Goal: Information Seeking & Learning: Find specific fact

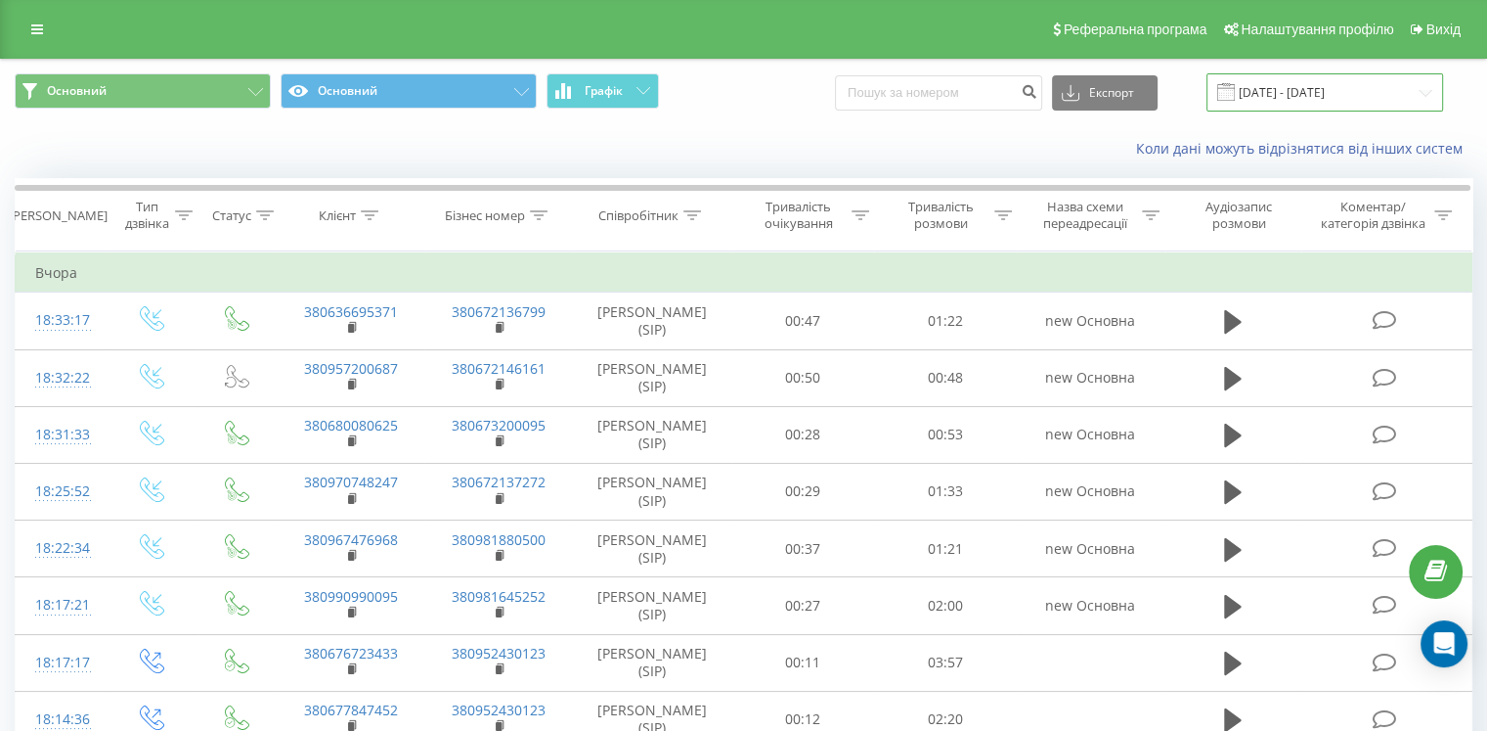
click at [1290, 98] on input "22.06.2025 - 22.09.2025" at bounding box center [1325, 92] width 237 height 38
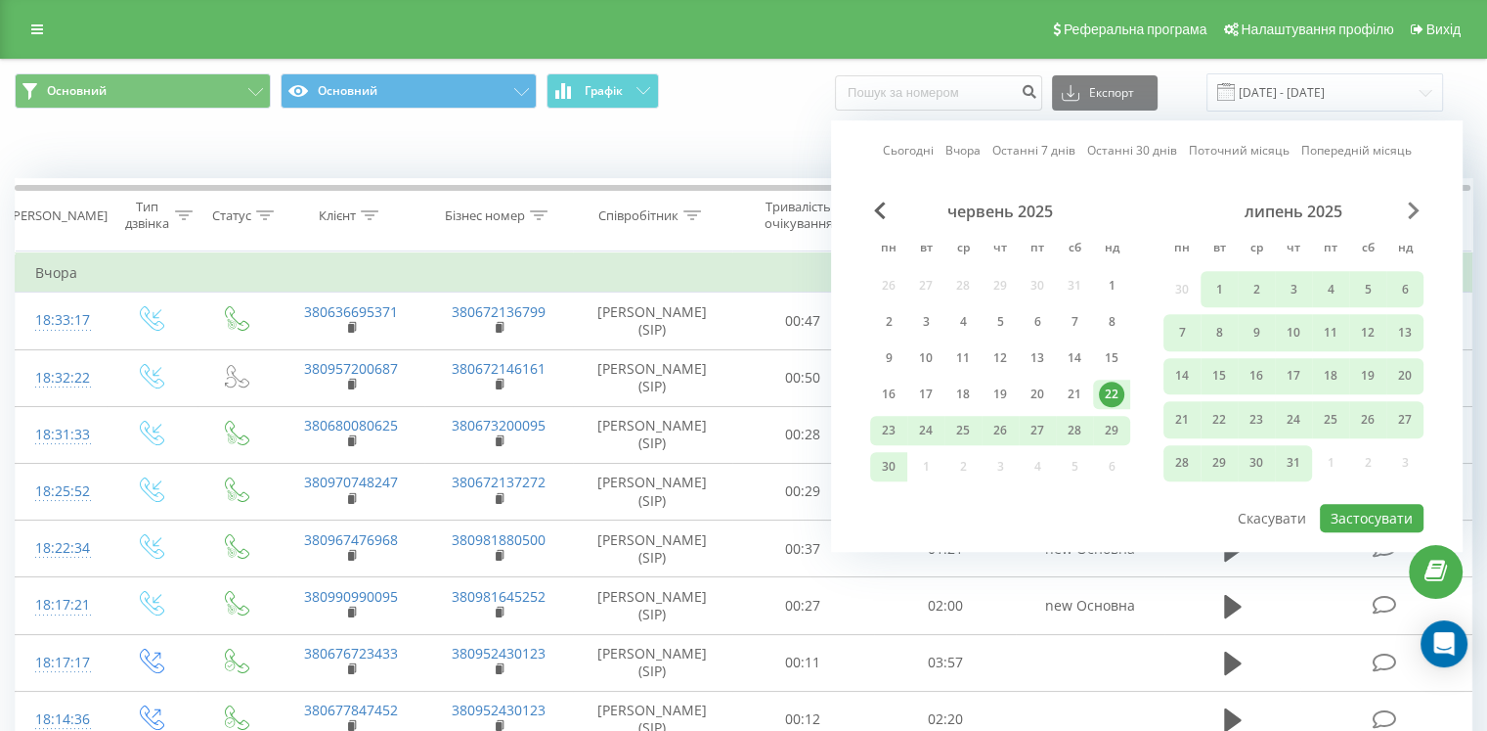
click at [1409, 217] on span "Next Month" at bounding box center [1414, 210] width 12 height 18
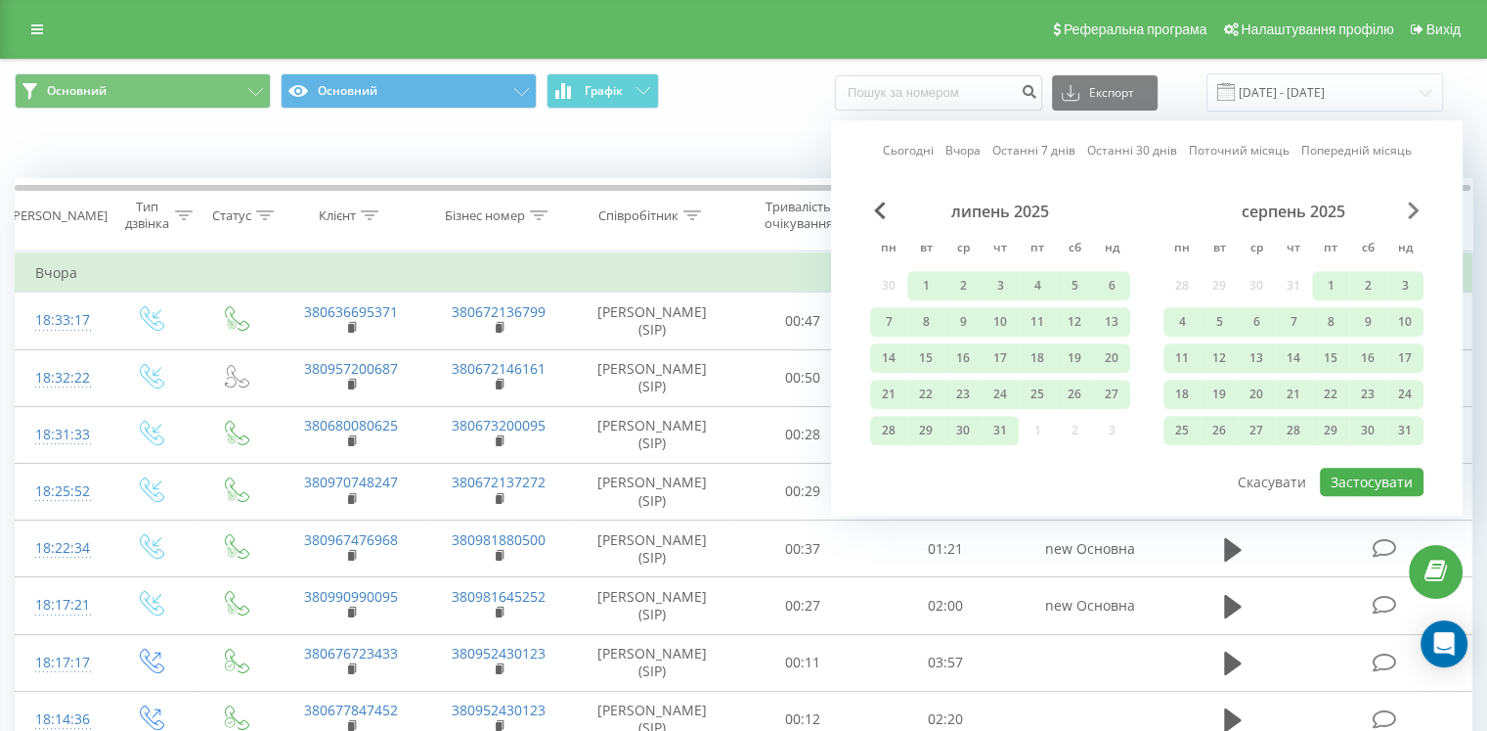
click at [1409, 217] on span "Next Month" at bounding box center [1414, 210] width 12 height 18
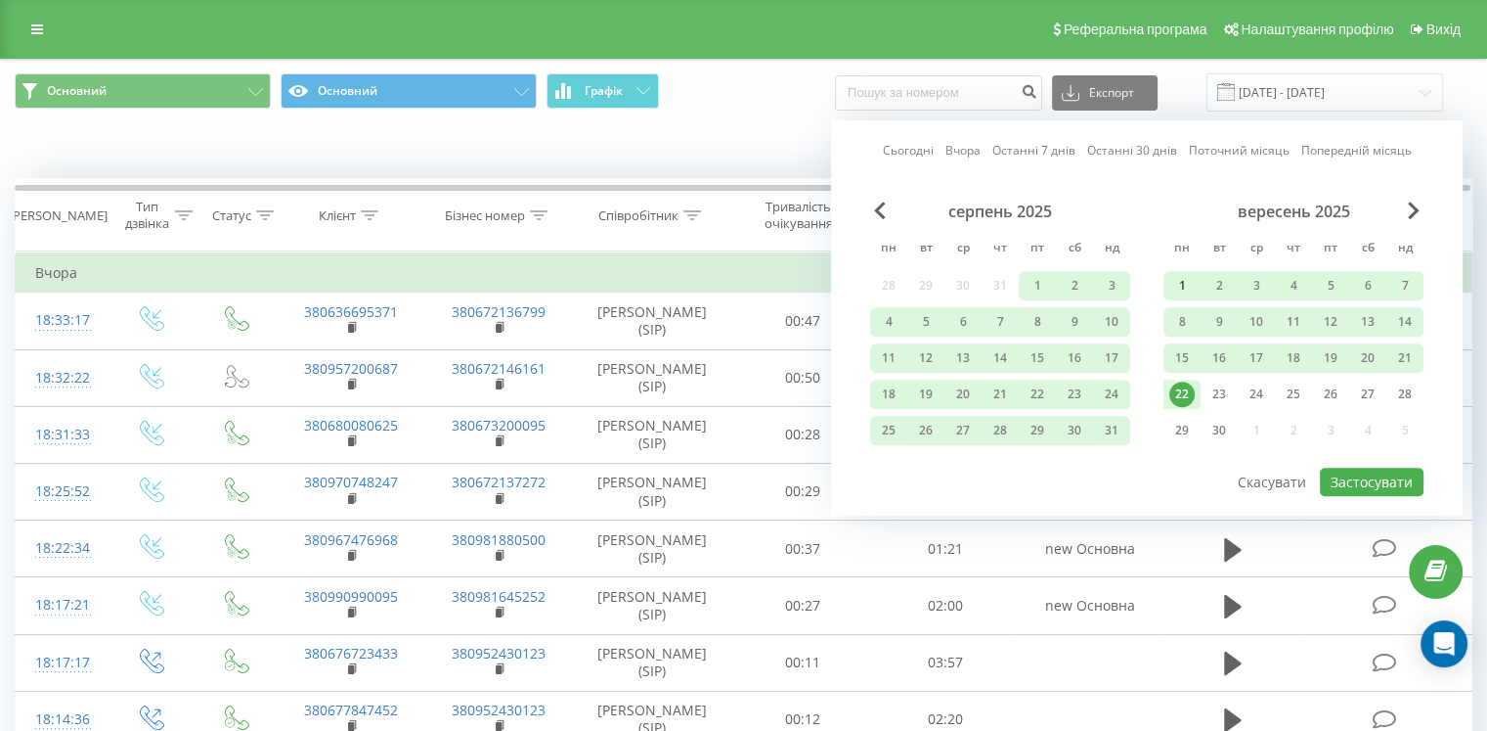
click at [1181, 290] on div "1" at bounding box center [1182, 285] width 25 height 25
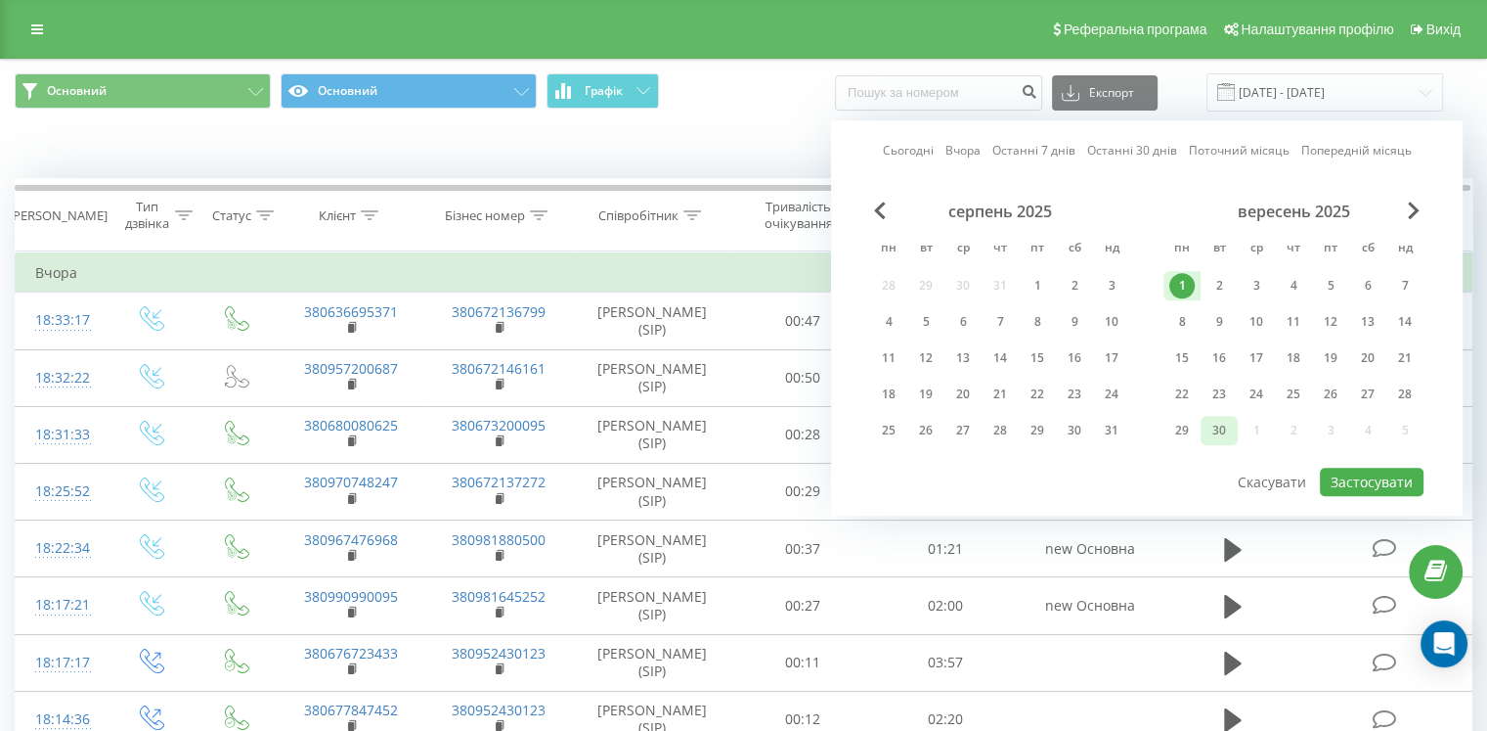
click at [1230, 435] on div "30" at bounding box center [1219, 430] width 25 height 25
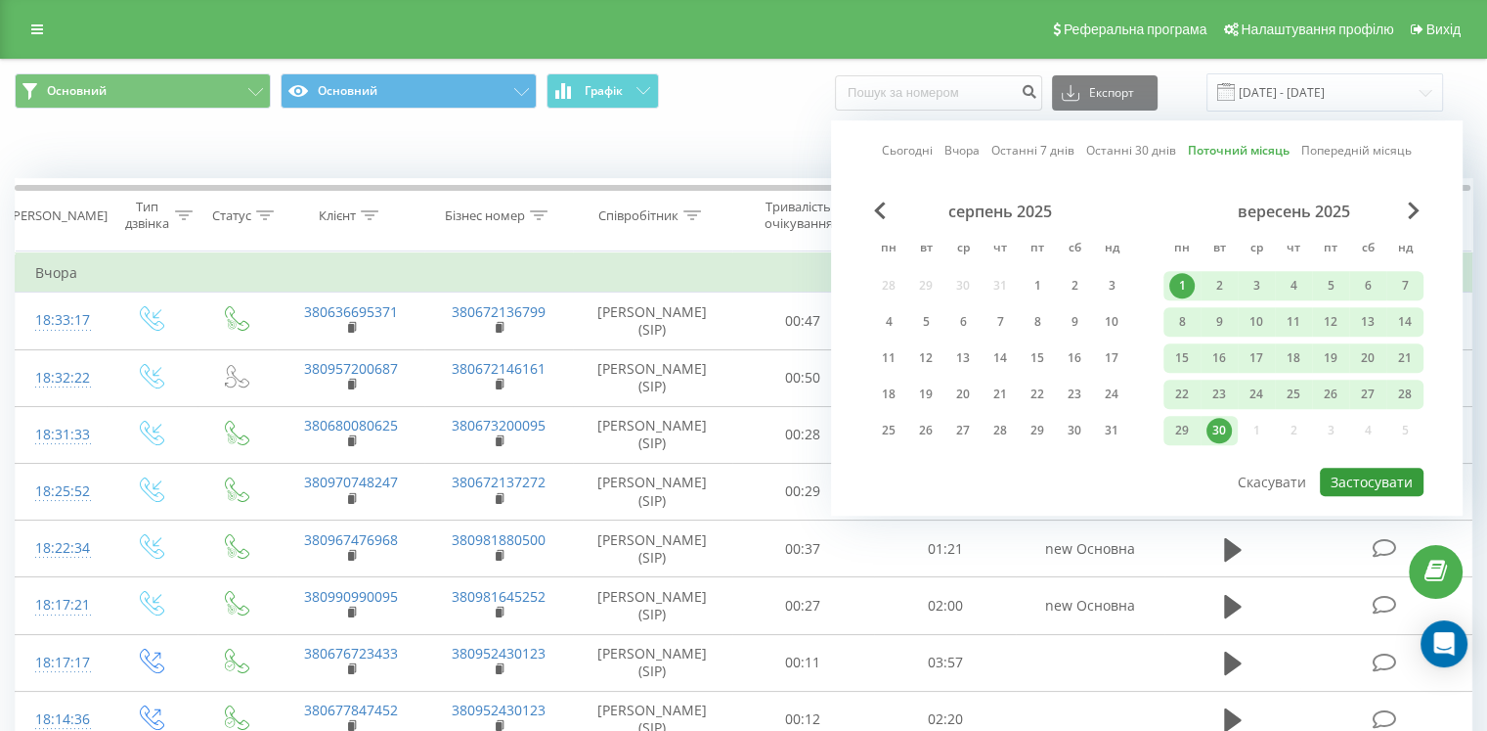
click at [1365, 481] on button "Застосувати" at bounding box center [1372, 481] width 104 height 28
type input "[DATE] - [DATE]"
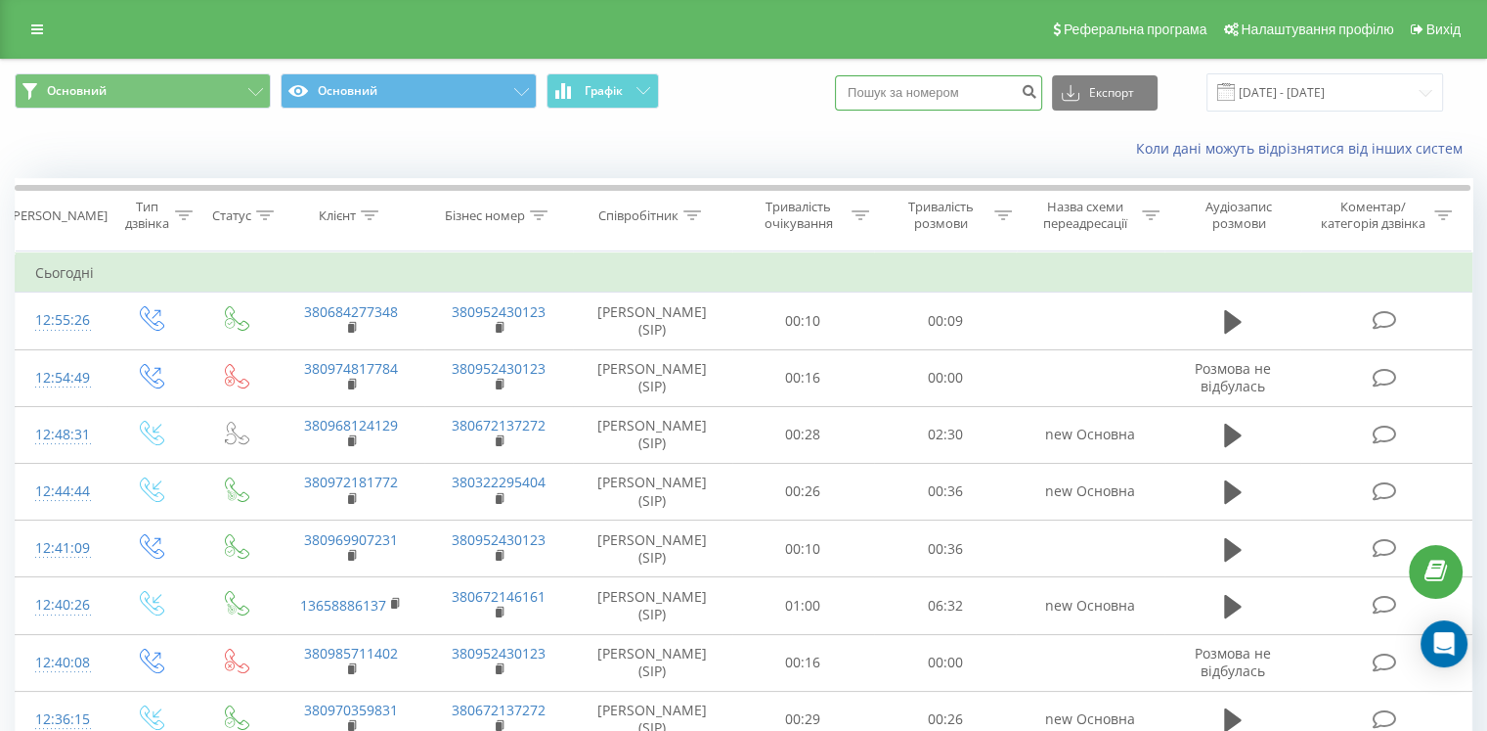
click at [908, 80] on input at bounding box center [938, 92] width 207 height 35
paste input "380 97 199-67-69"
click at [961, 88] on input "380 97 199-67-69" at bounding box center [938, 92] width 207 height 35
click at [974, 86] on input "380 97 199-67-69" at bounding box center [938, 92] width 207 height 35
click at [958, 88] on input "380 97 199-67-69" at bounding box center [938, 92] width 207 height 35
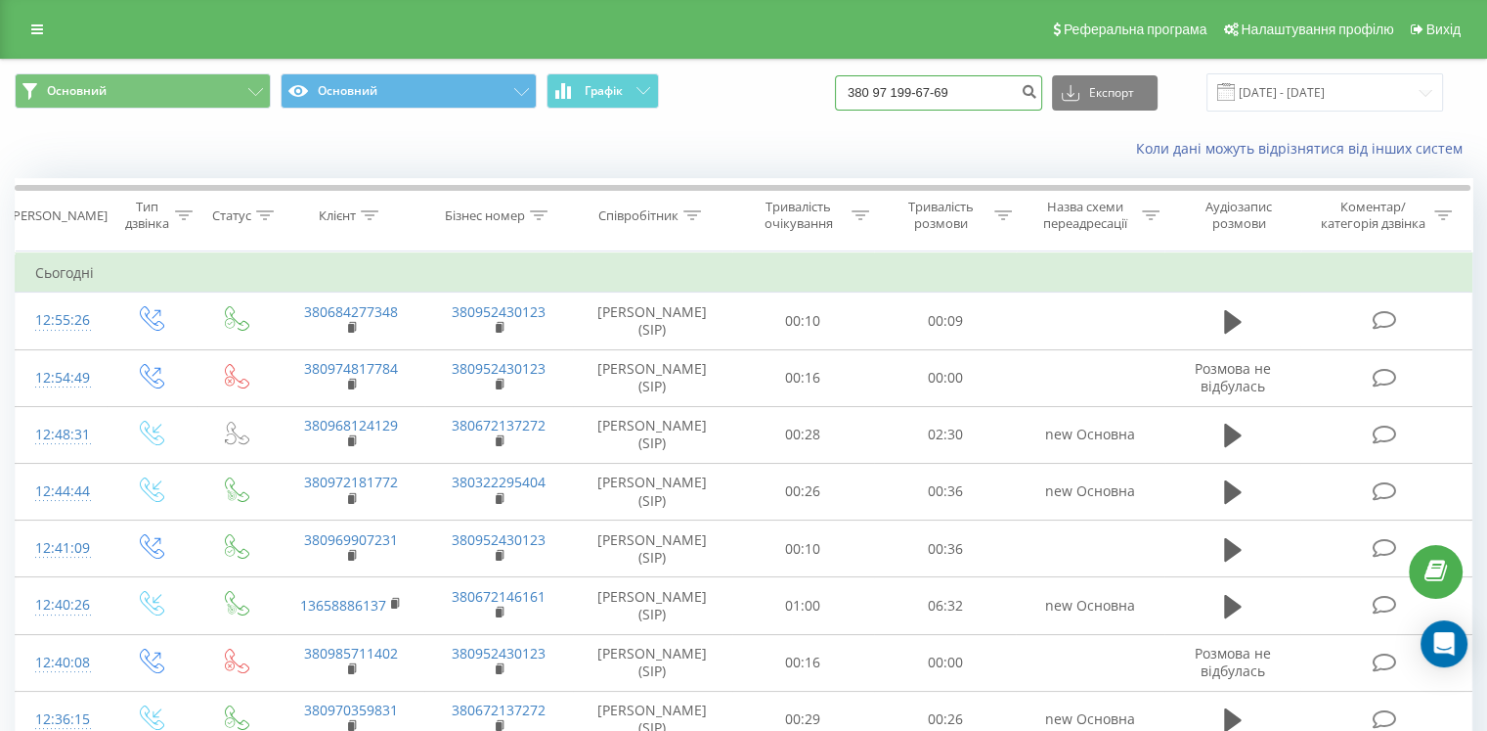
click at [962, 90] on input "380 97 199-67-69" at bounding box center [938, 92] width 207 height 35
click at [988, 88] on input "380 971996769" at bounding box center [938, 92] width 207 height 35
click at [897, 89] on input "380 971996769" at bounding box center [938, 92] width 207 height 35
click at [905, 89] on input "380 971996769" at bounding box center [938, 92] width 207 height 35
click at [904, 90] on input "380 971996769" at bounding box center [938, 92] width 207 height 35
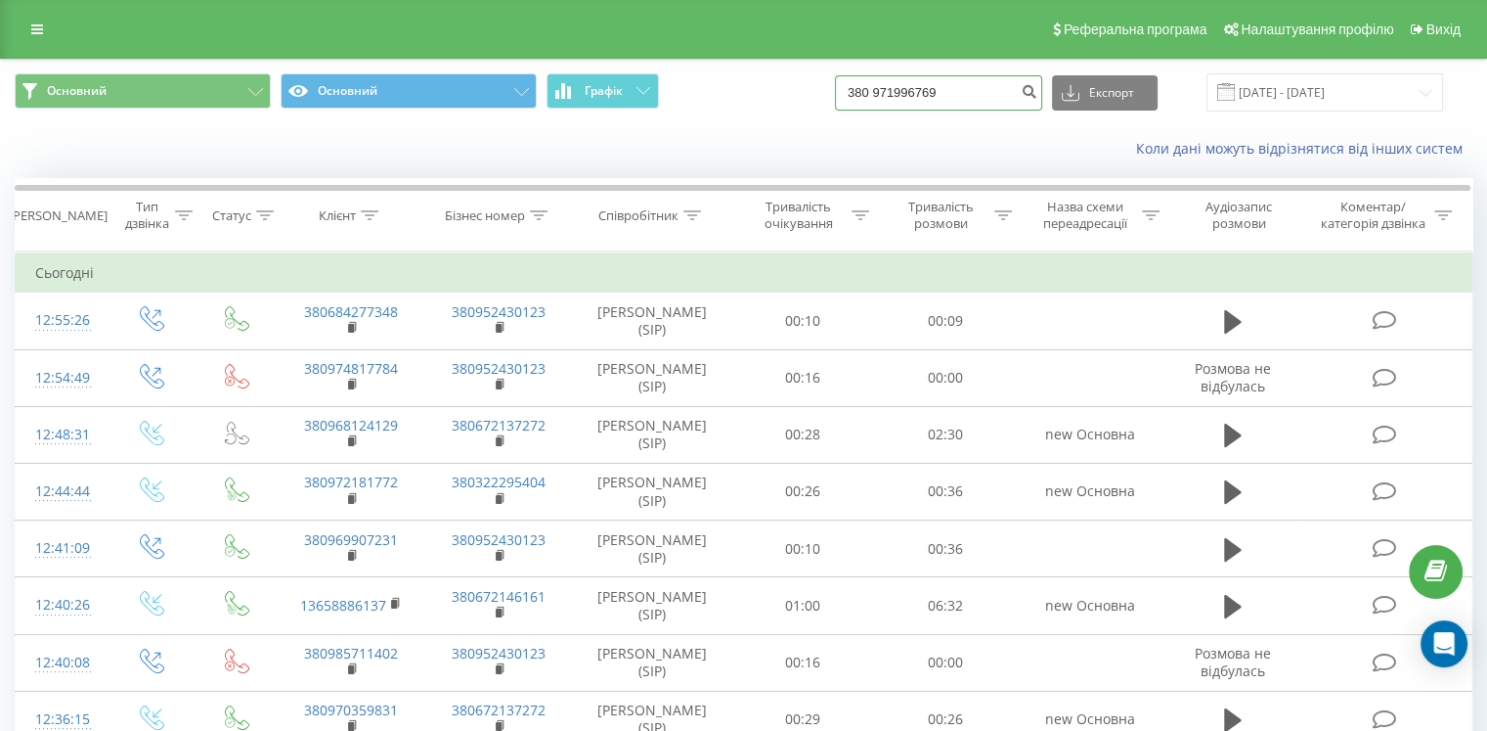
click at [901, 90] on input "380 971996769" at bounding box center [938, 92] width 207 height 35
drag, startPoint x: 984, startPoint y: 94, endPoint x: 1041, endPoint y: 90, distance: 56.9
click at [983, 94] on input "380971996769" at bounding box center [938, 92] width 207 height 35
type input "380971996769"
click at [1038, 90] on icon "submit" at bounding box center [1029, 89] width 17 height 12
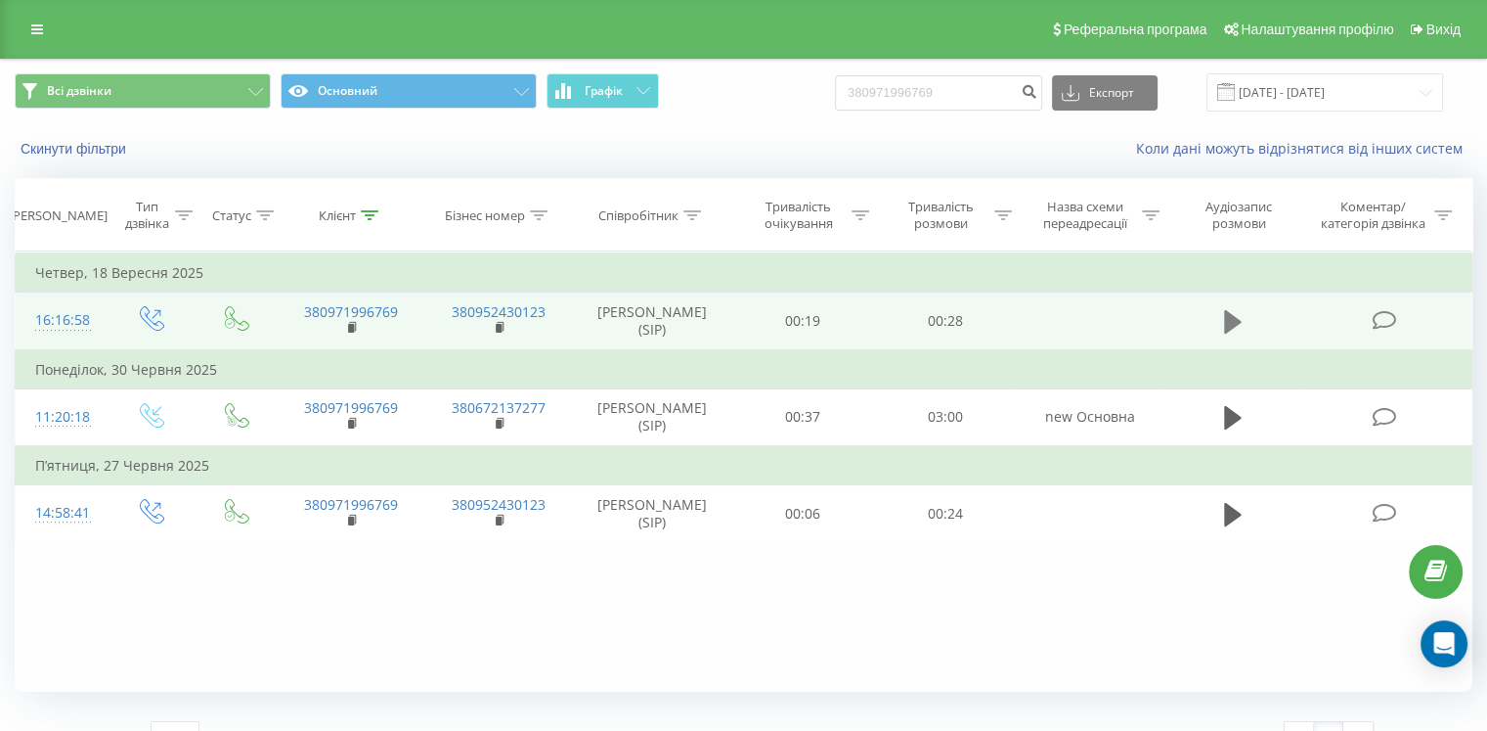
click at [1236, 320] on icon at bounding box center [1233, 321] width 18 height 23
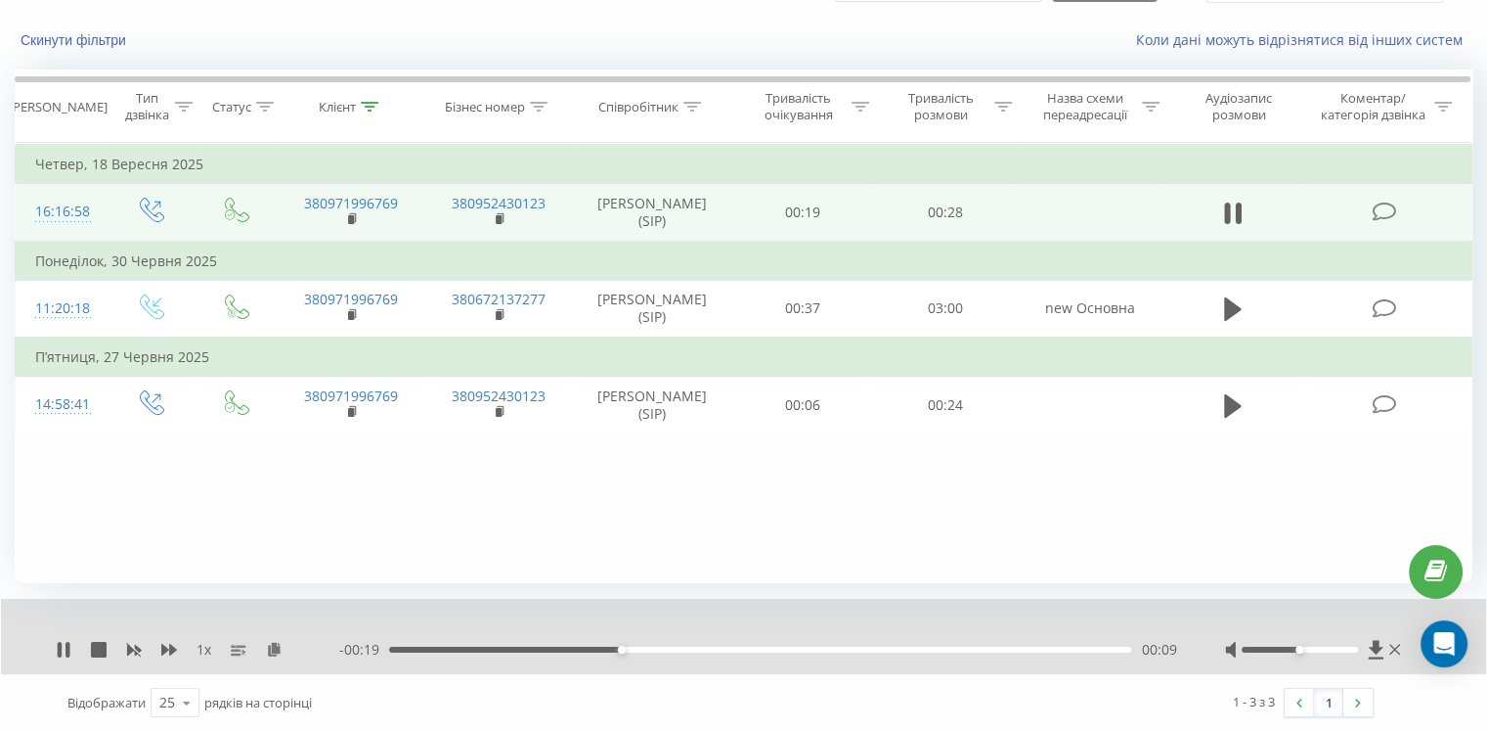
scroll to position [11, 0]
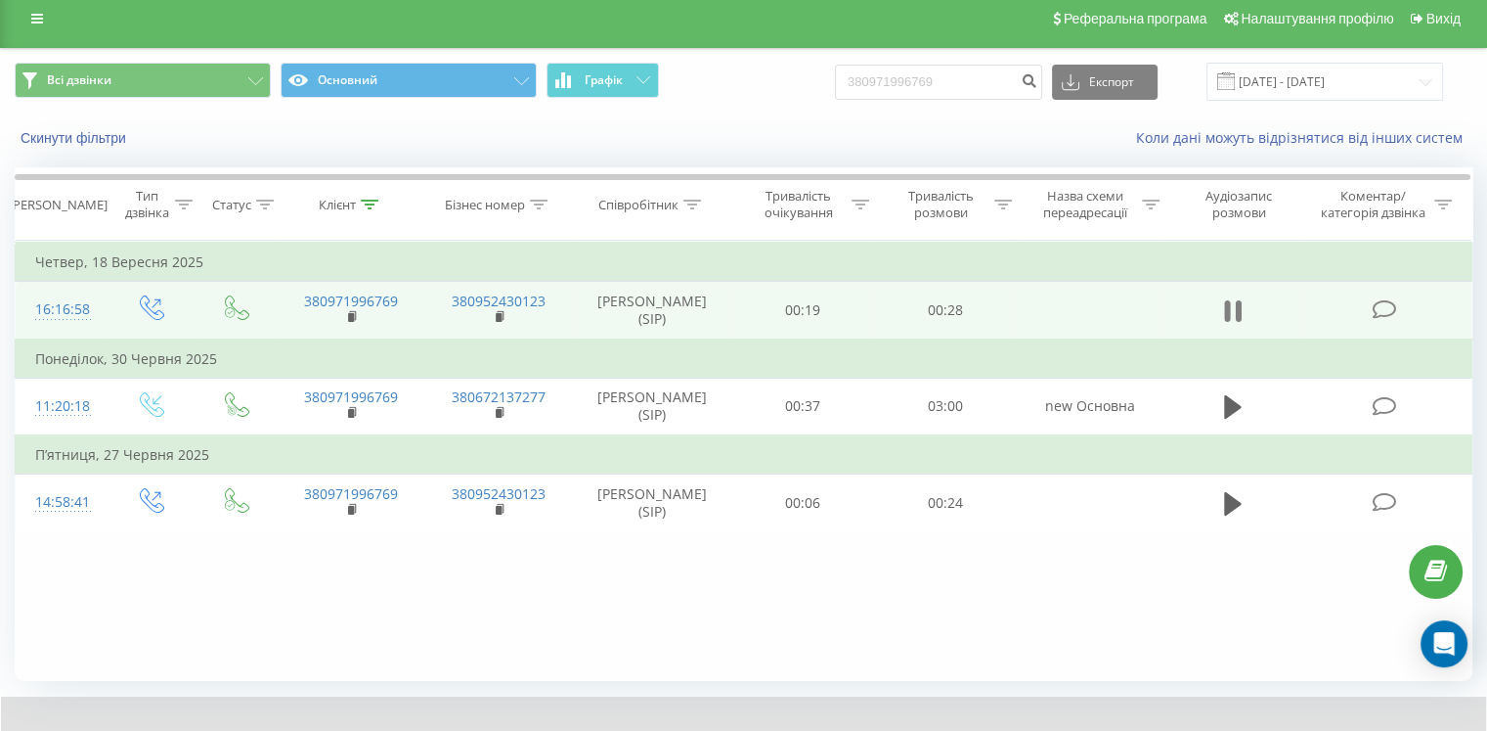
click at [1230, 304] on icon at bounding box center [1233, 310] width 18 height 27
click at [1237, 302] on icon at bounding box center [1233, 310] width 18 height 27
drag, startPoint x: 1231, startPoint y: 318, endPoint x: 1183, endPoint y: 310, distance: 48.6
click at [1232, 318] on icon at bounding box center [1233, 310] width 18 height 27
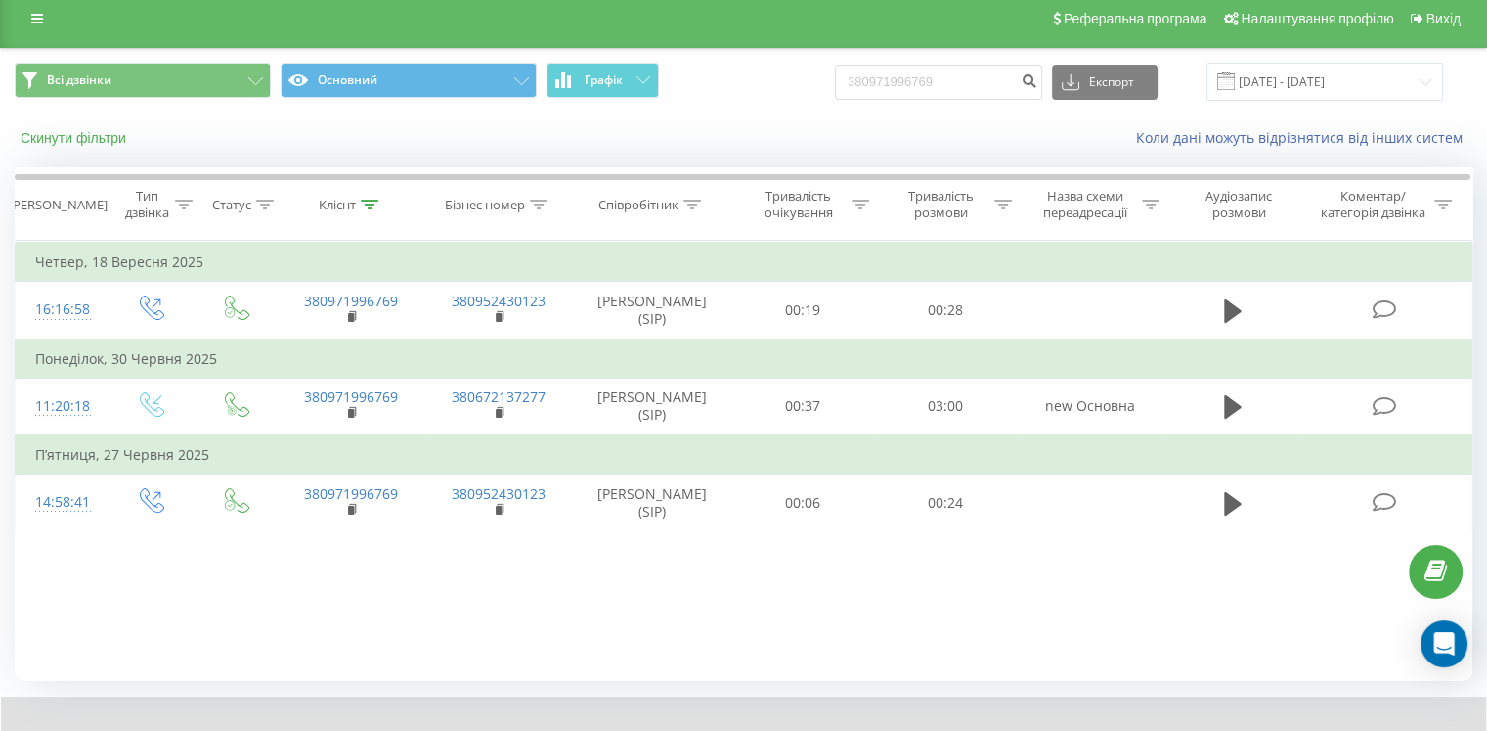
click at [76, 137] on button "Скинути фільтри" at bounding box center [75, 138] width 121 height 18
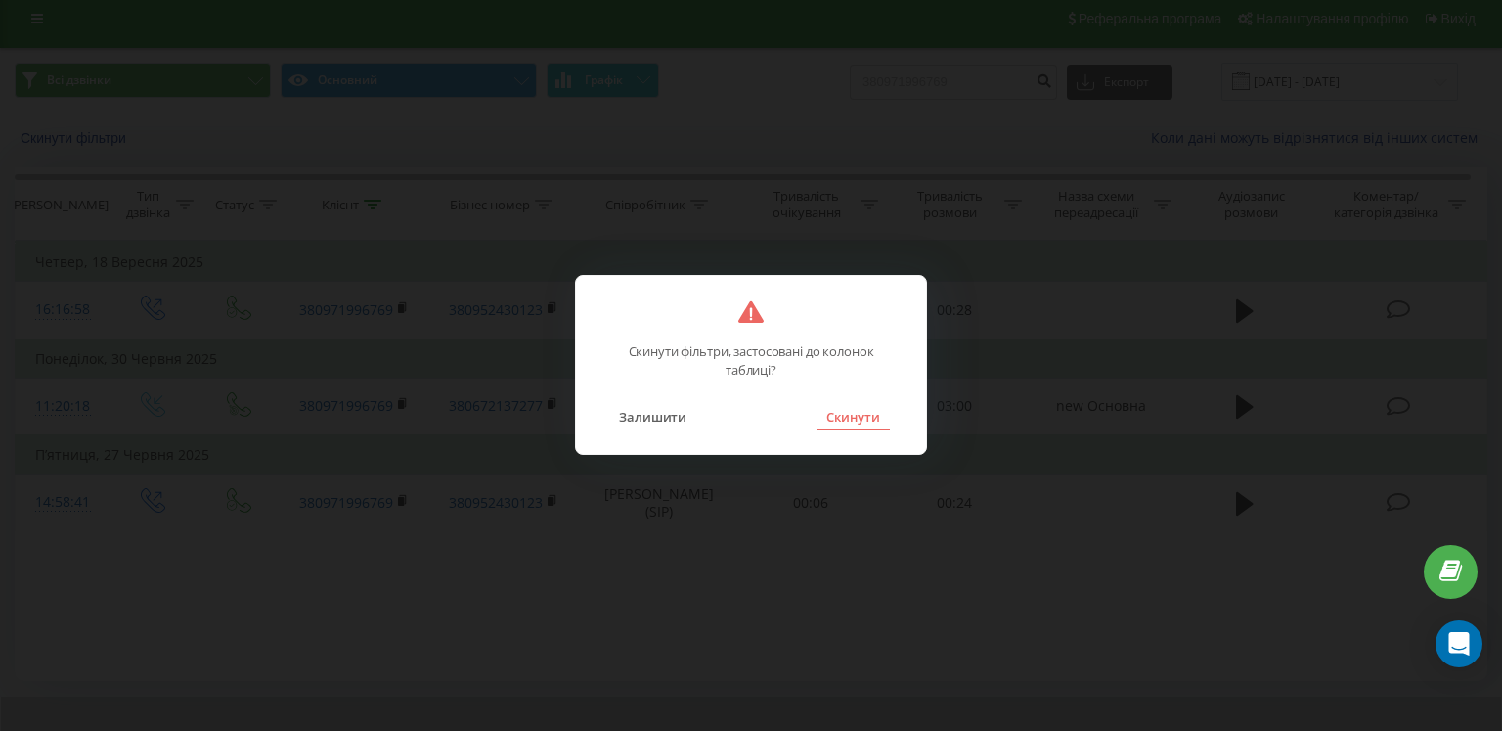
click at [883, 420] on button "Скинути" at bounding box center [853, 416] width 73 height 25
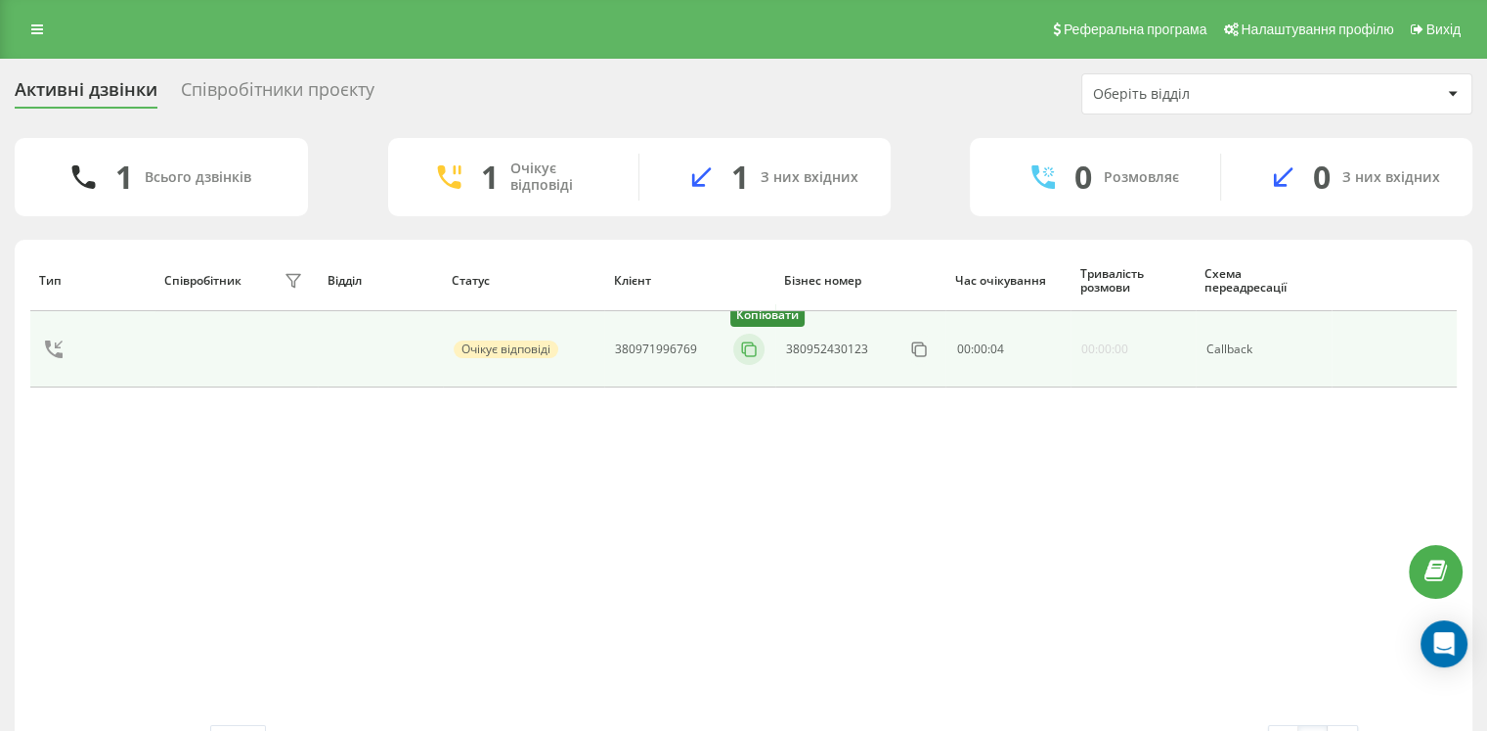
click at [746, 352] on icon at bounding box center [747, 347] width 11 height 11
click at [747, 348] on icon at bounding box center [749, 349] width 20 height 20
drag, startPoint x: 743, startPoint y: 347, endPoint x: 688, endPoint y: 315, distance: 64.4
click at [0, 0] on icon at bounding box center [0, 0] width 0 height 0
click at [747, 349] on icon at bounding box center [749, 349] width 20 height 20
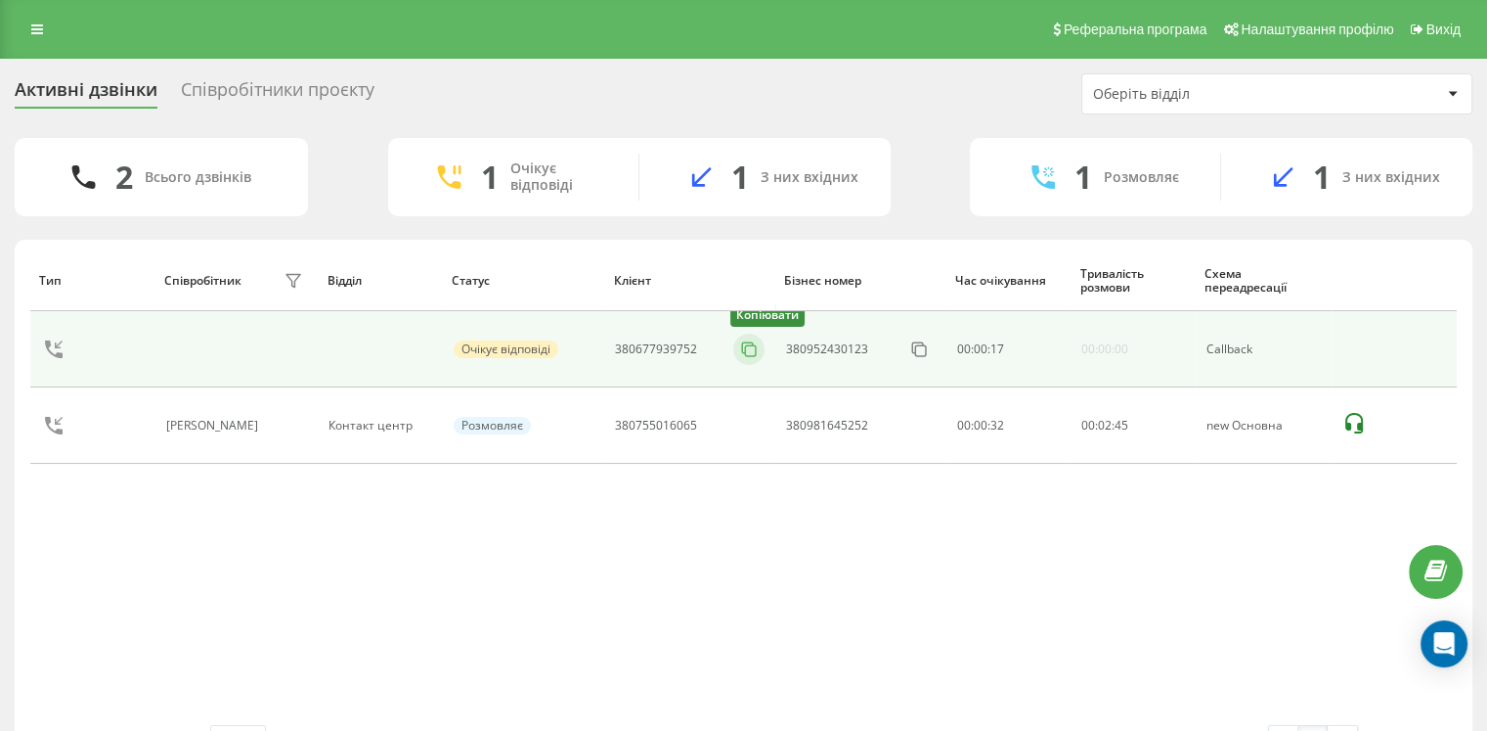
click at [751, 348] on icon at bounding box center [749, 349] width 20 height 20
click at [747, 351] on icon at bounding box center [749, 349] width 20 height 20
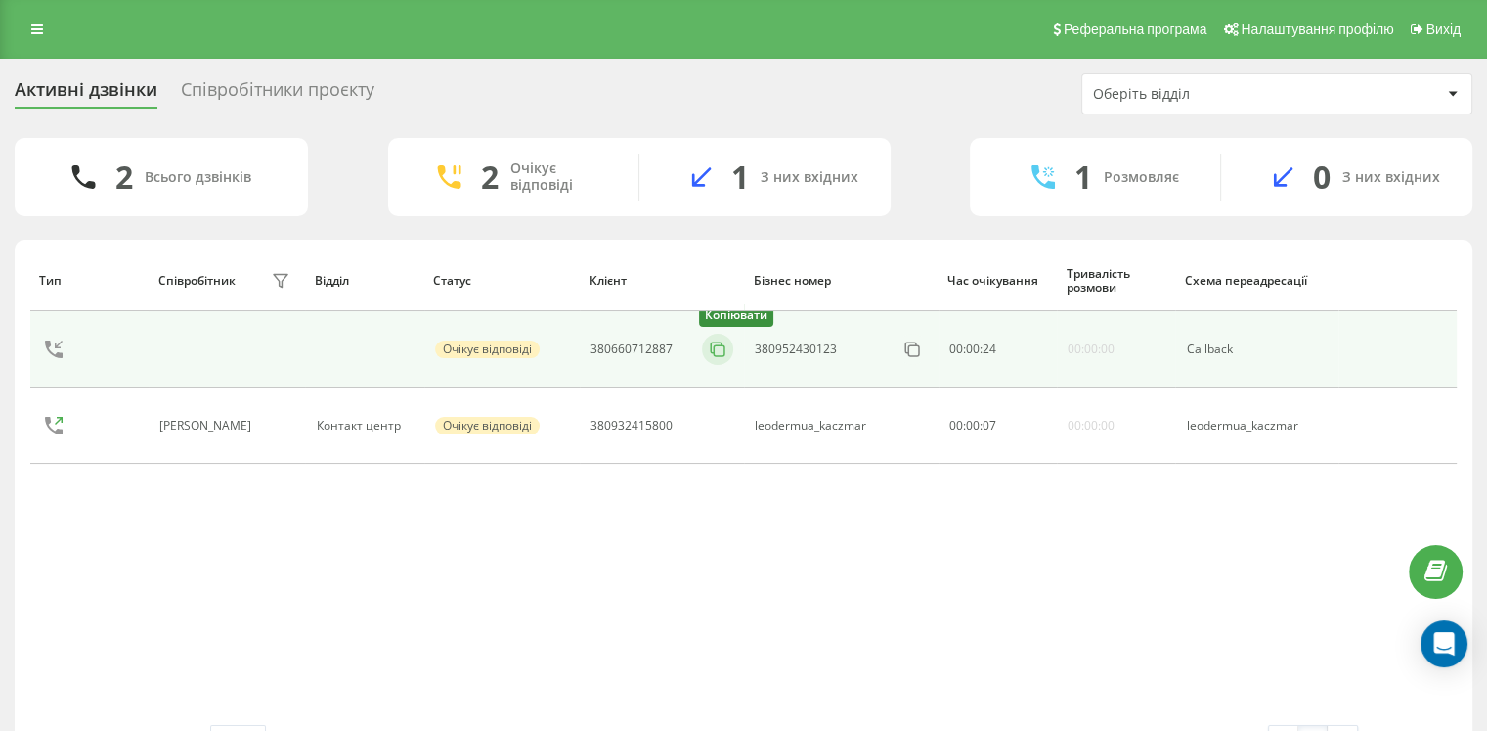
click at [719, 349] on icon at bounding box center [718, 349] width 20 height 20
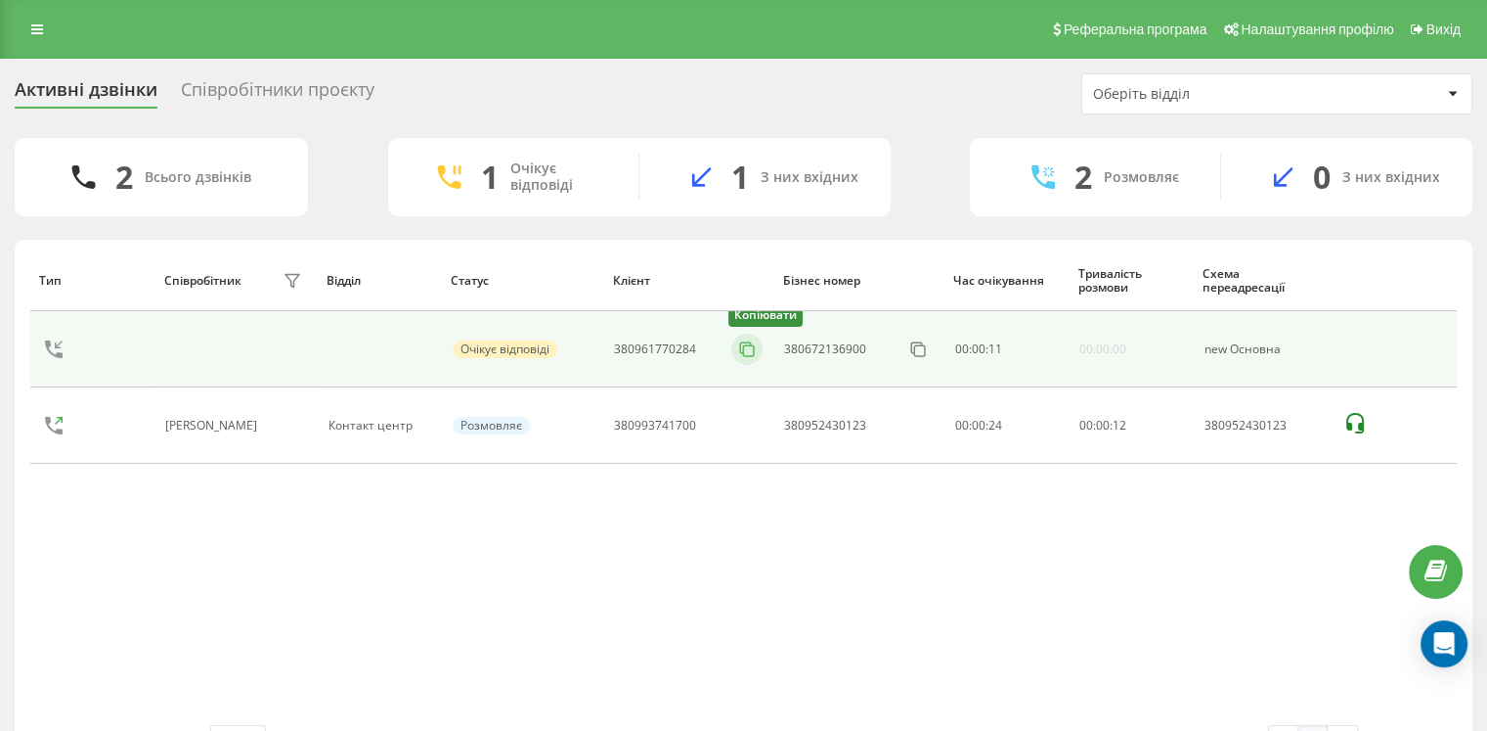
click at [746, 353] on icon at bounding box center [747, 349] width 20 height 20
click at [751, 350] on icon at bounding box center [749, 349] width 20 height 20
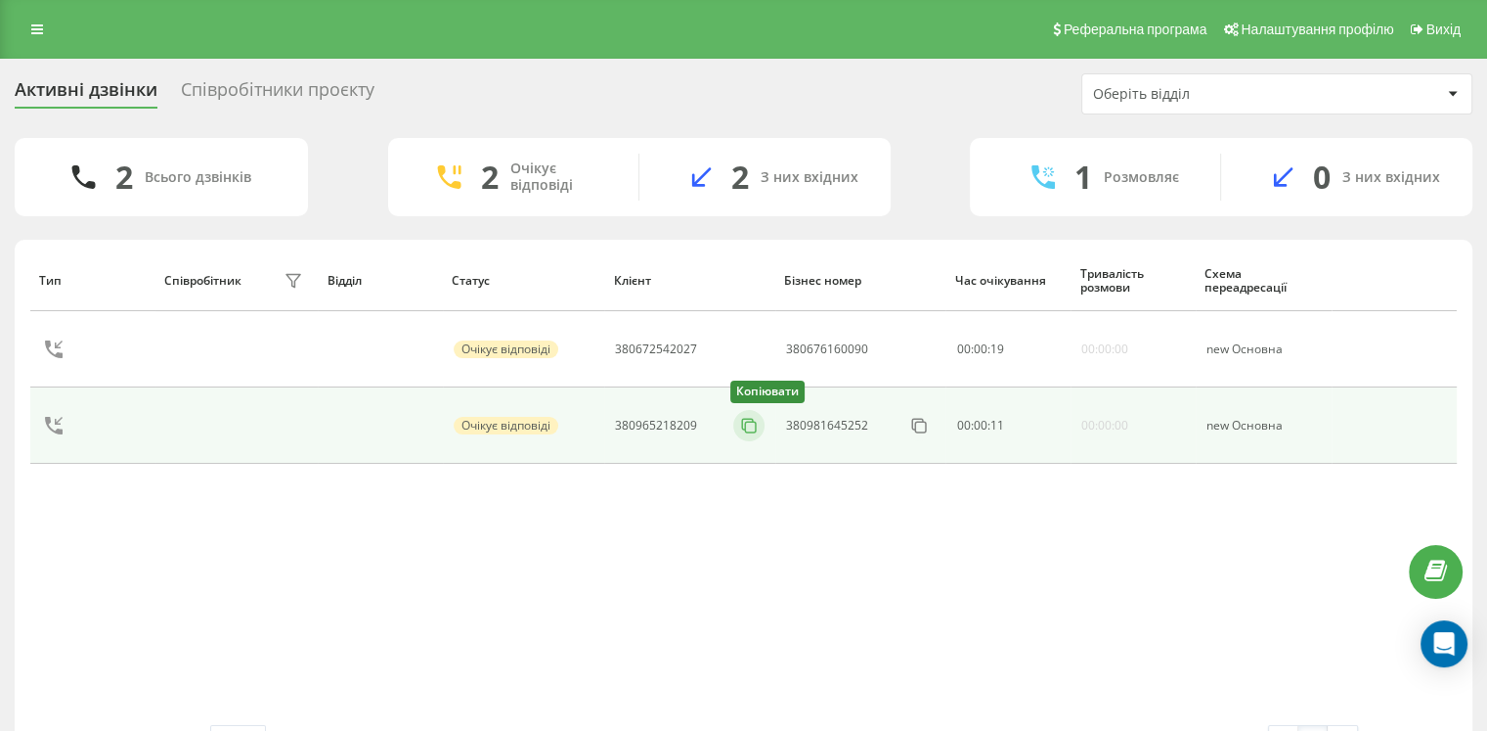
click at [747, 423] on icon at bounding box center [749, 426] width 20 height 20
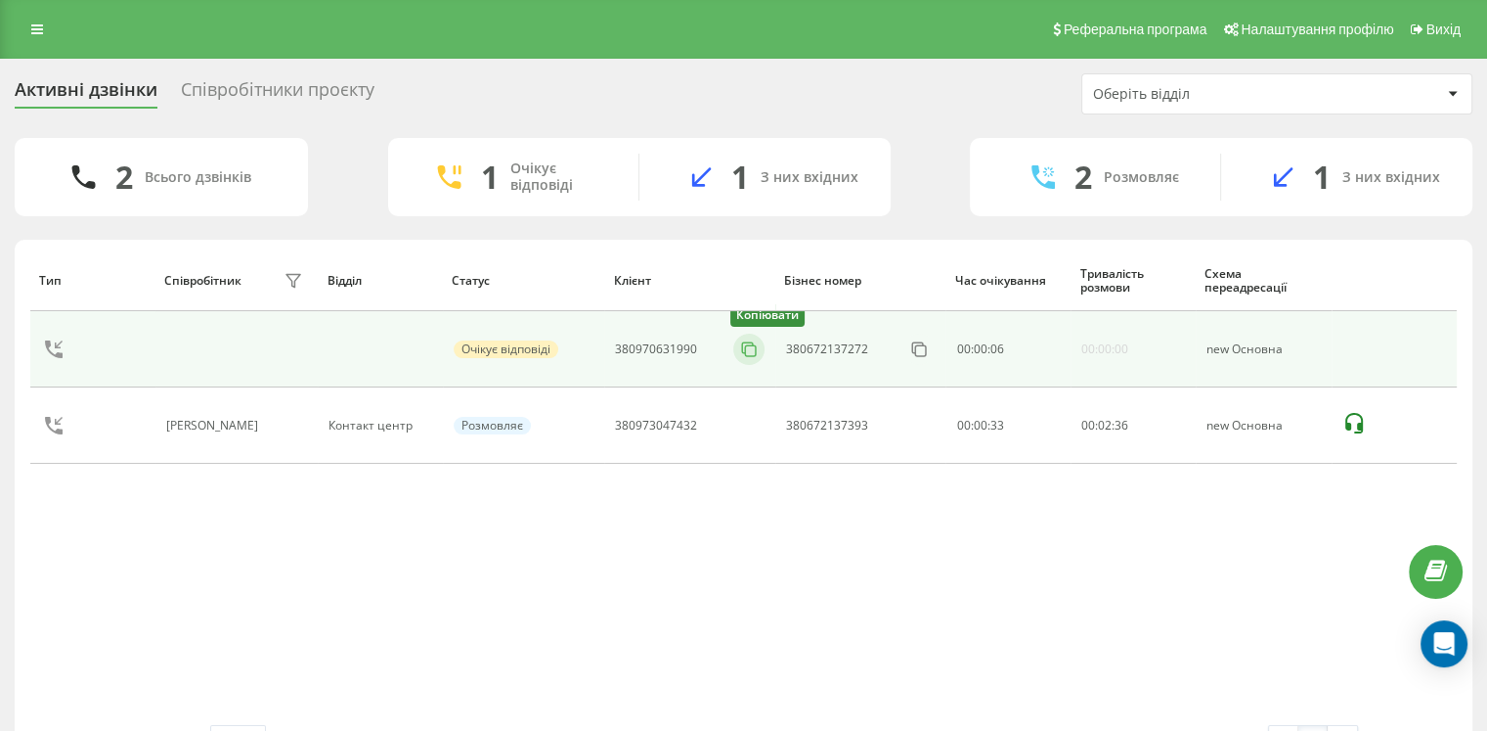
click at [745, 353] on icon at bounding box center [749, 349] width 20 height 20
click at [742, 347] on icon at bounding box center [745, 347] width 11 height 11
click at [740, 355] on icon at bounding box center [749, 349] width 20 height 20
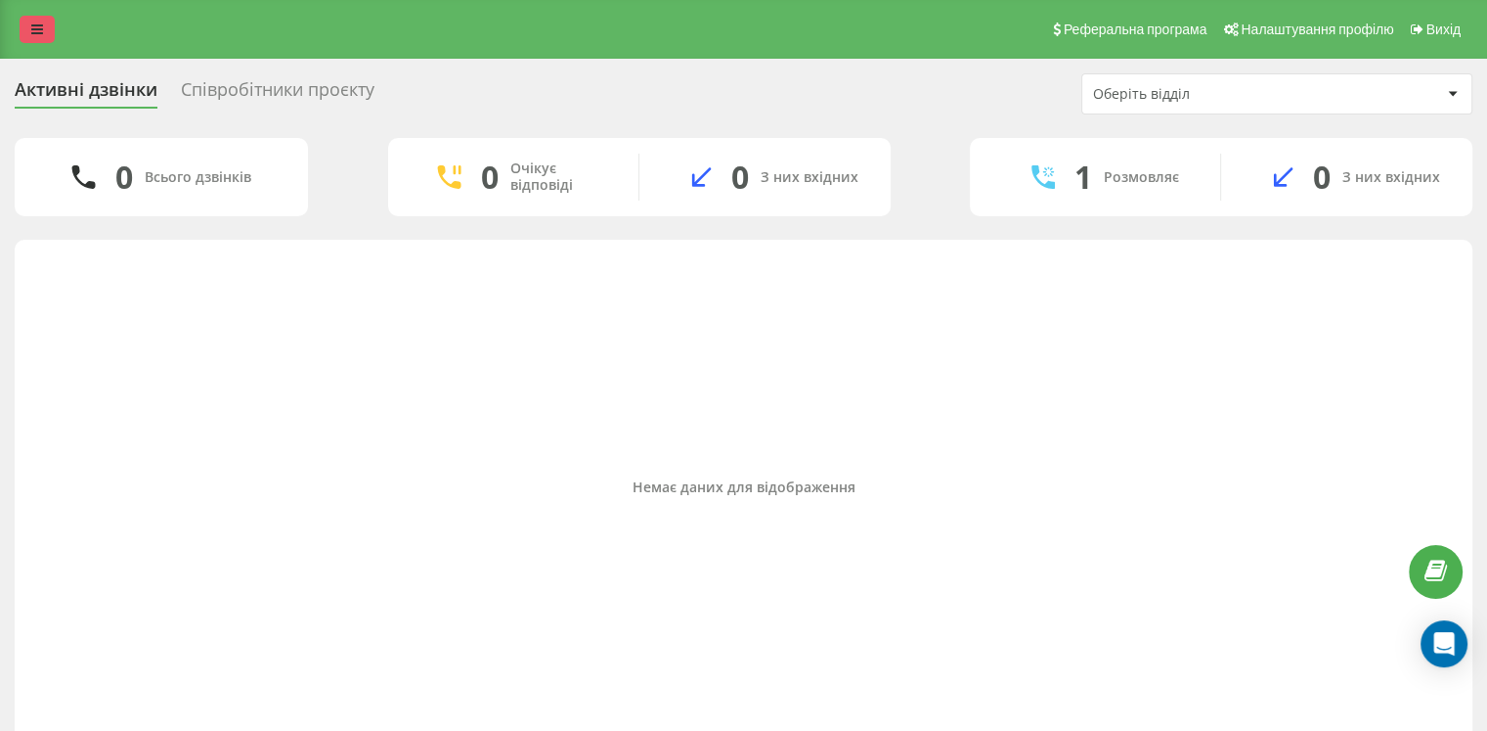
click at [40, 40] on link at bounding box center [37, 29] width 35 height 27
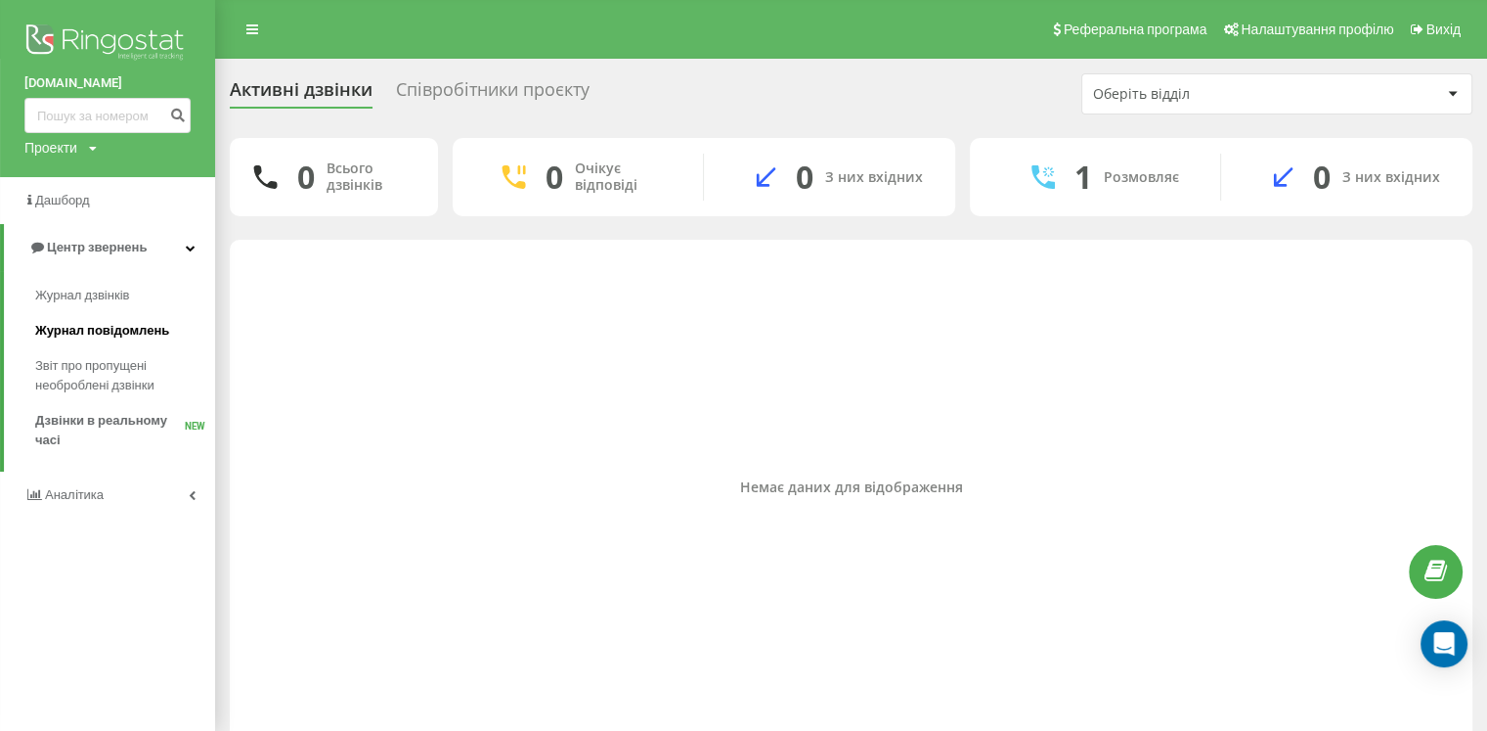
click at [86, 344] on link "Журнал повідомлень" at bounding box center [125, 330] width 180 height 35
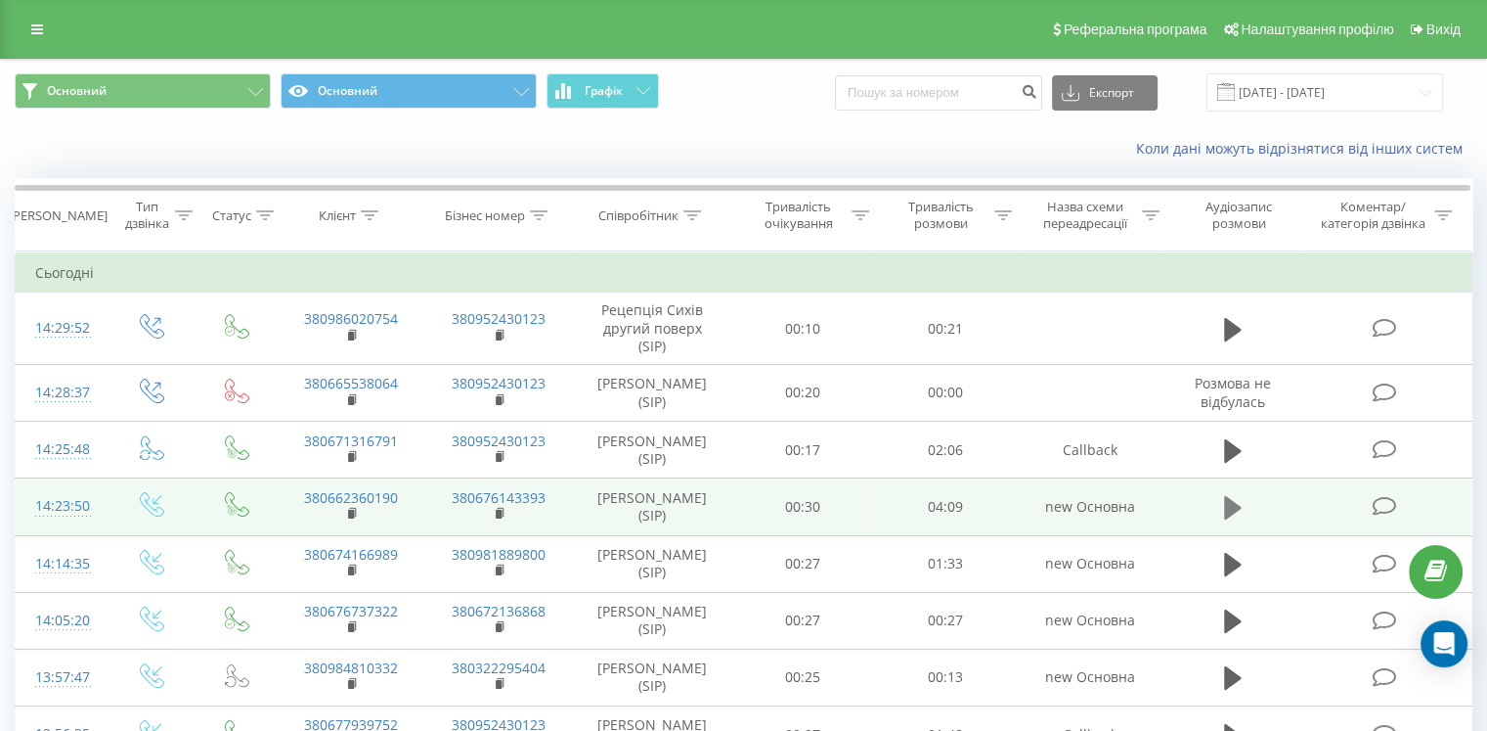
click at [1224, 505] on icon at bounding box center [1233, 507] width 18 height 23
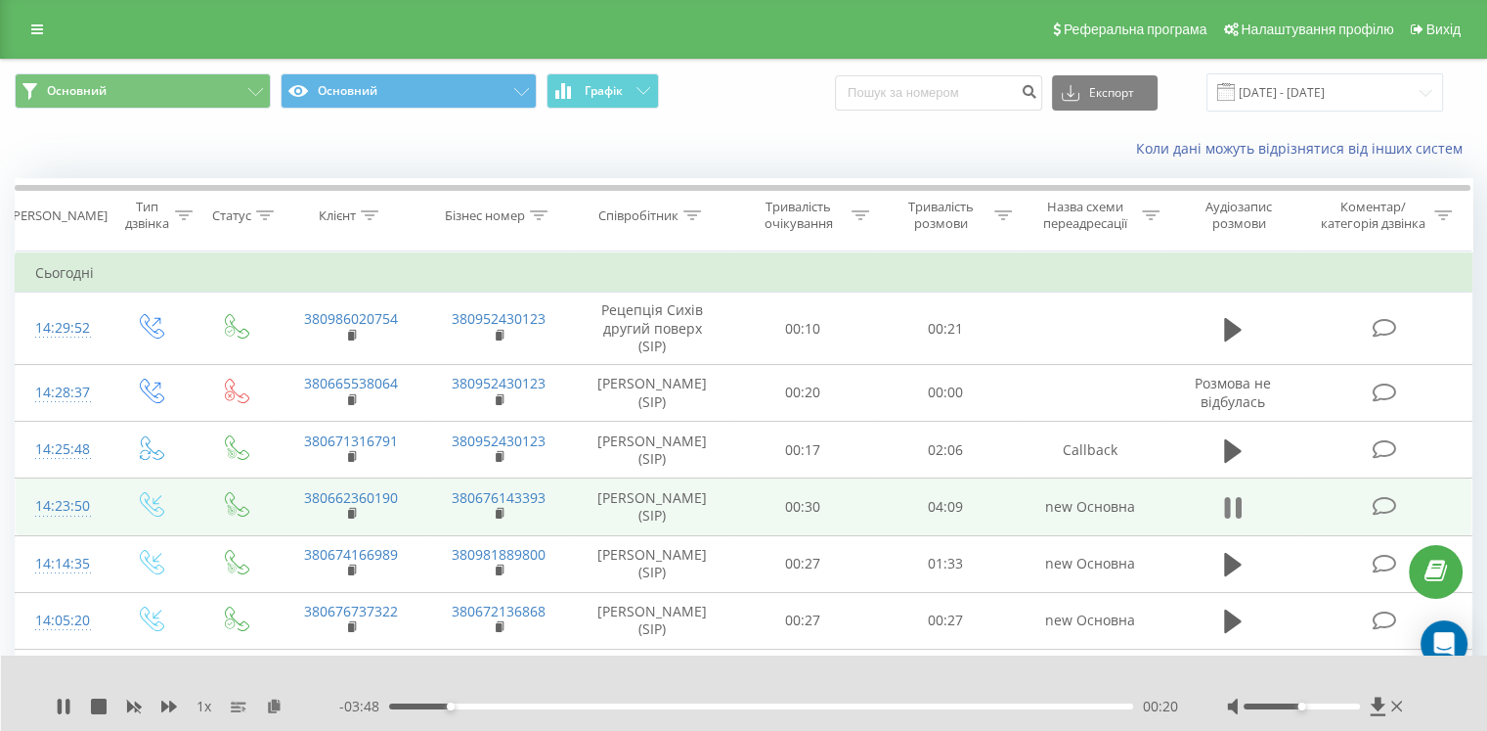
click at [1236, 506] on icon at bounding box center [1238, 508] width 6 height 22
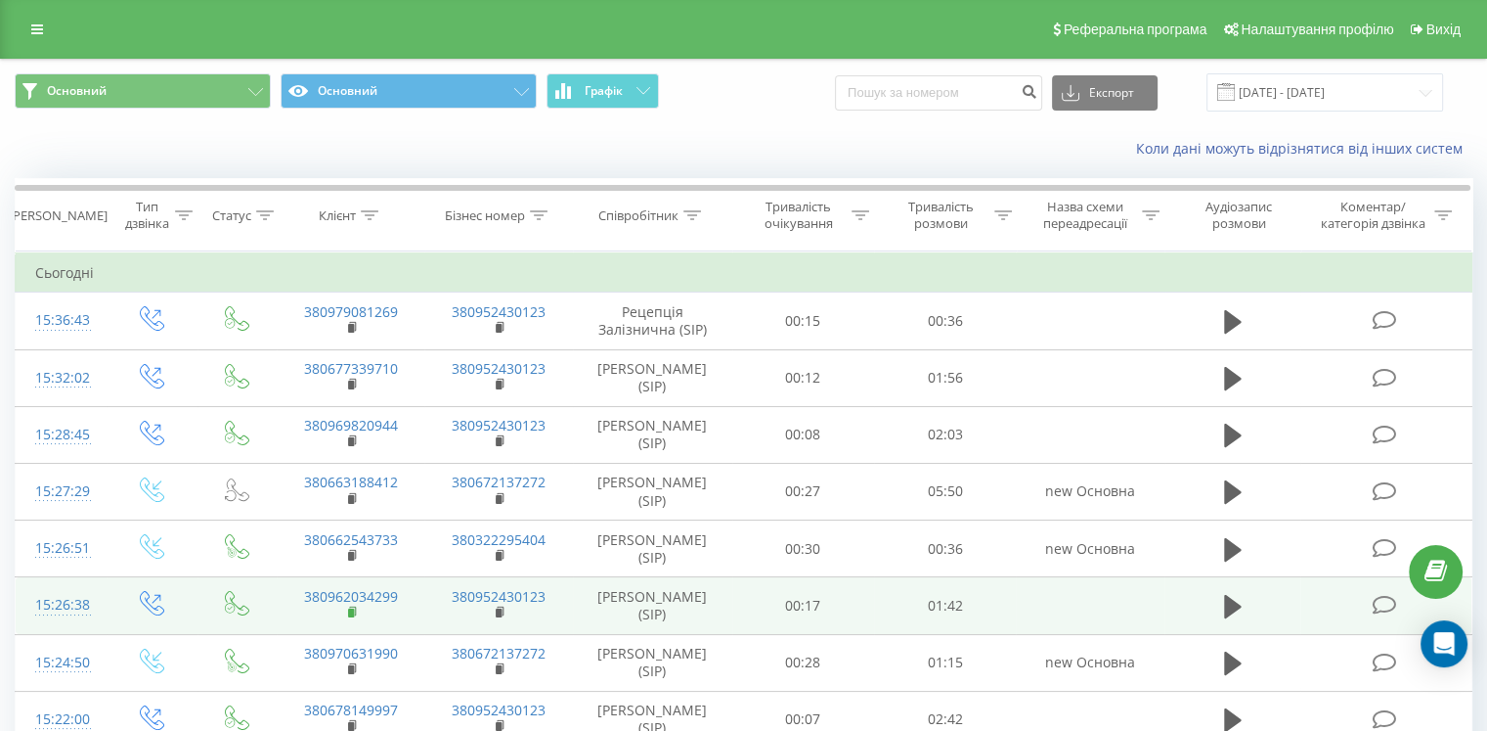
click at [352, 608] on rect at bounding box center [351, 612] width 6 height 9
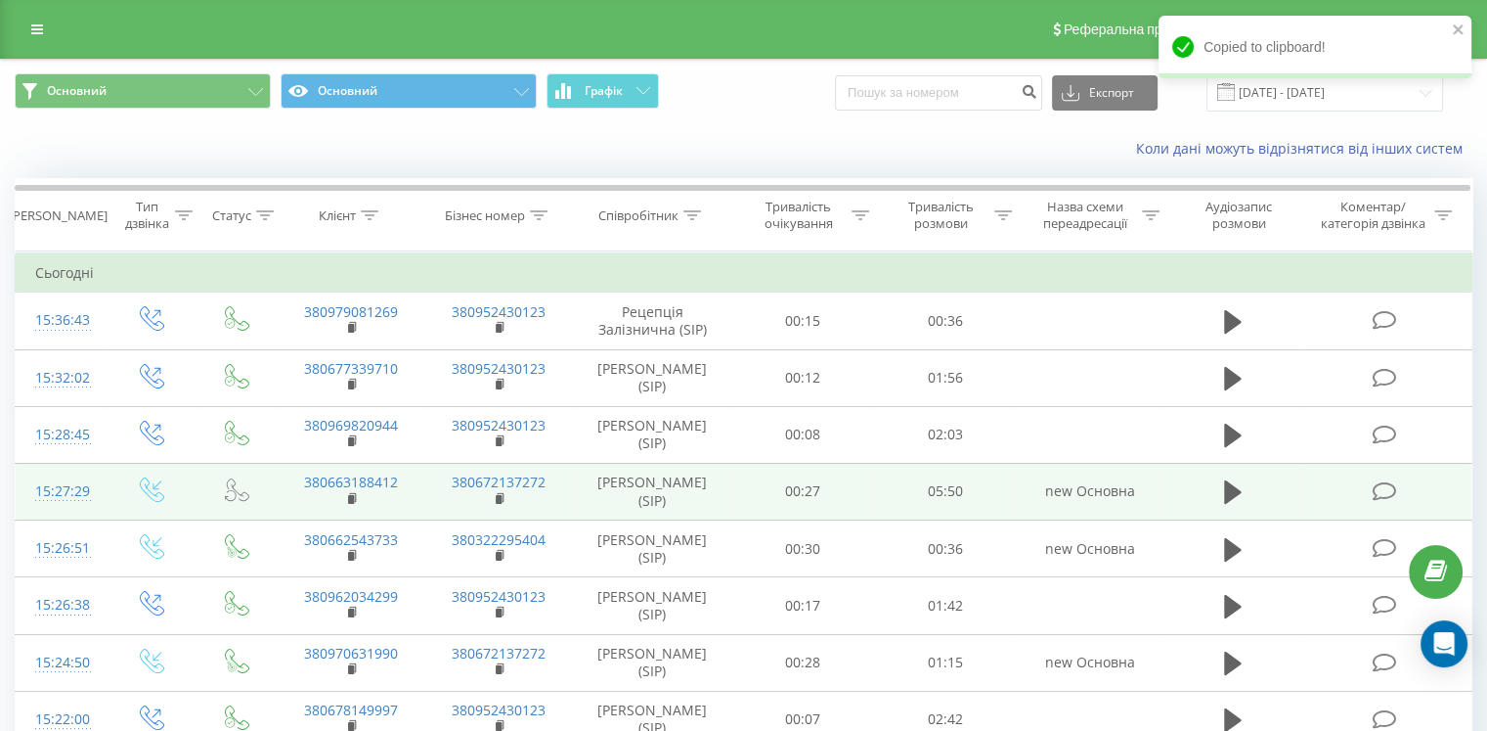
scroll to position [98, 0]
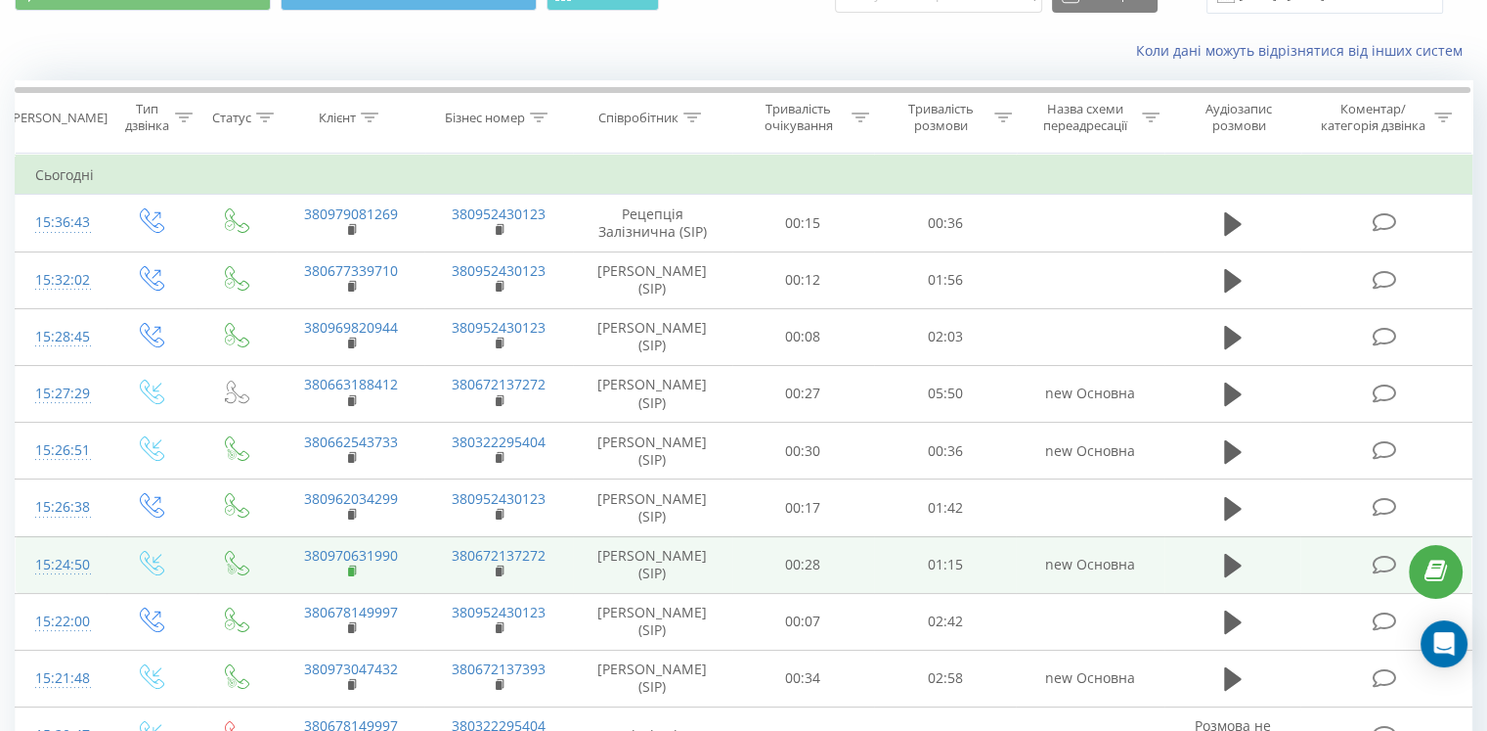
click at [350, 567] on rect at bounding box center [351, 571] width 6 height 9
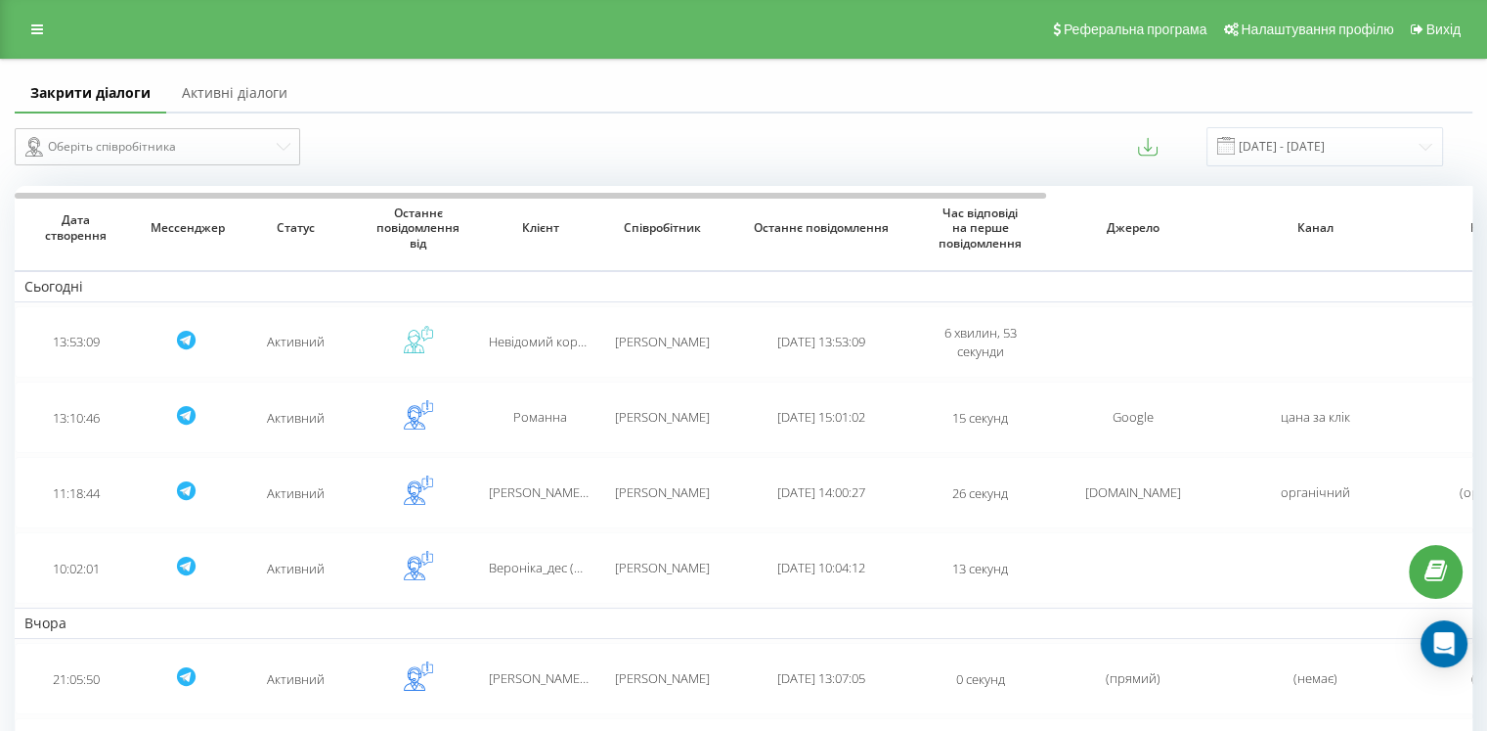
click at [266, 99] on font "Активні діалоги" at bounding box center [235, 92] width 106 height 19
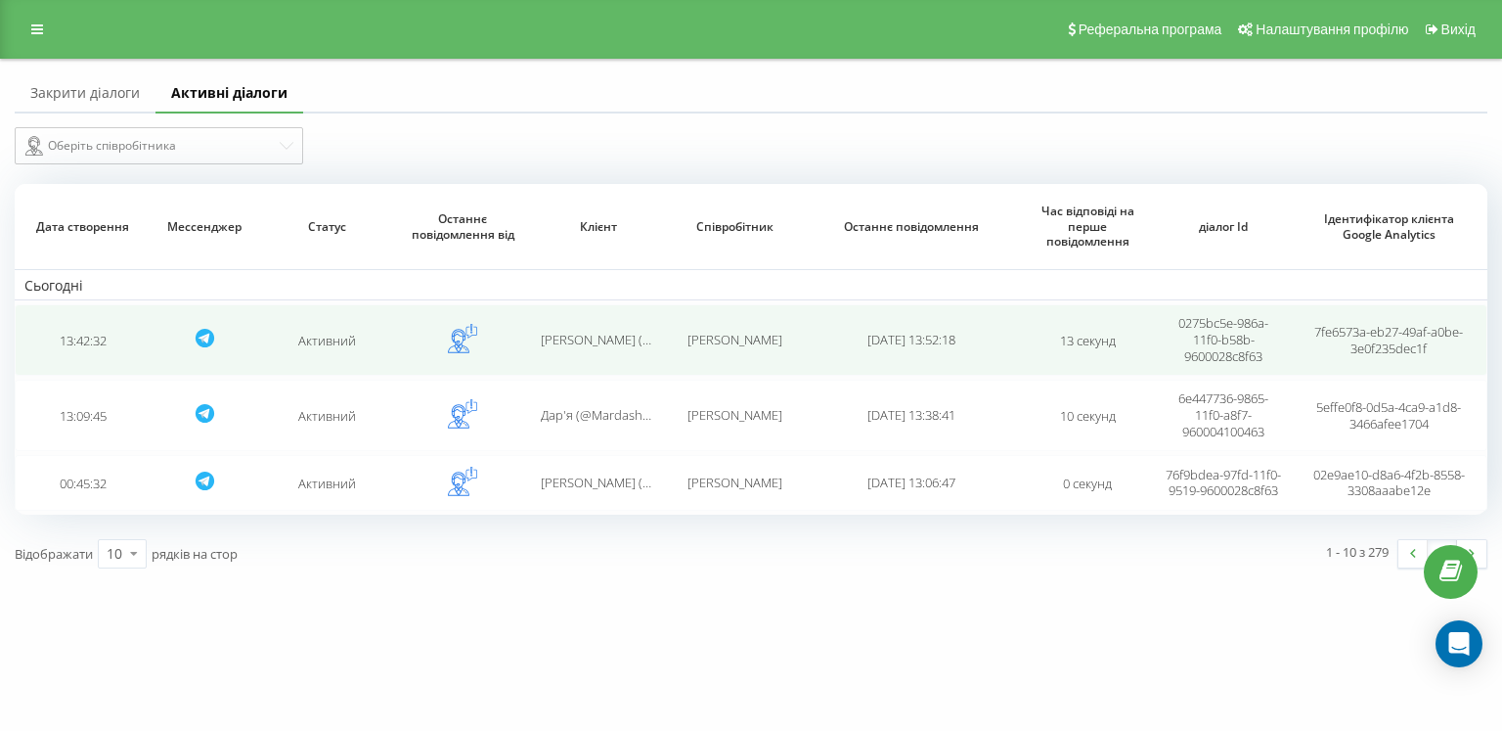
click at [595, 337] on font "Інна Михальчук (@innamykhalchuk)" at bounding box center [646, 340] width 210 height 18
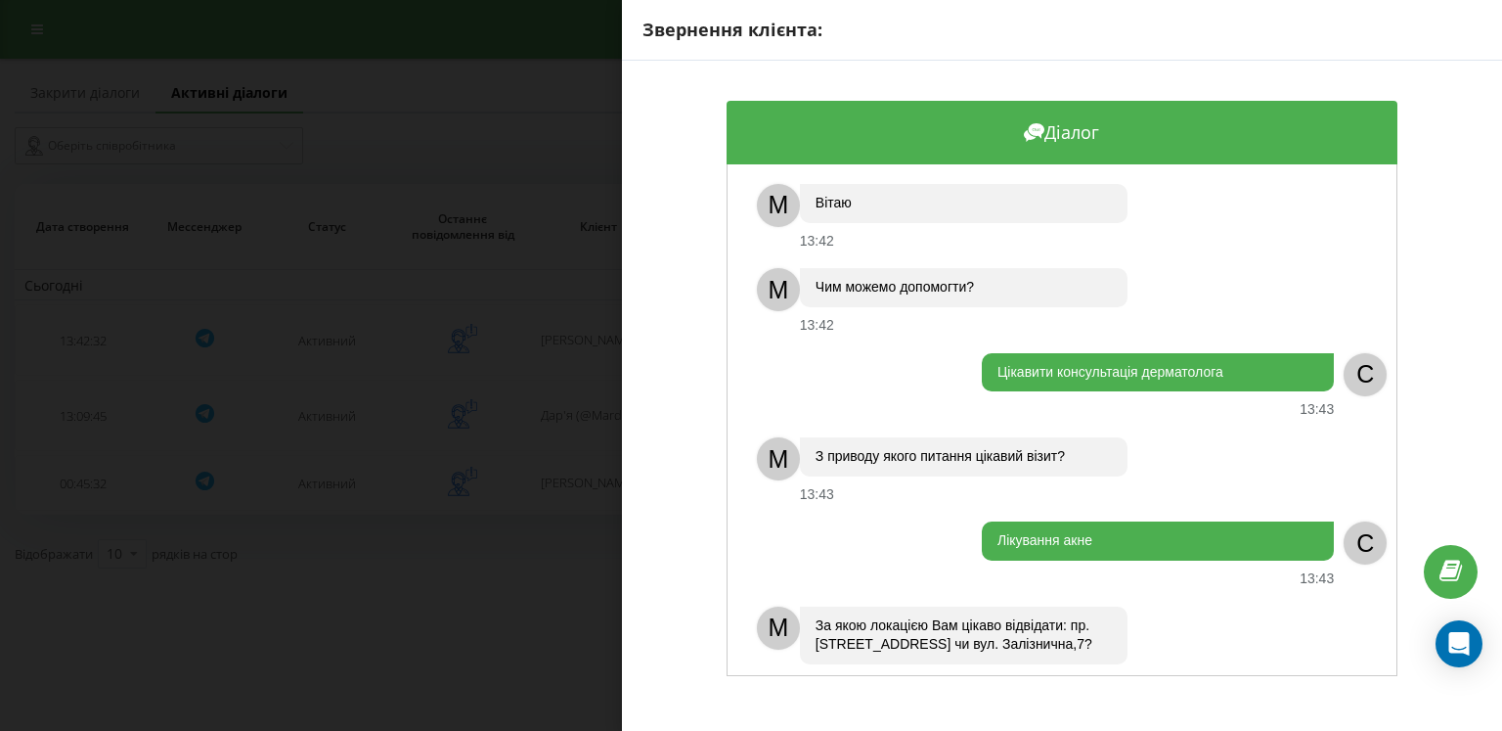
click at [602, 230] on div "Звернення клієнта: Діалог М Вітаю 13:42 М Чим можемо допомогти? 13:42 Цікавити …" at bounding box center [751, 365] width 1502 height 731
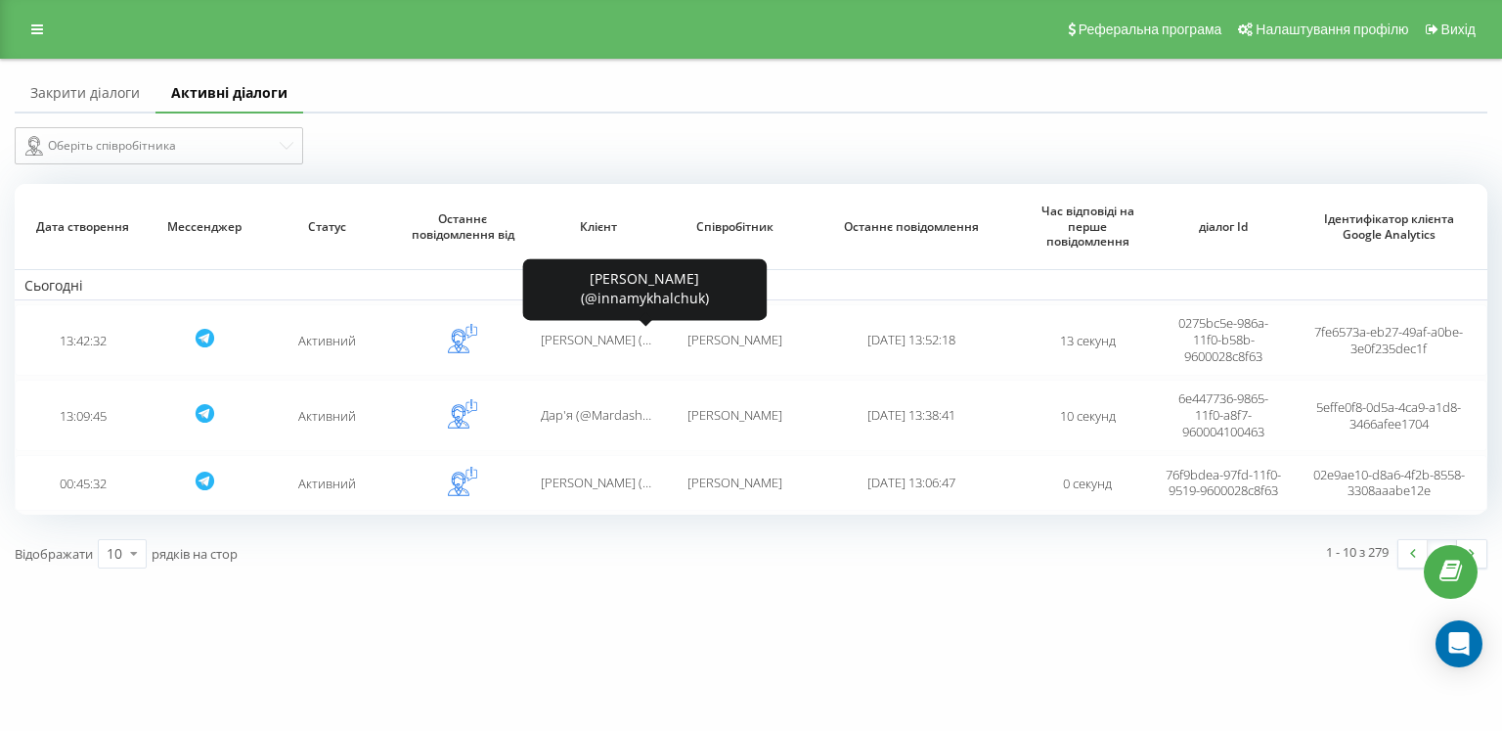
drag, startPoint x: 606, startPoint y: 333, endPoint x: 596, endPoint y: 301, distance: 34.0
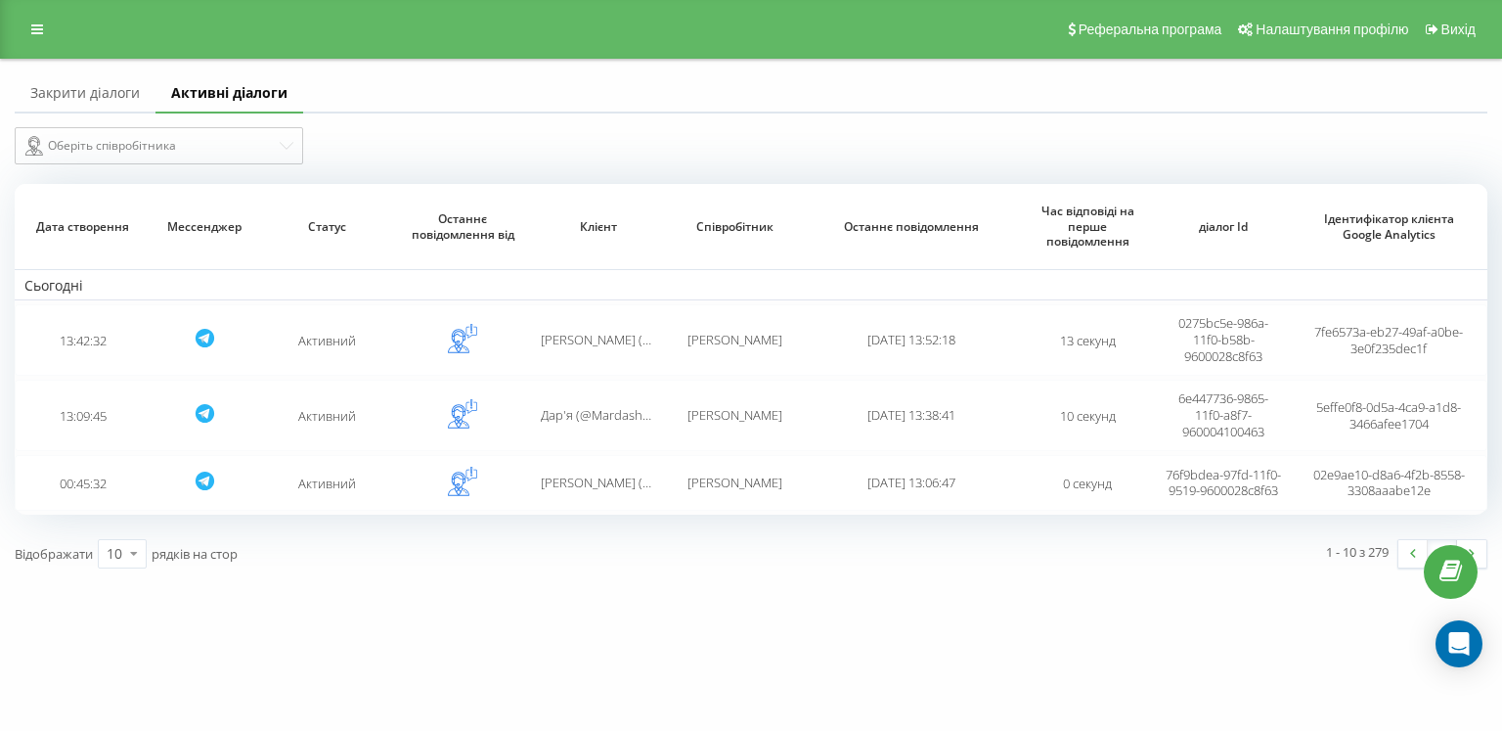
drag, startPoint x: 596, startPoint y: 301, endPoint x: 433, endPoint y: 677, distance: 409.1
click at [433, 677] on div "Демонструвати Проєкти leoderm.ua Дашборд Центр звернень Журнал дзвінків Журнал …" at bounding box center [751, 365] width 1502 height 731
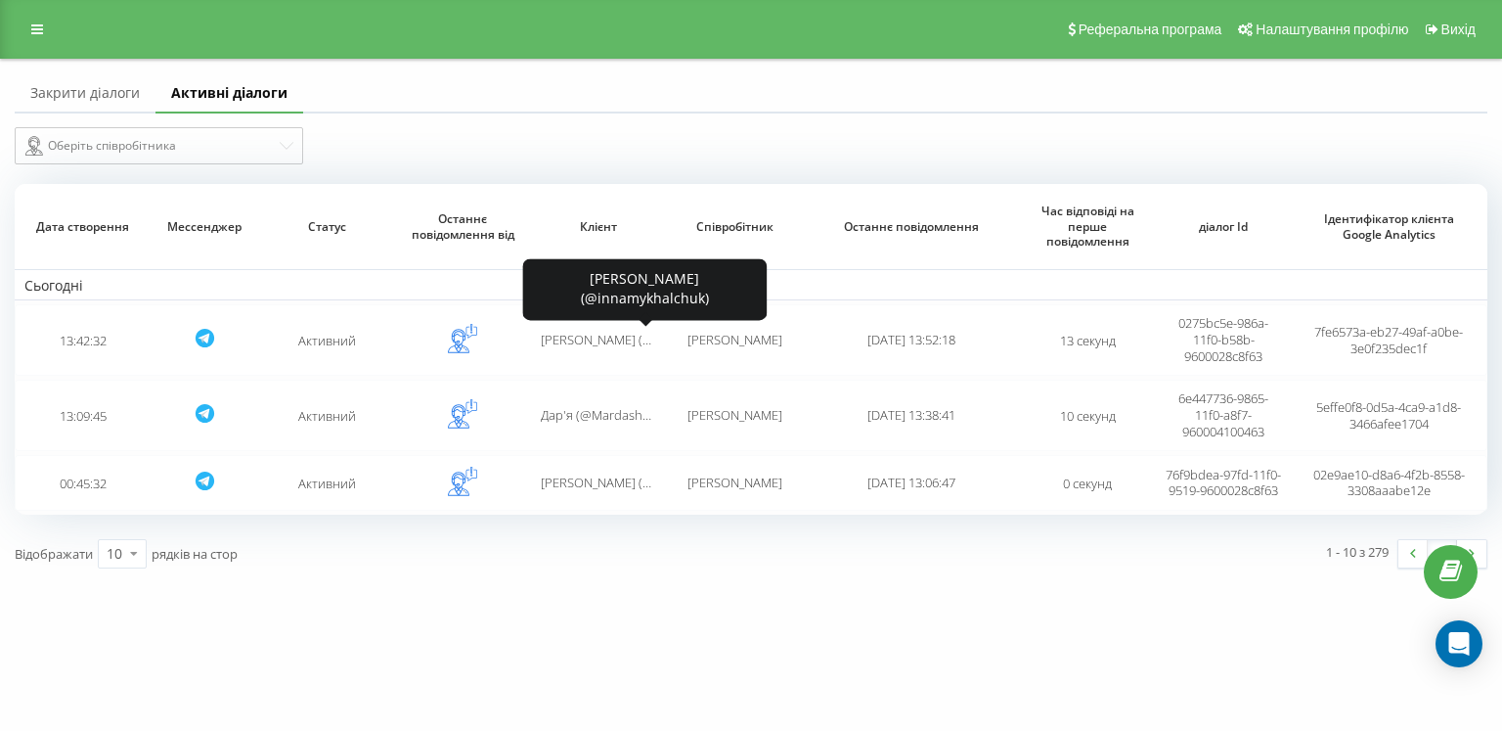
drag, startPoint x: 606, startPoint y: 341, endPoint x: 498, endPoint y: 609, distance: 289.1
click at [498, 609] on div "Демонструвати Проєкти leoderm.ua Дашборд Центр звернень Журнал дзвінків Журнал …" at bounding box center [751, 365] width 1502 height 731
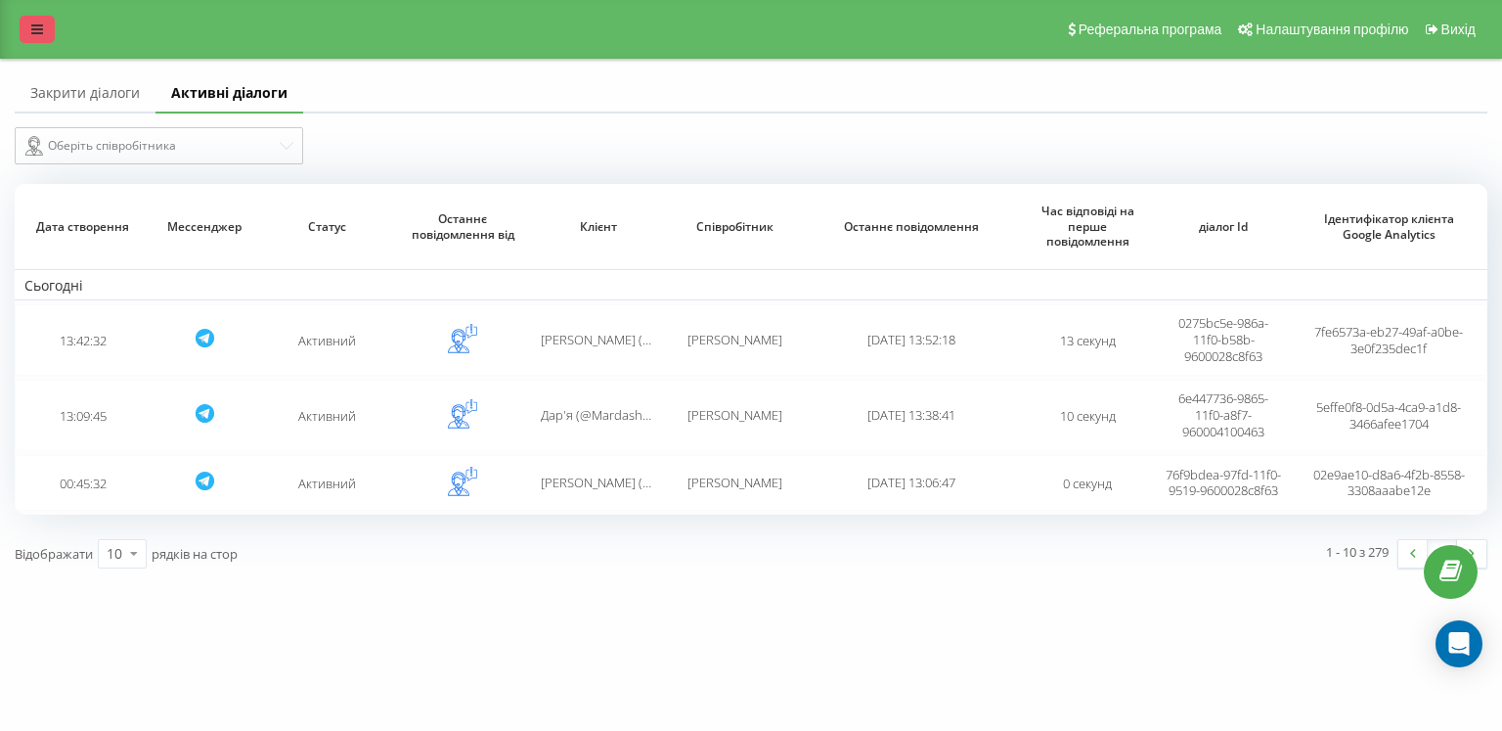
click at [48, 22] on link at bounding box center [37, 29] width 35 height 27
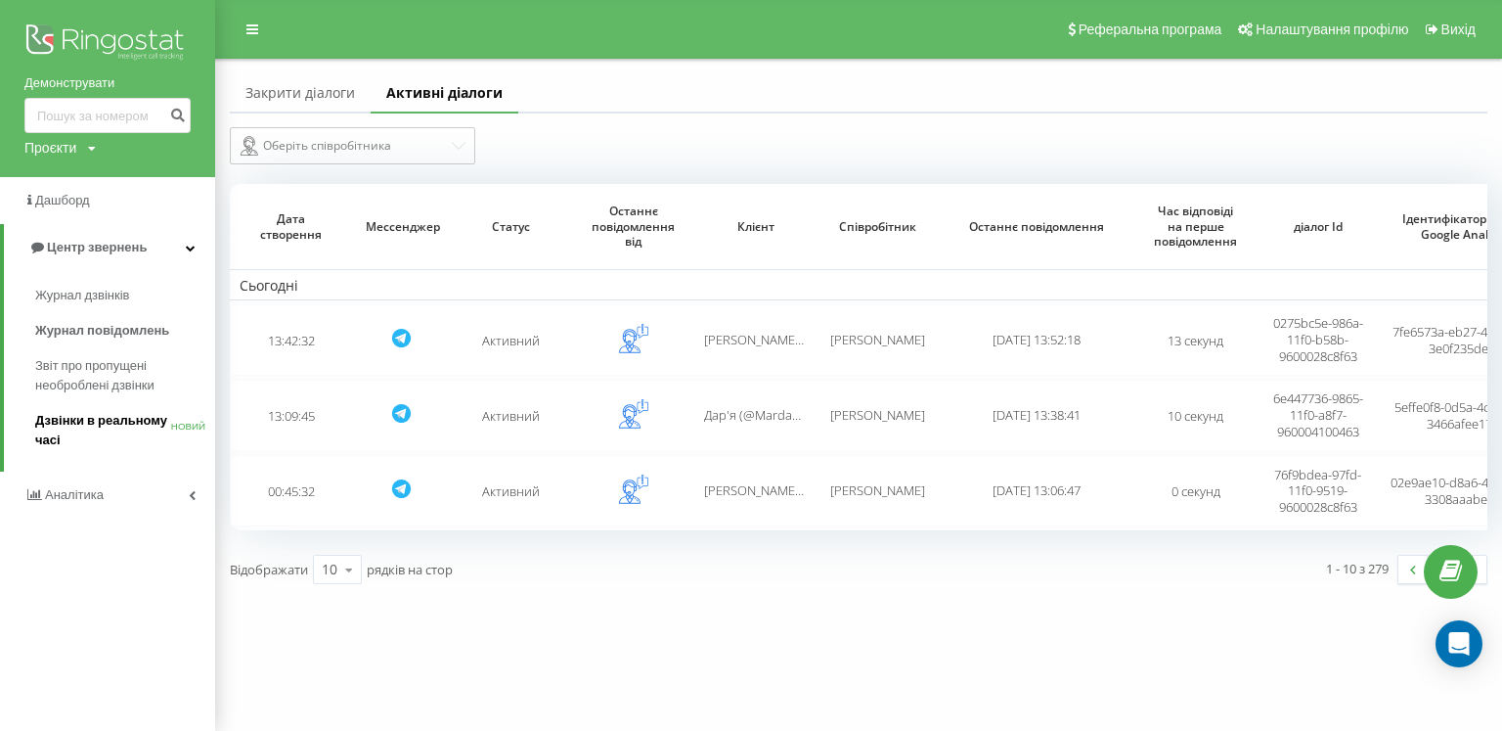
click at [112, 428] on span "Дзвінки в реальному часі" at bounding box center [103, 430] width 136 height 39
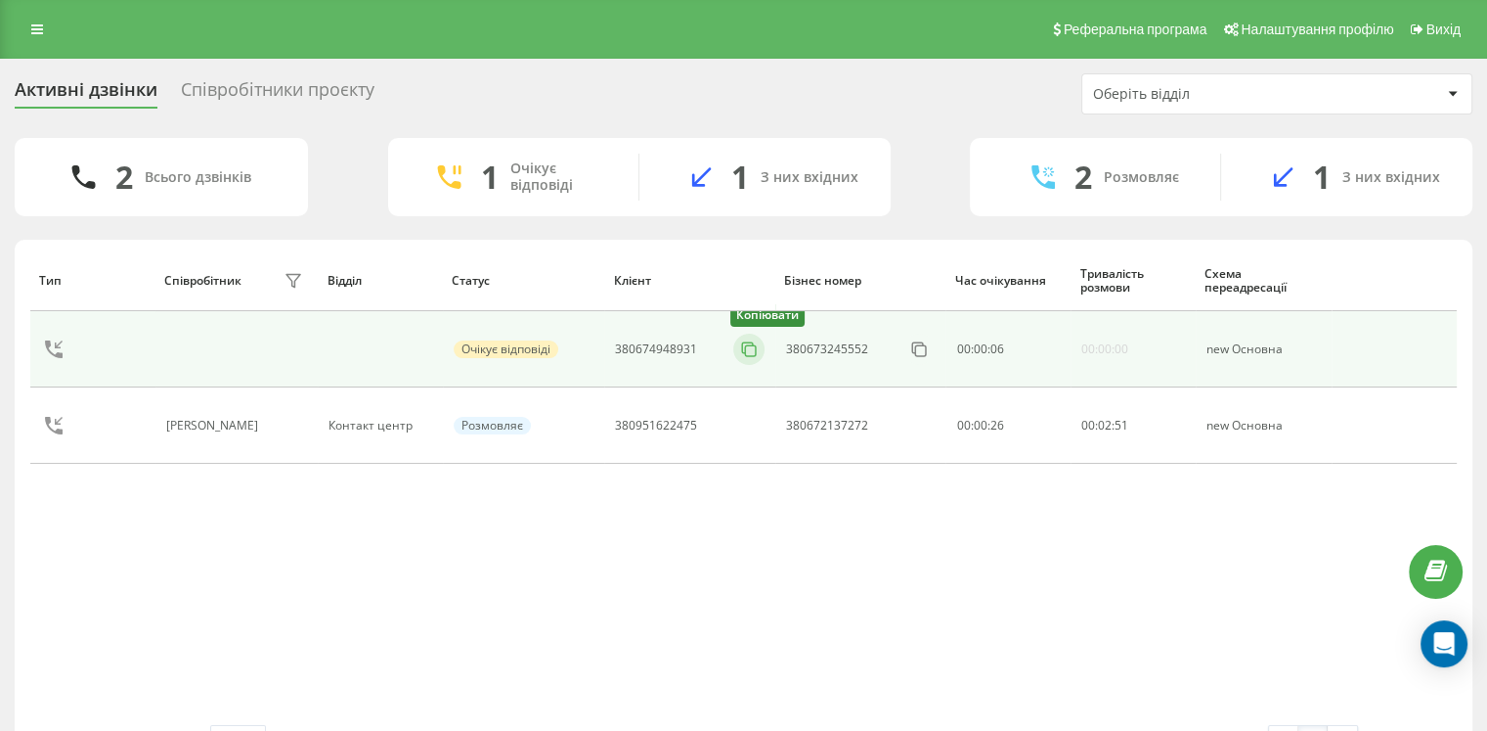
click at [740, 353] on icon at bounding box center [749, 349] width 20 height 20
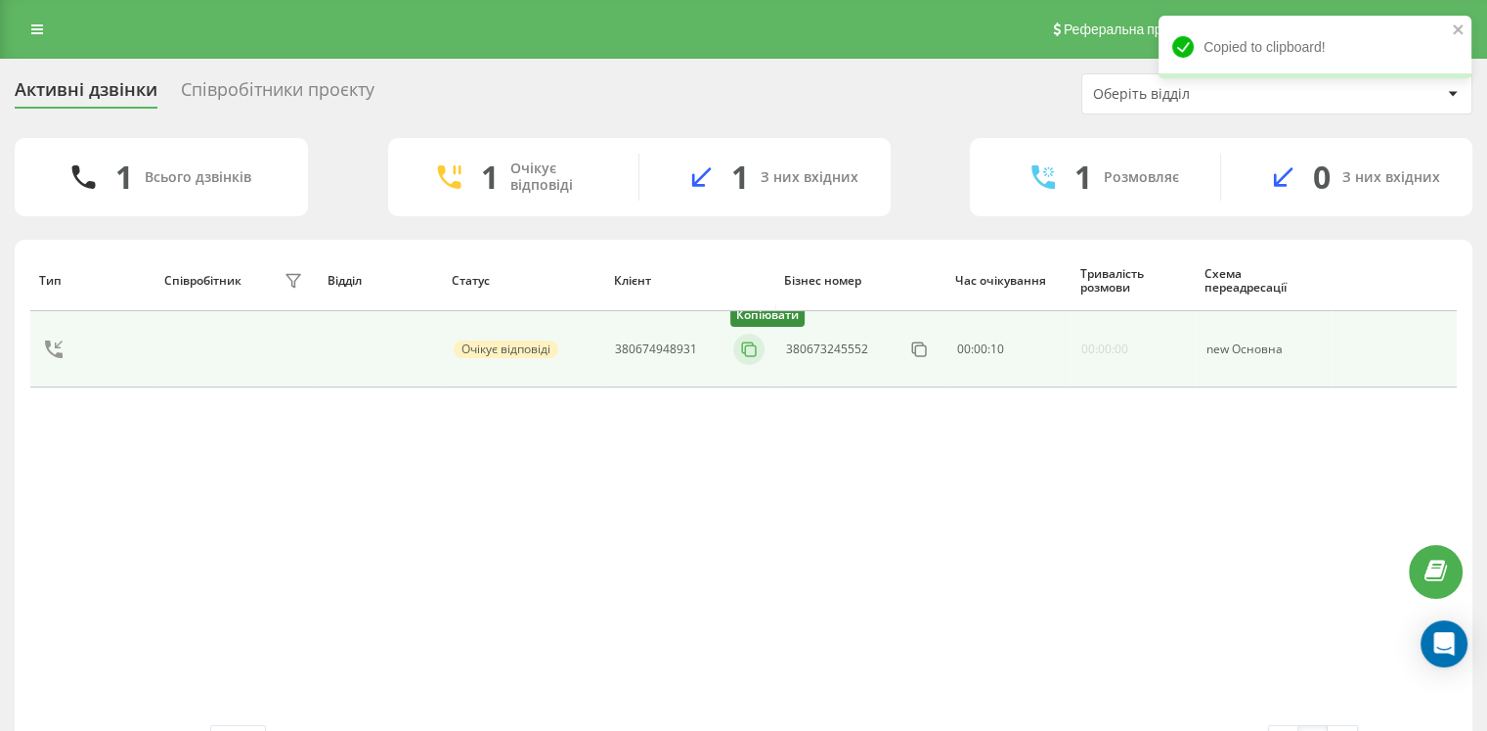
click at [753, 349] on icon at bounding box center [749, 349] width 20 height 20
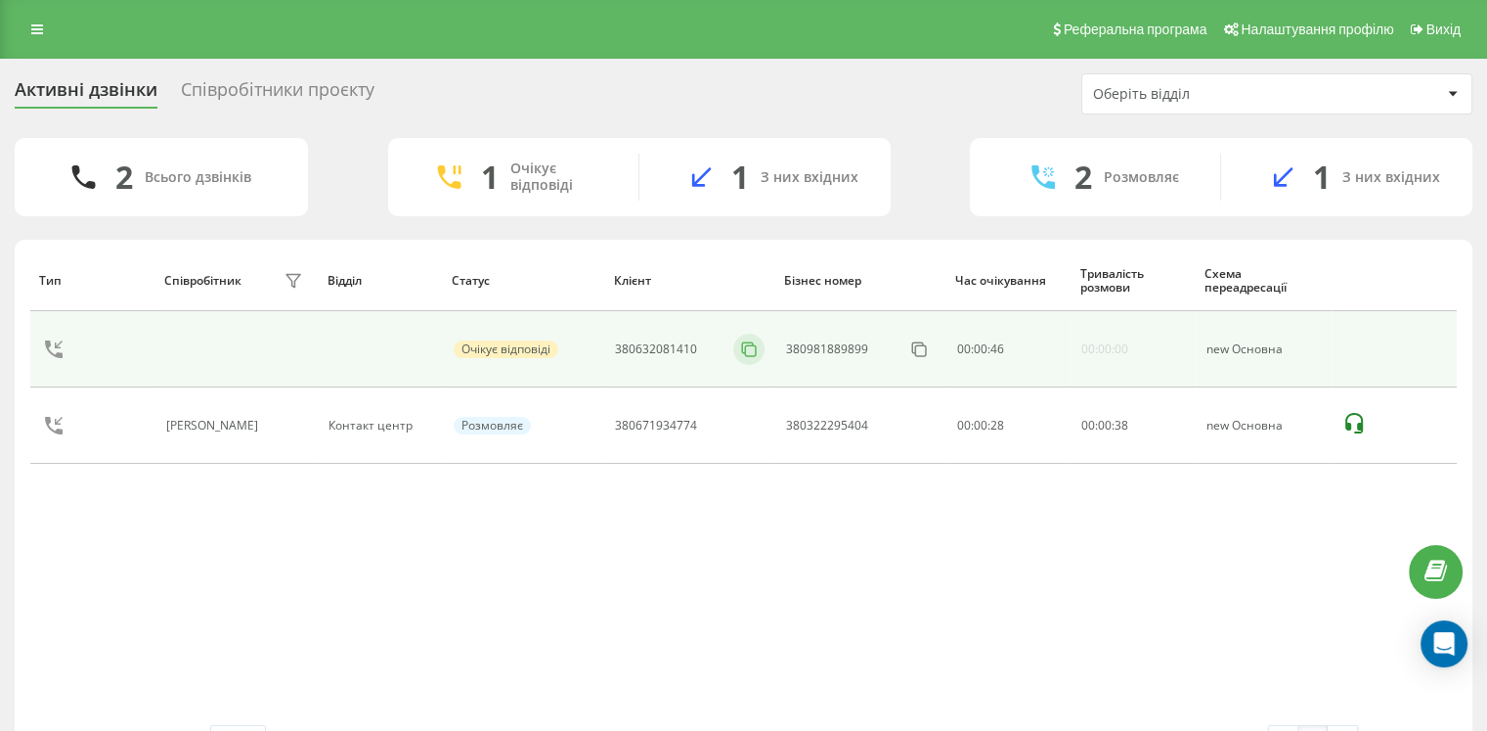
click at [751, 353] on icon at bounding box center [749, 349] width 20 height 20
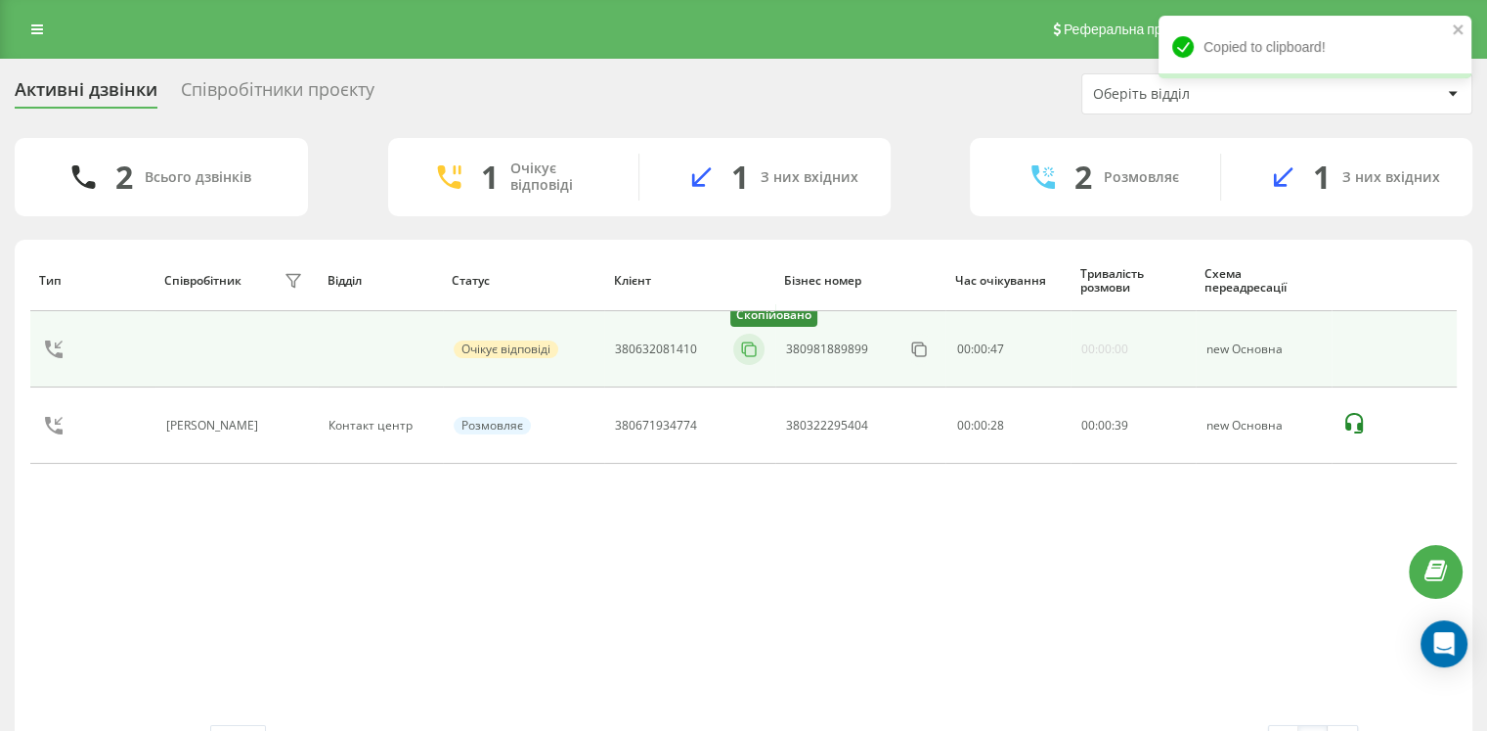
click at [748, 349] on icon at bounding box center [749, 349] width 20 height 20
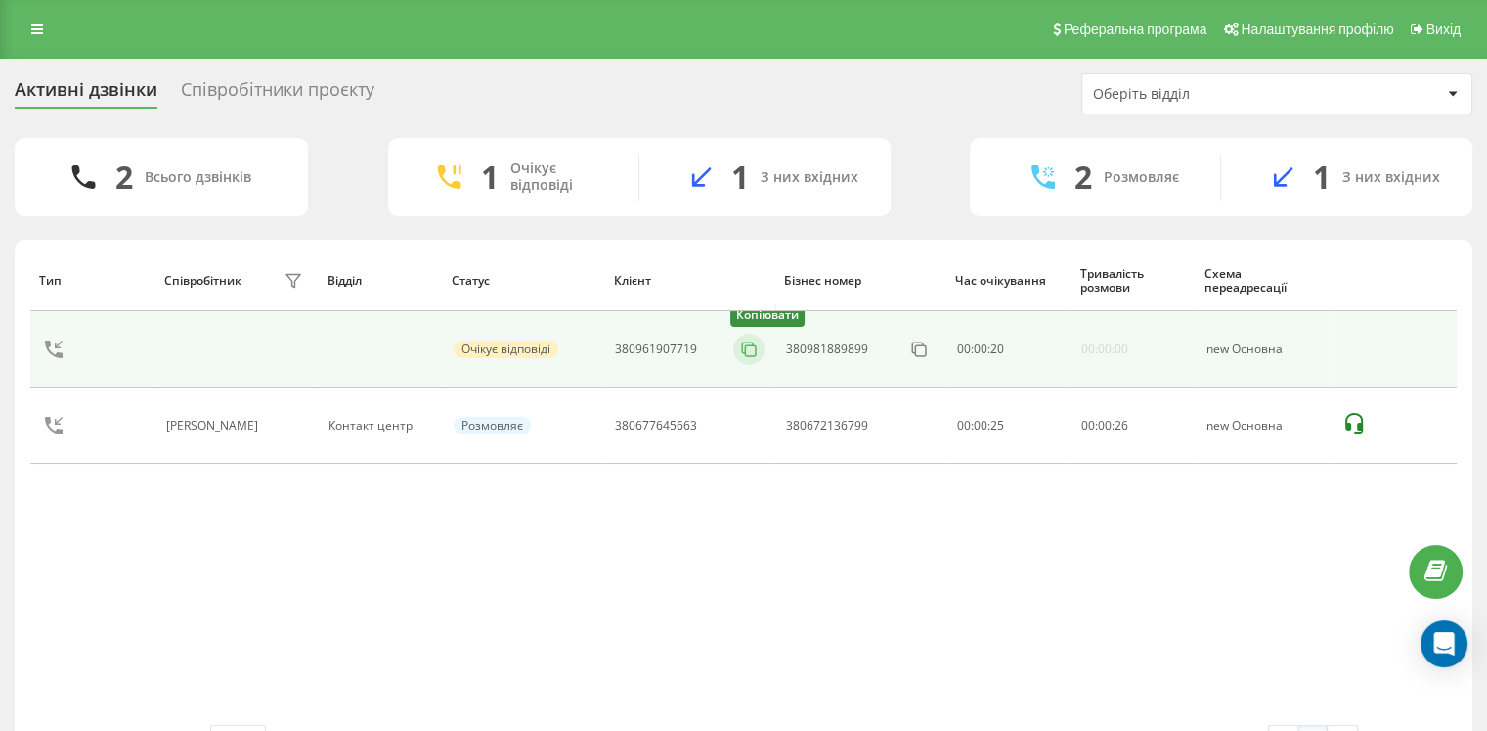
click at [750, 351] on icon at bounding box center [749, 349] width 20 height 20
click at [746, 357] on icon at bounding box center [749, 349] width 20 height 20
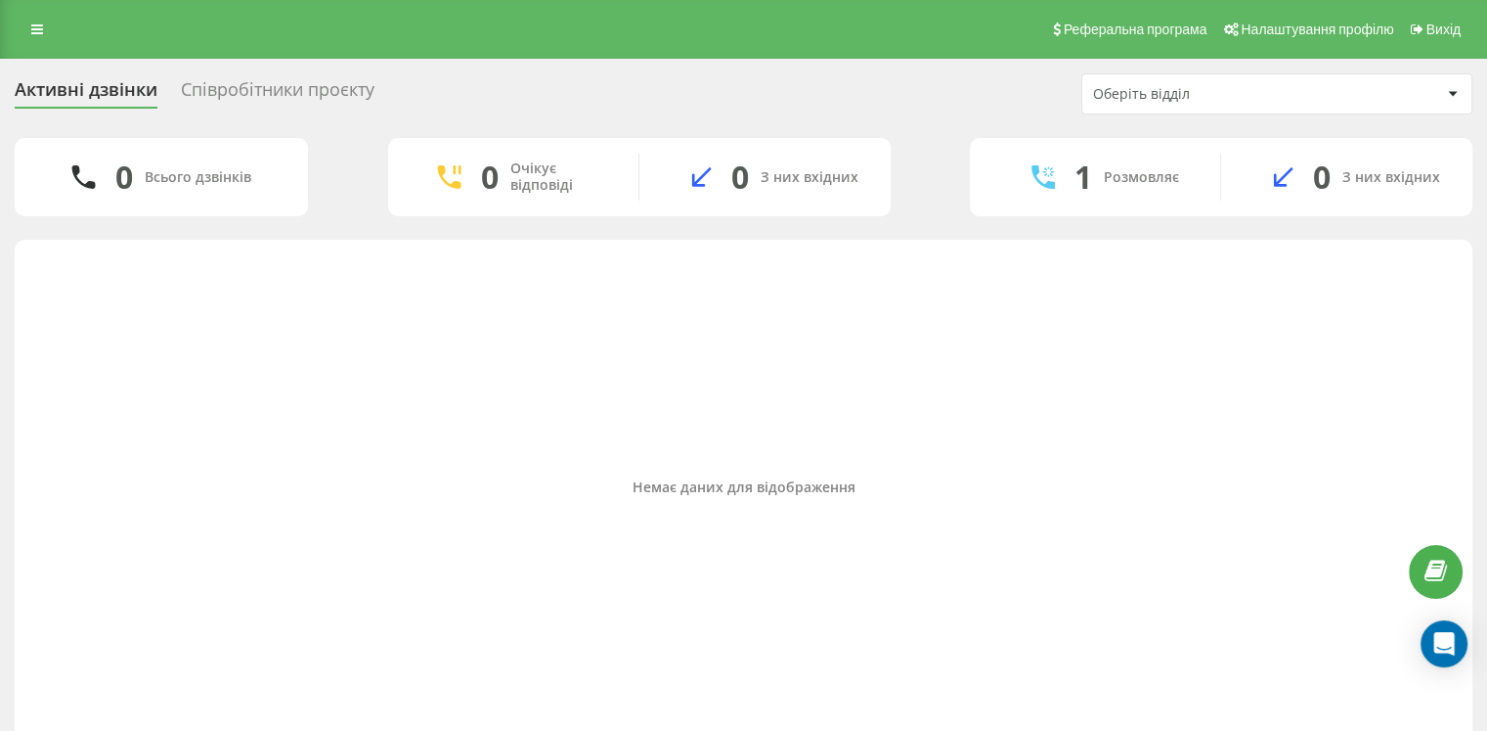
click at [387, 392] on div "Немає даних для відображення" at bounding box center [743, 486] width 1427 height 475
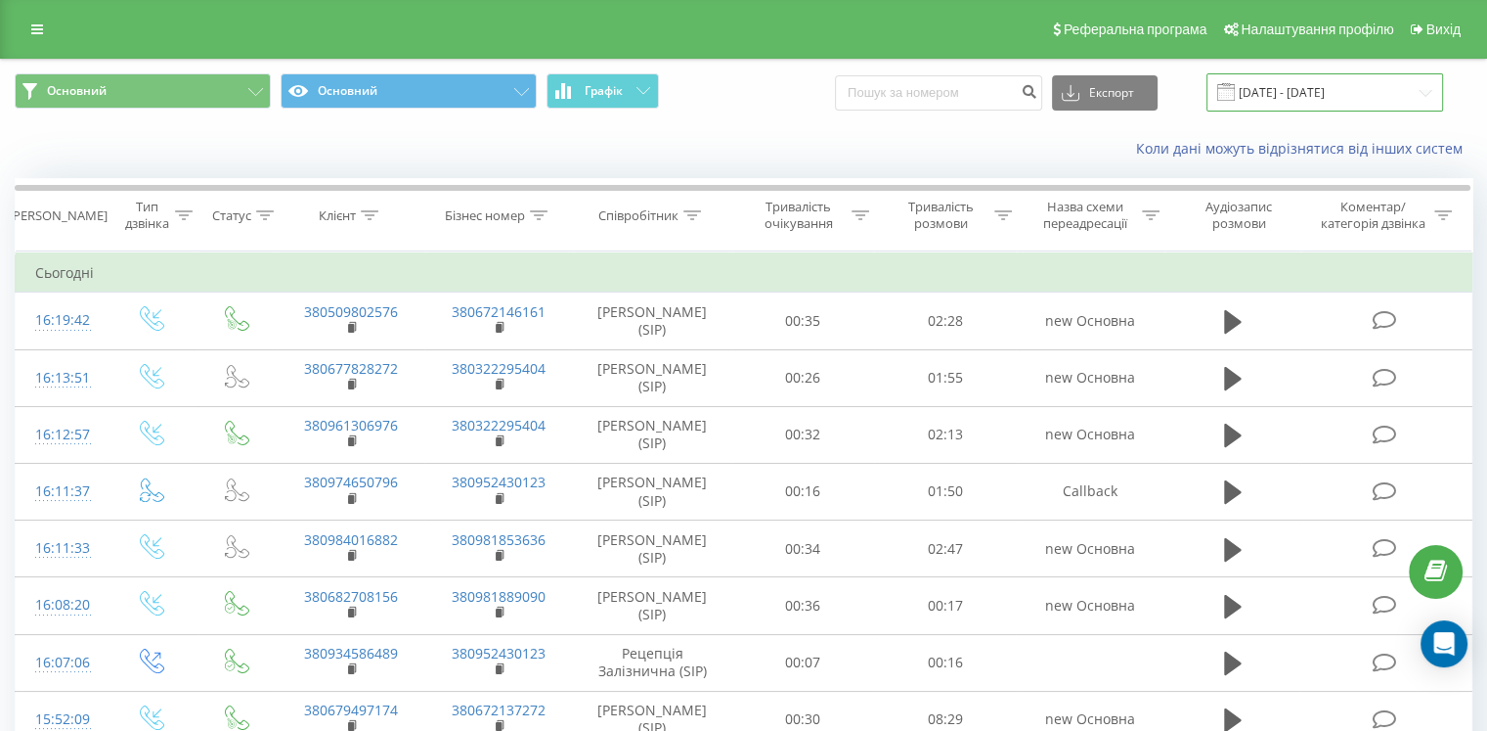
click at [1357, 94] on input "23.06.2025 - 23.09.2025" at bounding box center [1325, 92] width 237 height 38
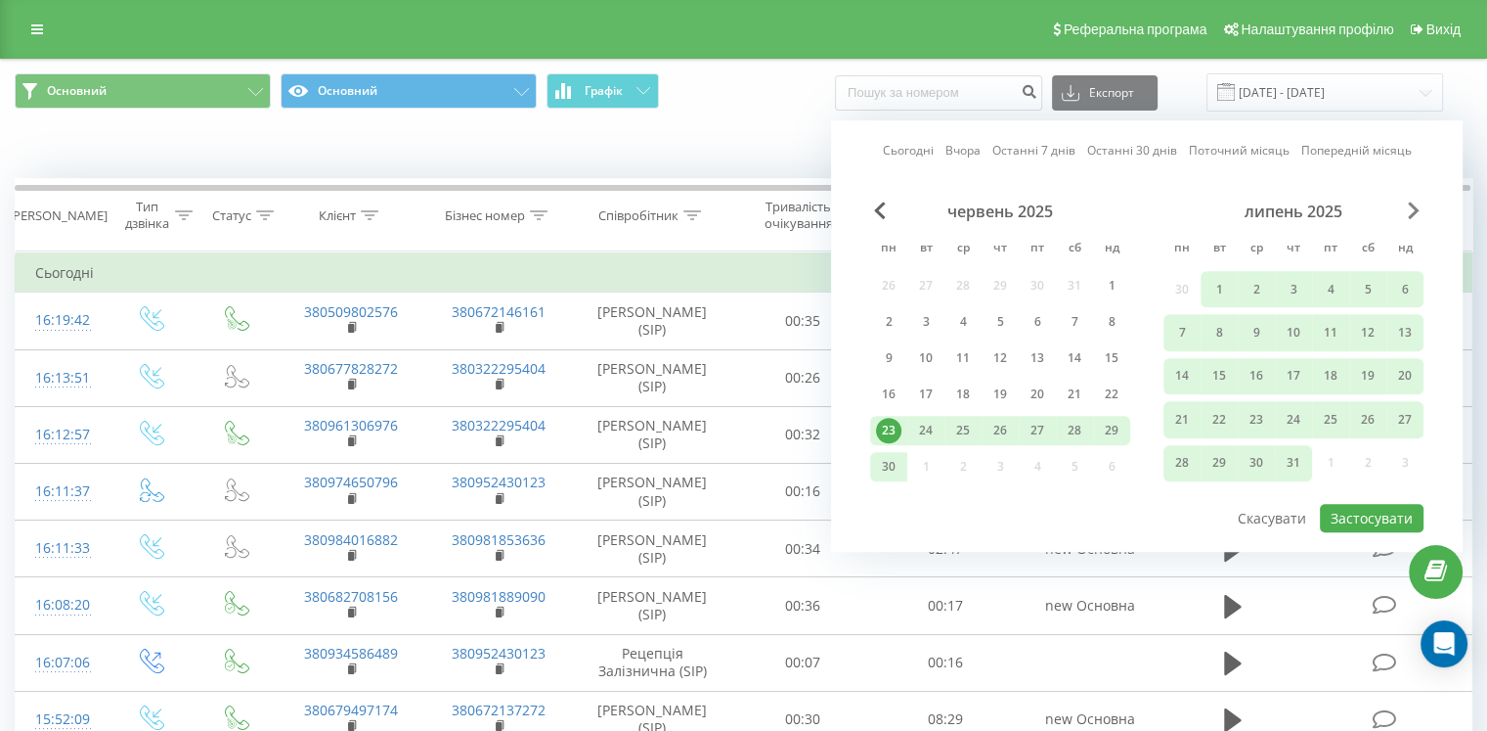
click at [1417, 202] on span "Next Month" at bounding box center [1414, 210] width 12 height 18
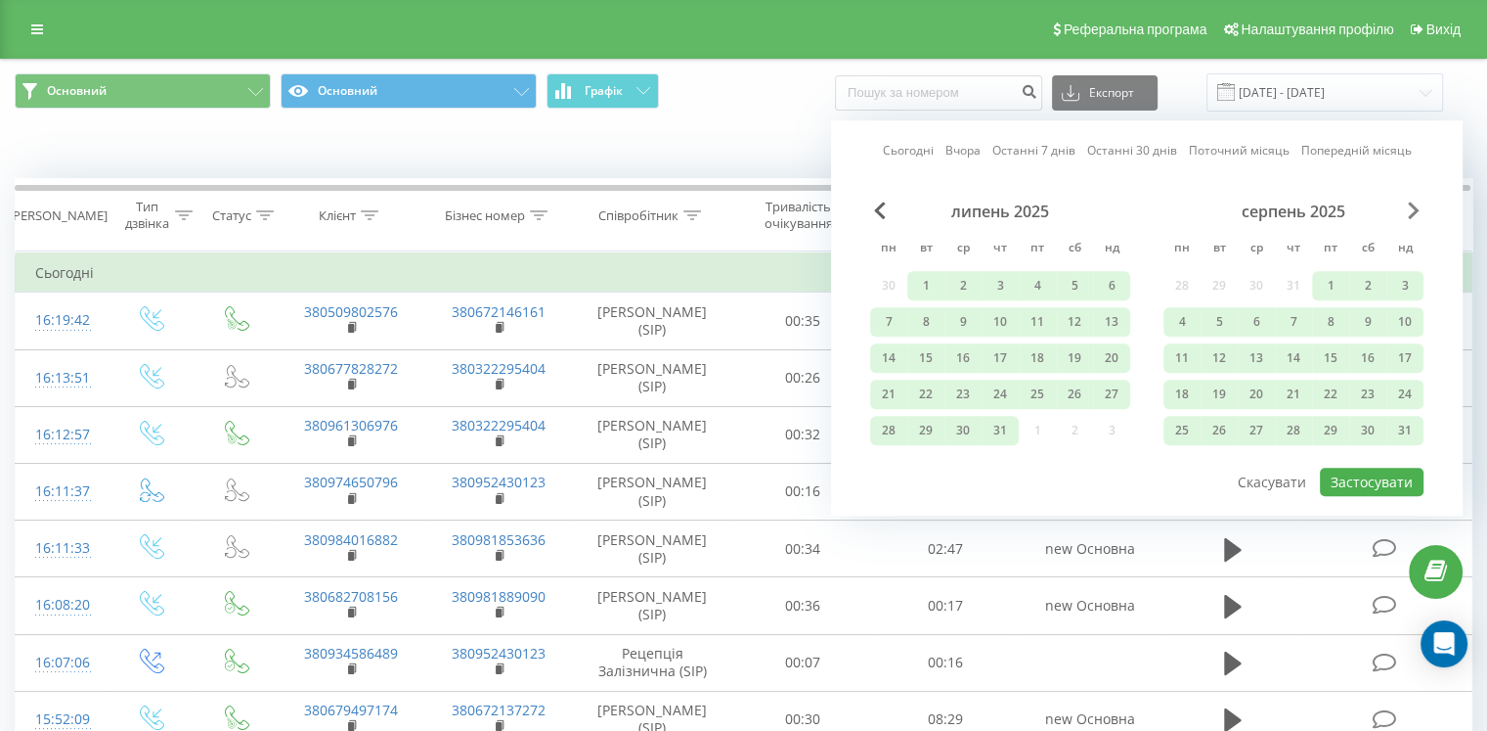
click at [1418, 204] on span "Next Month" at bounding box center [1414, 210] width 12 height 18
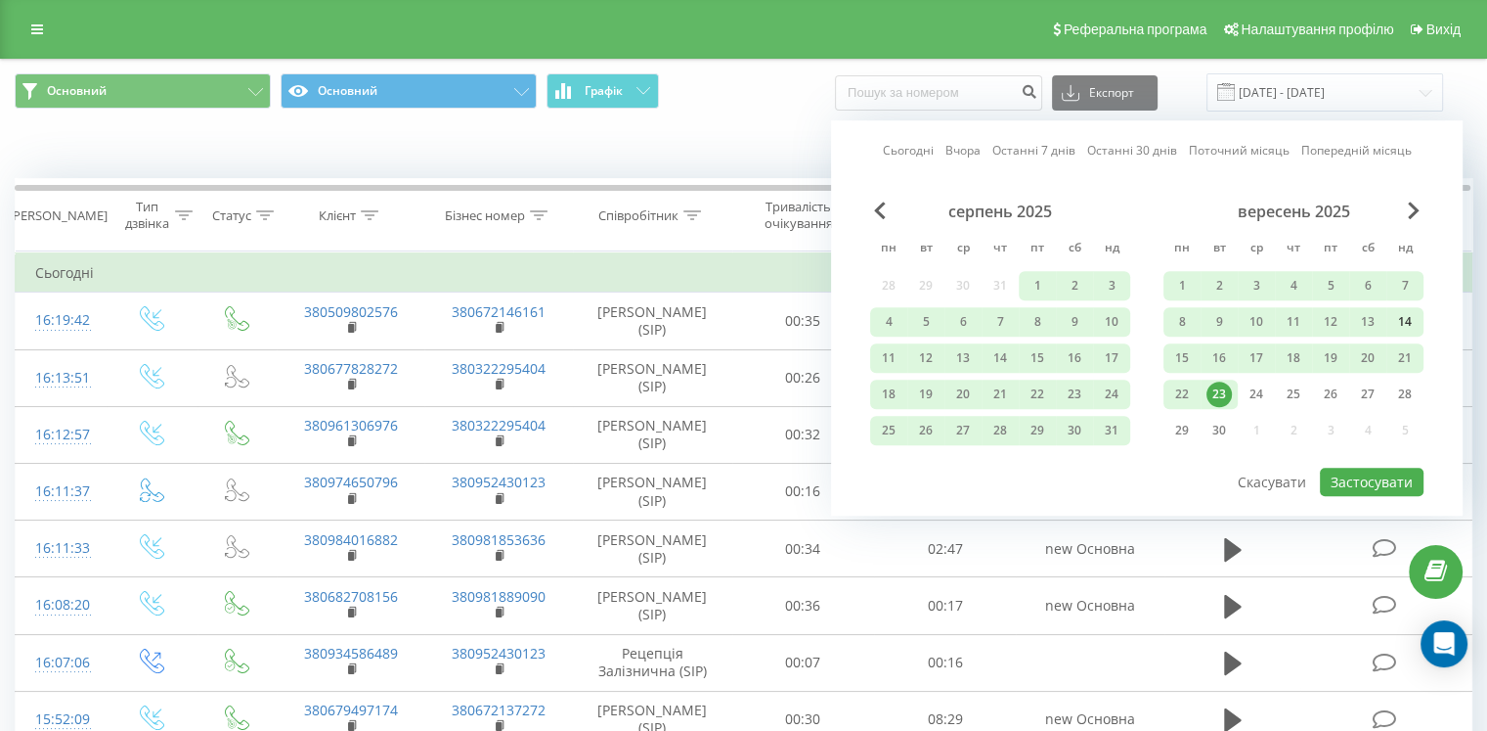
click at [1402, 324] on div "14" at bounding box center [1405, 321] width 25 height 25
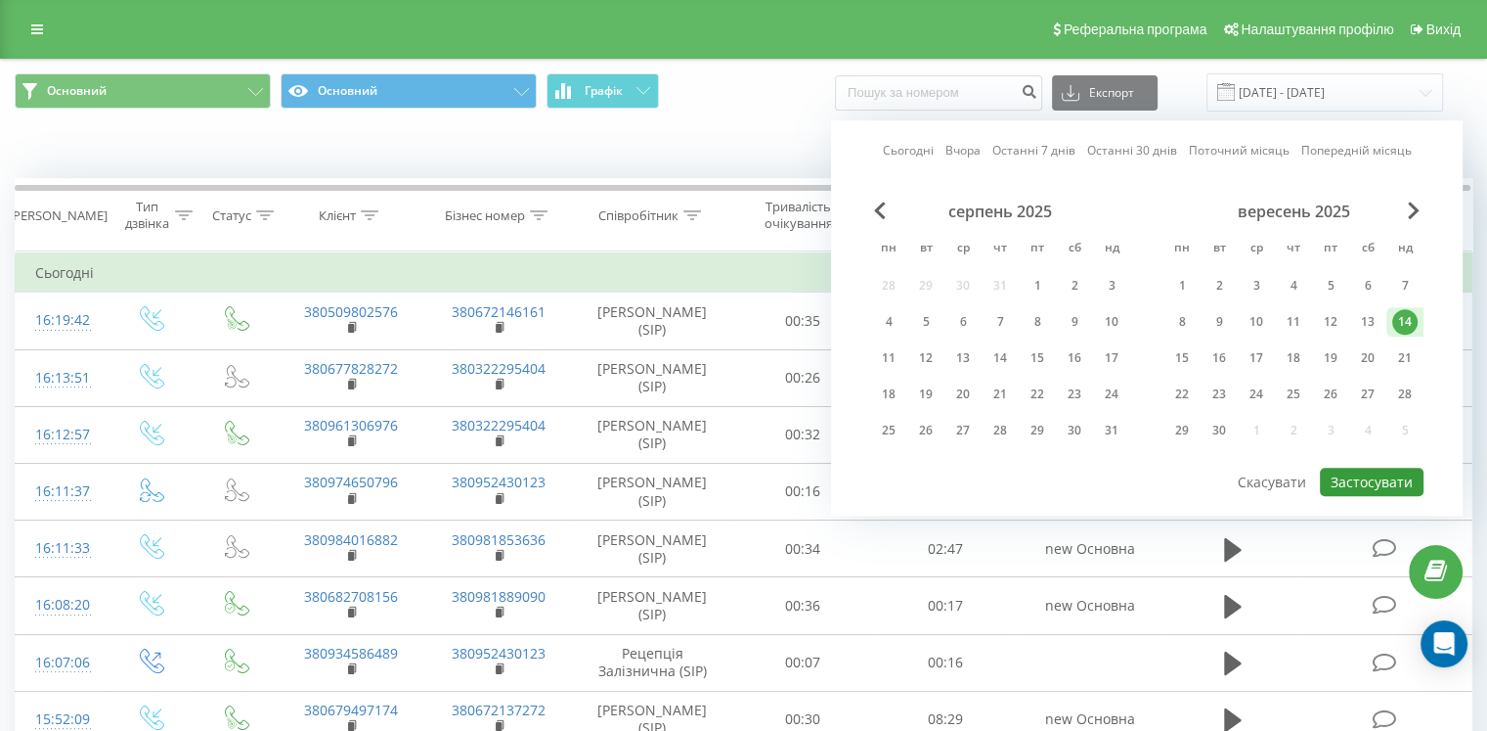
click at [1373, 487] on button "Застосувати" at bounding box center [1372, 481] width 104 height 28
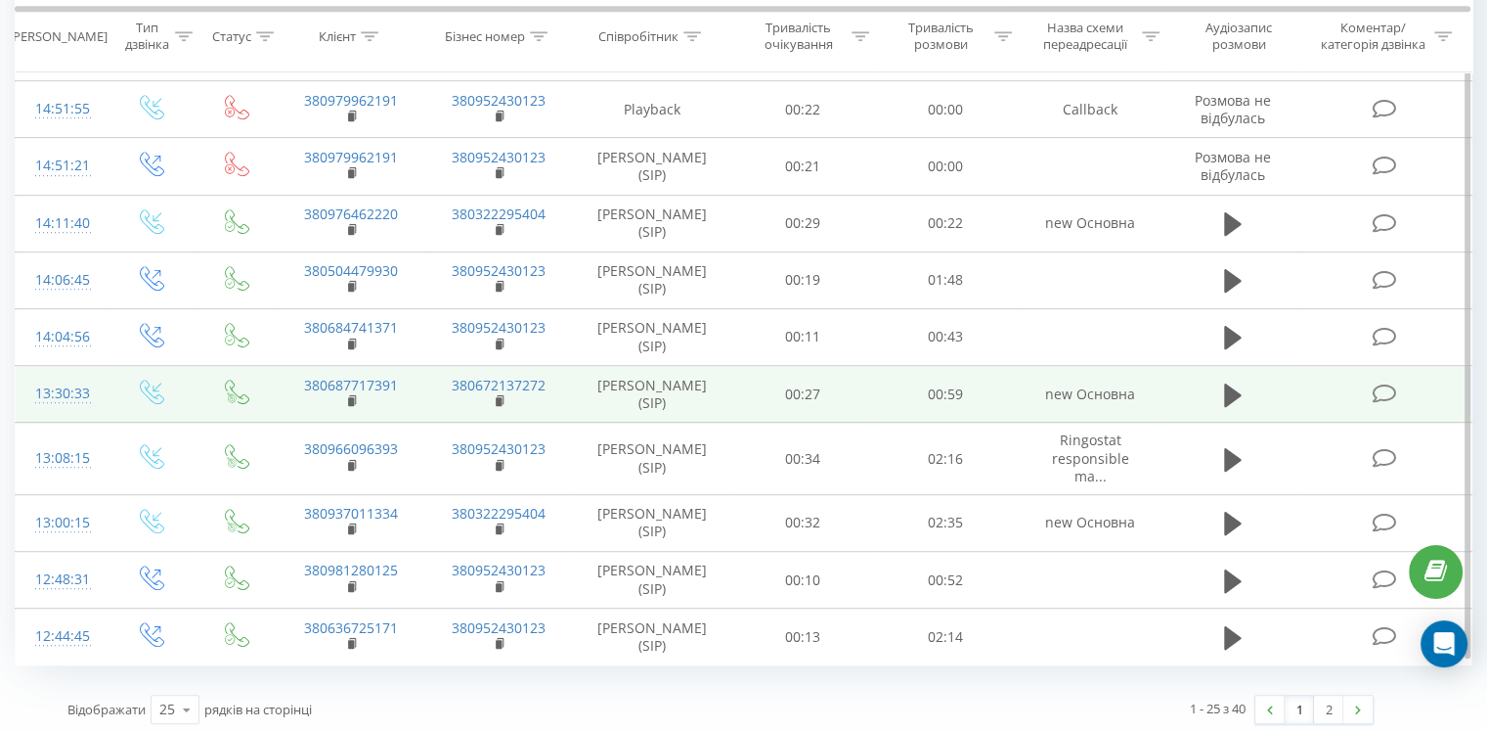
scroll to position [1067, 0]
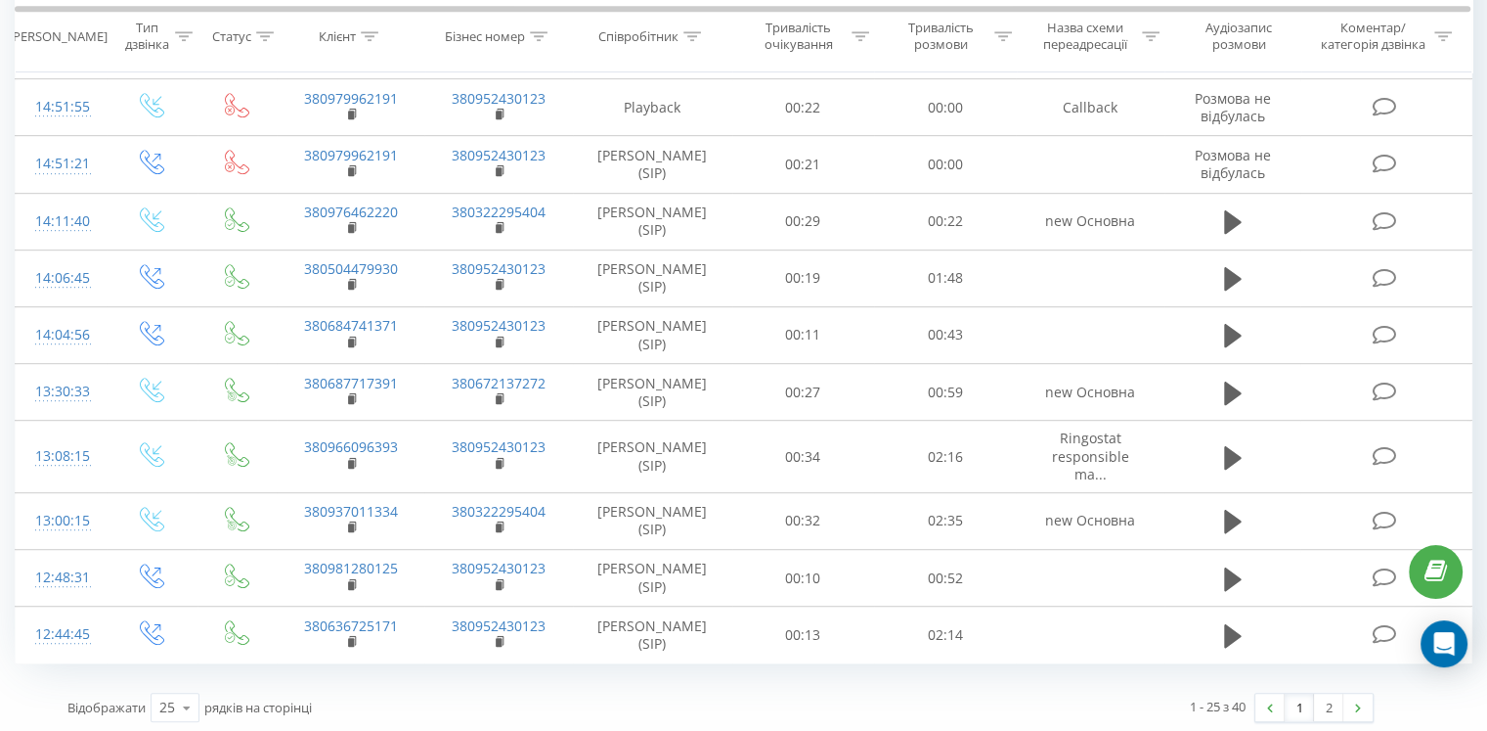
drag, startPoint x: 1332, startPoint y: 709, endPoint x: 993, endPoint y: 651, distance: 344.2
click at [1331, 709] on link "2" at bounding box center [1328, 706] width 29 height 27
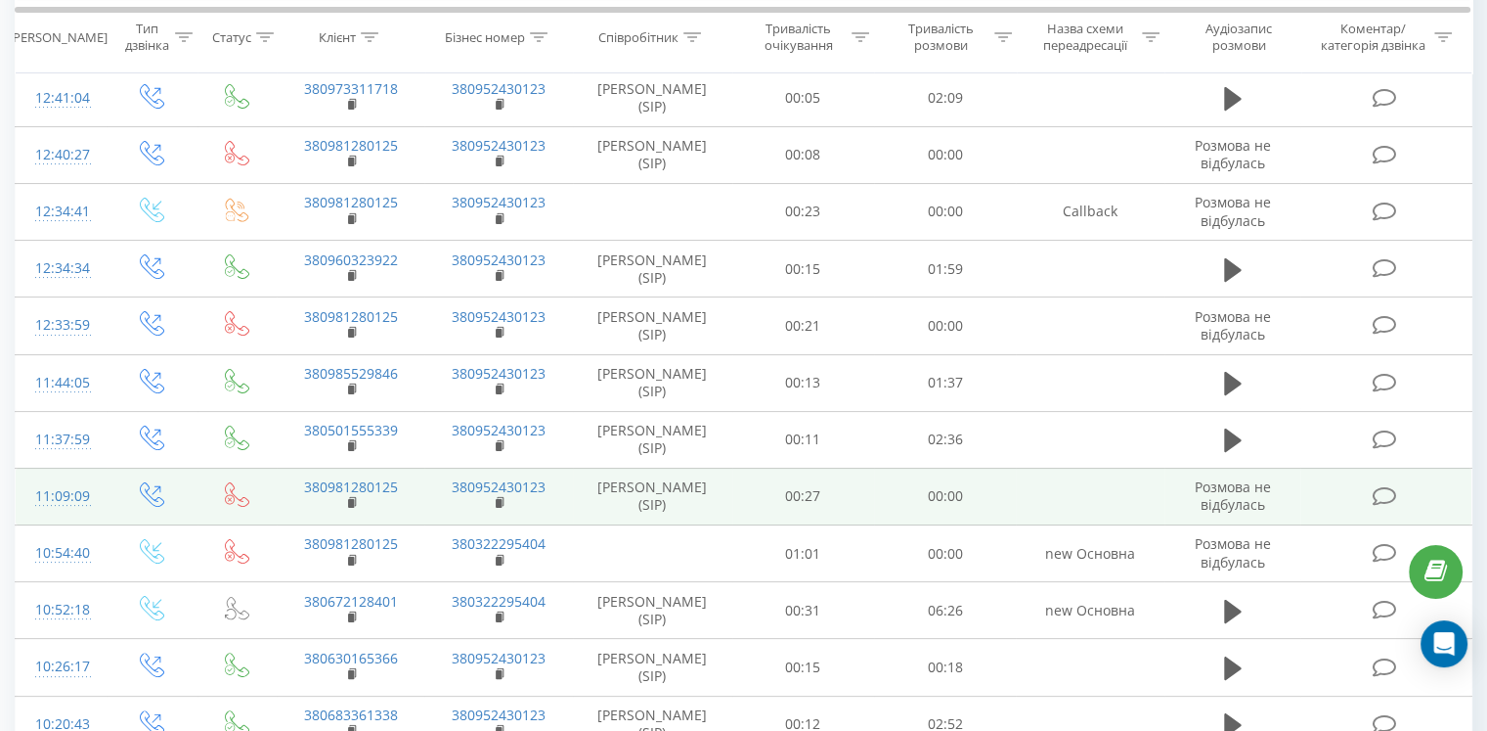
scroll to position [293, 0]
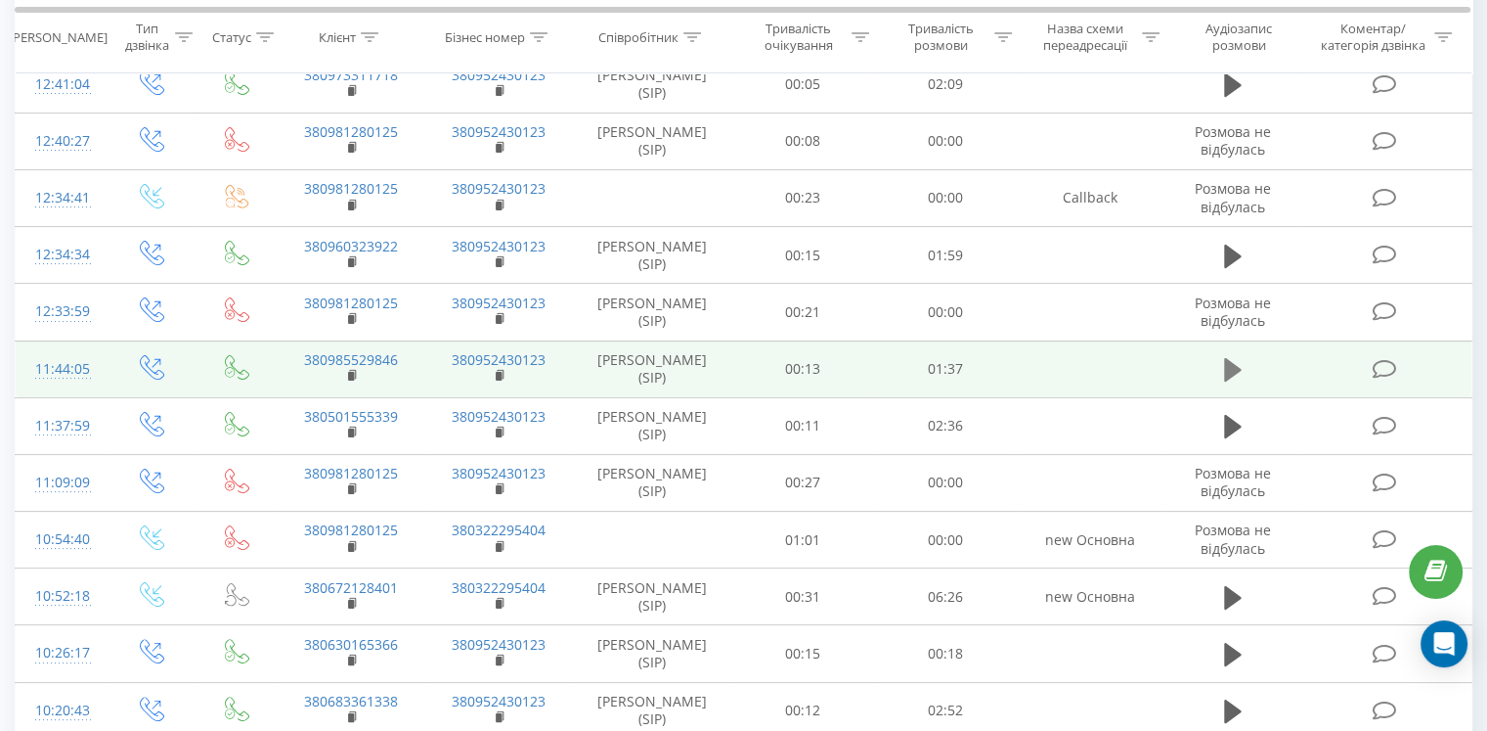
click at [1233, 373] on icon at bounding box center [1233, 369] width 18 height 23
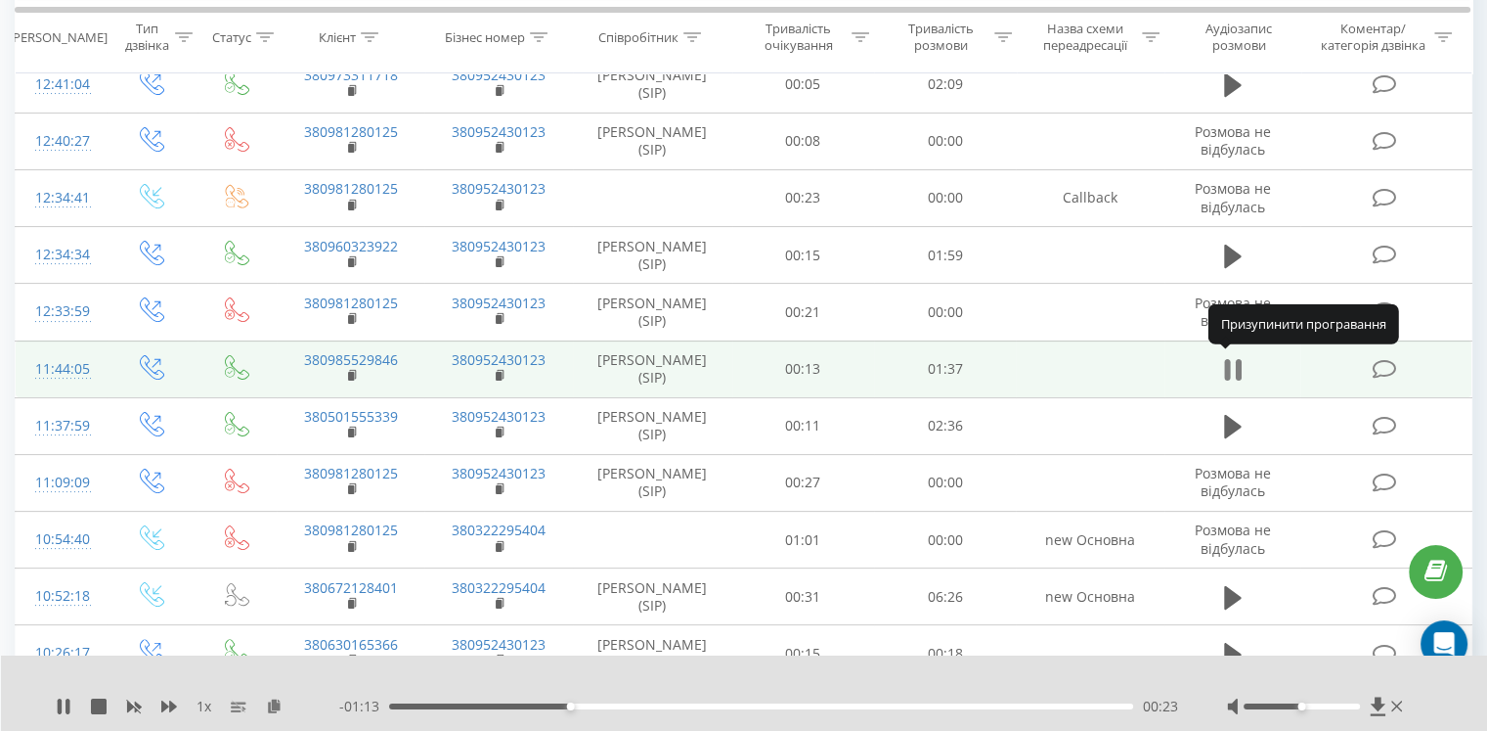
click at [1236, 362] on icon at bounding box center [1238, 370] width 6 height 22
click at [1228, 362] on icon at bounding box center [1233, 369] width 18 height 23
click at [669, 705] on div "00:25" at bounding box center [761, 706] width 744 height 6
click at [713, 706] on div "00:42" at bounding box center [761, 706] width 744 height 6
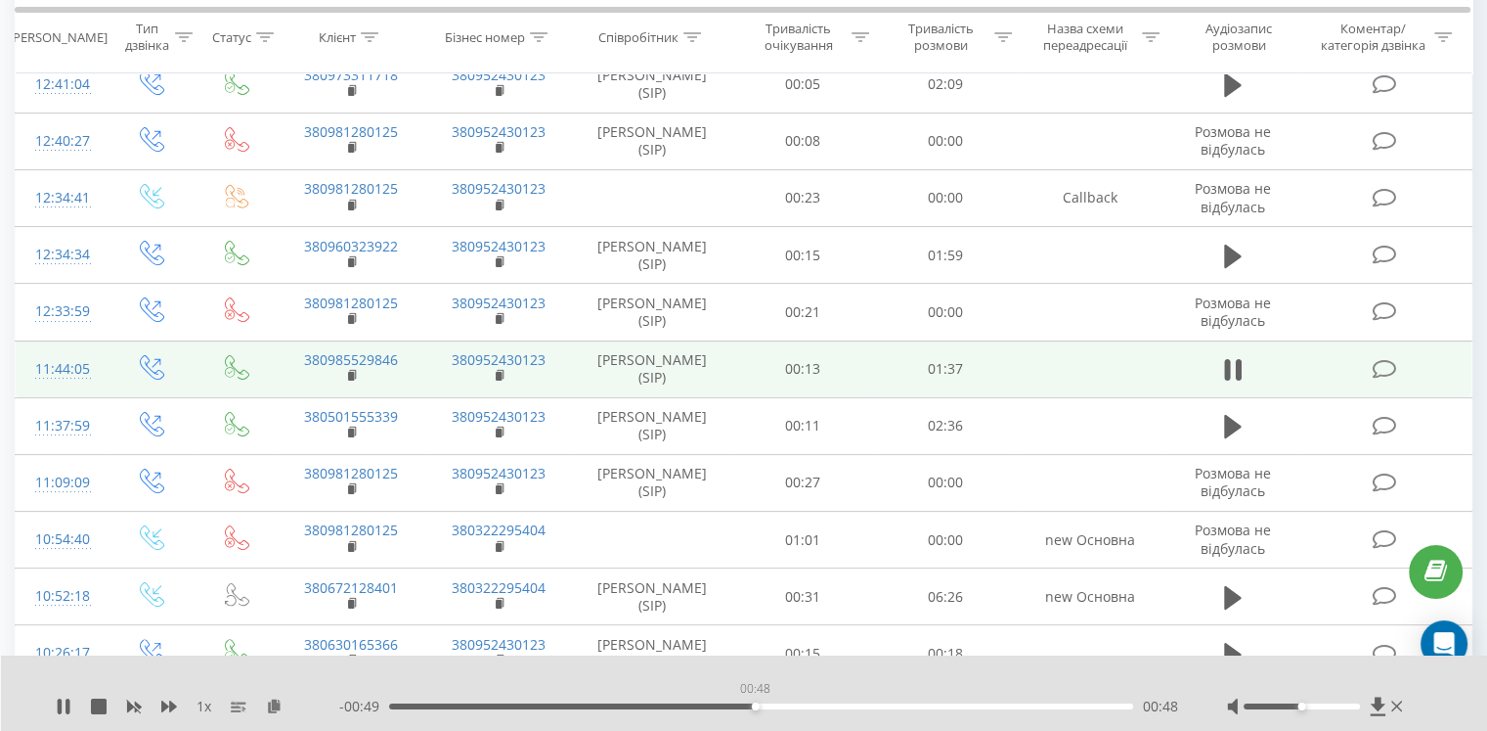
click at [755, 706] on div "00:48" at bounding box center [761, 706] width 744 height 6
click at [811, 706] on div "00:49" at bounding box center [761, 706] width 744 height 6
click at [873, 705] on div "01:03" at bounding box center [761, 706] width 744 height 6
click at [999, 706] on div "01:08" at bounding box center [761, 706] width 744 height 6
click at [1062, 705] on div "01:20" at bounding box center [761, 706] width 744 height 6
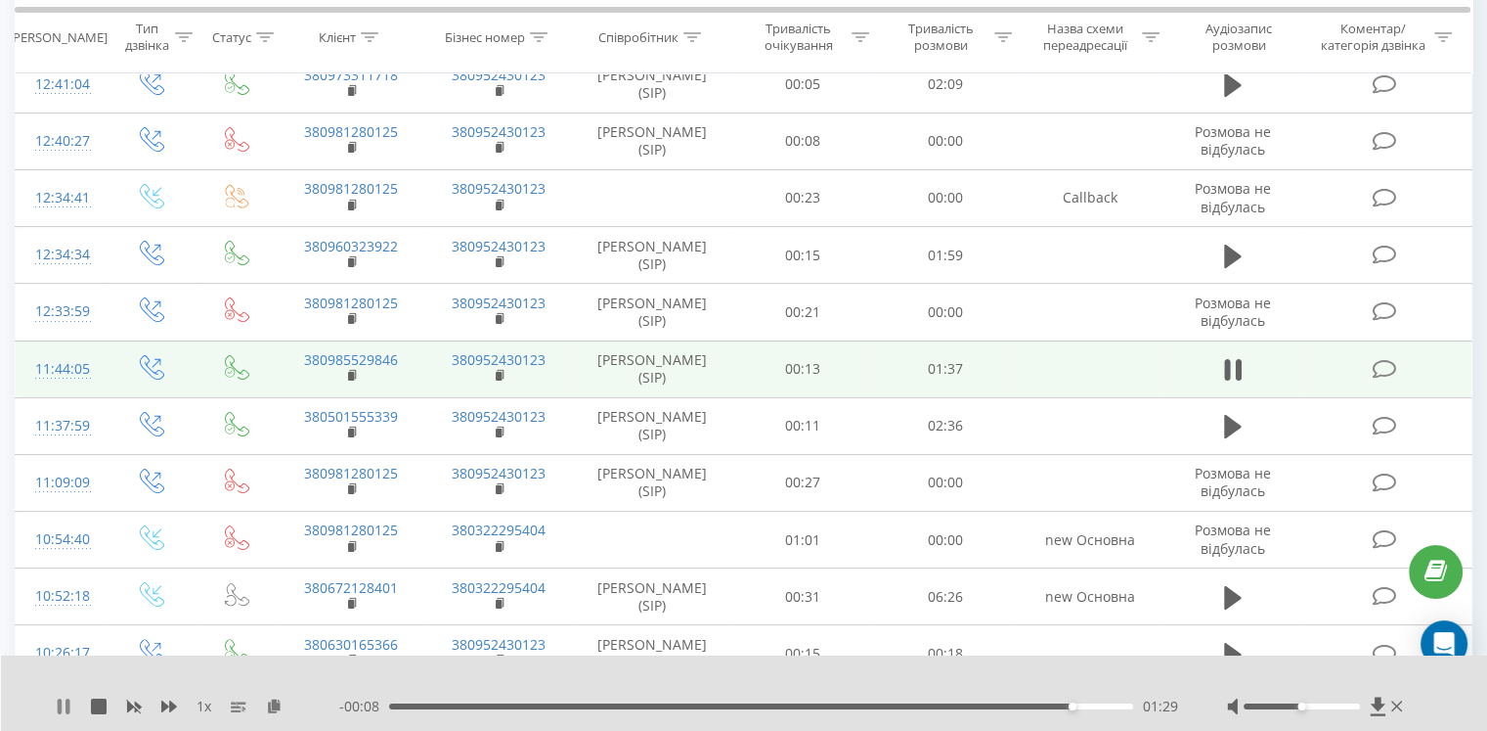
click at [63, 701] on icon at bounding box center [64, 706] width 16 height 16
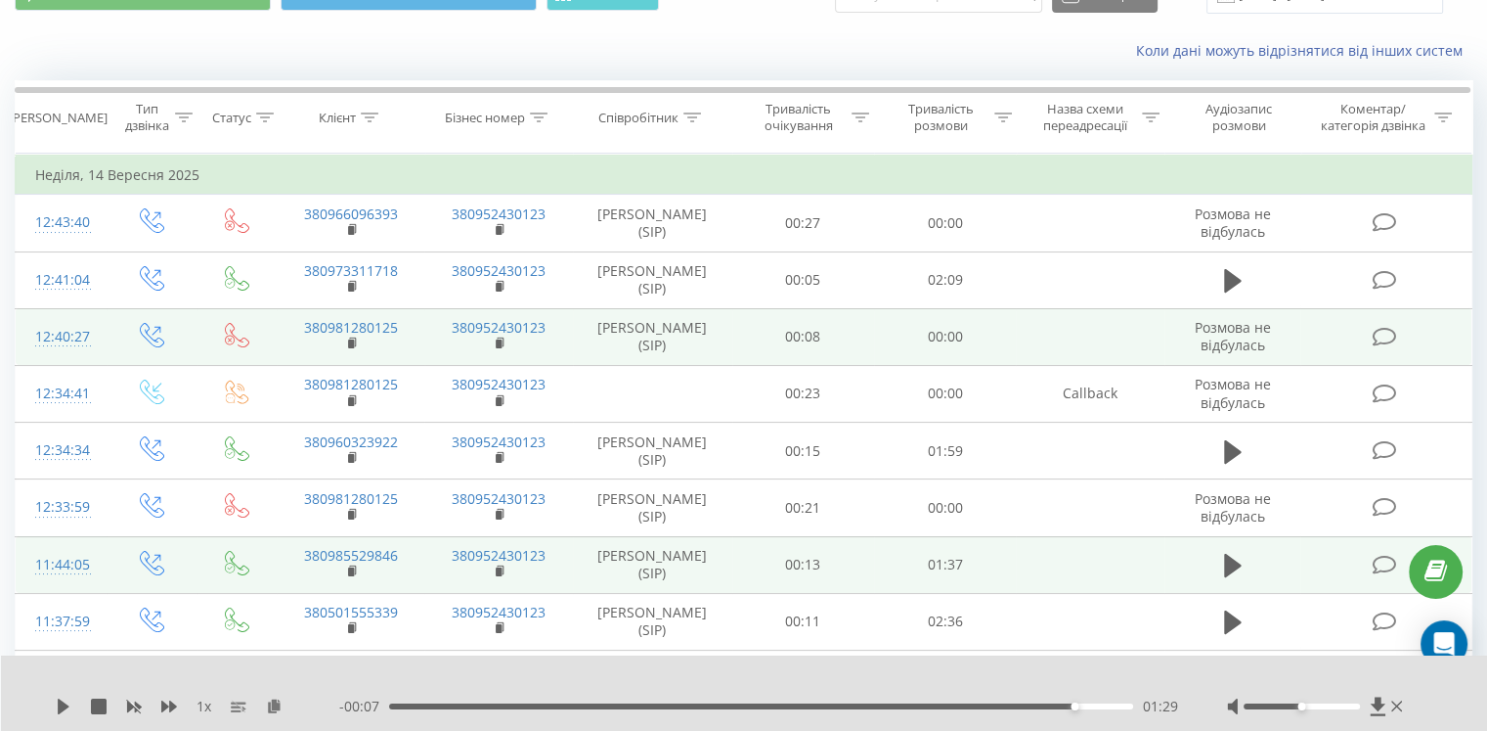
scroll to position [196, 0]
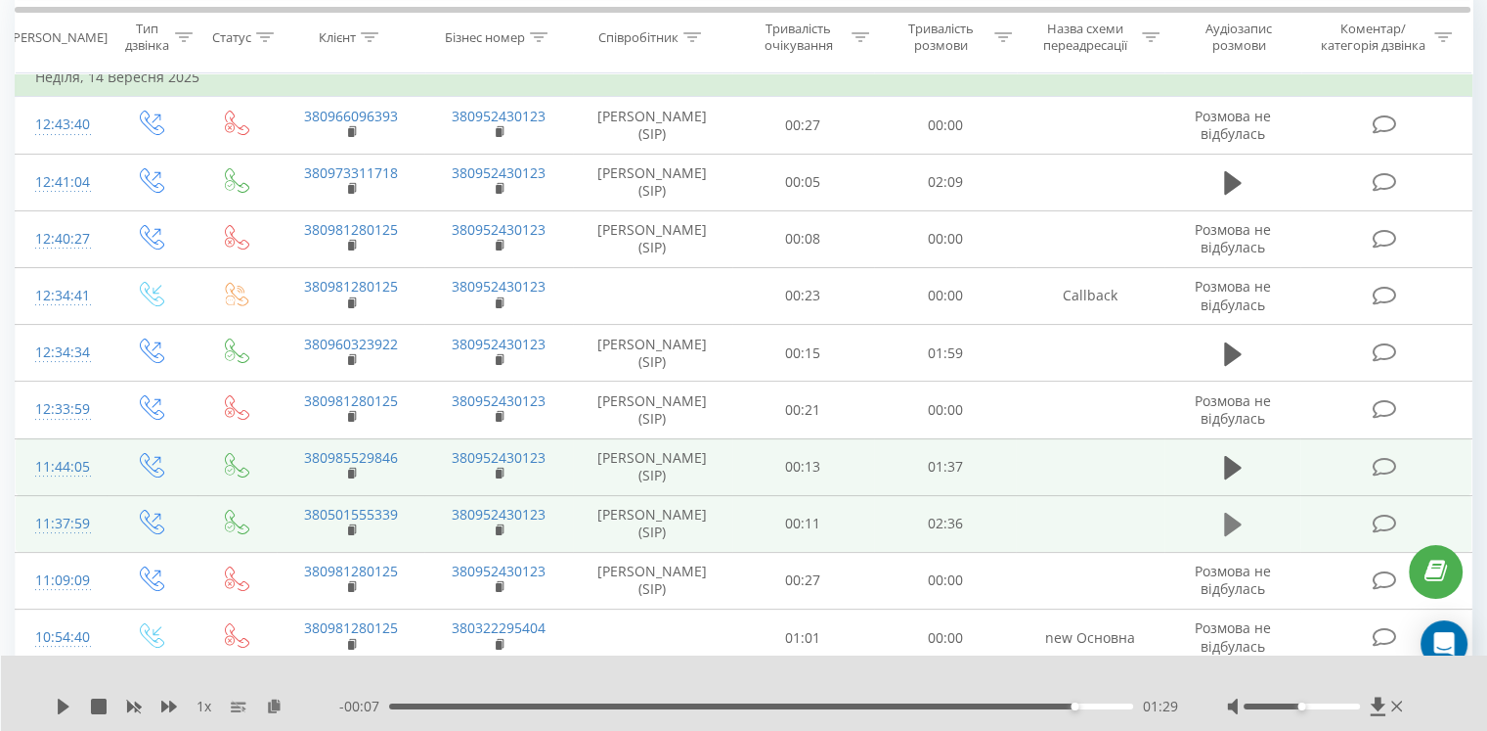
click at [1235, 530] on icon at bounding box center [1233, 523] width 18 height 27
click at [475, 703] on div "00:02" at bounding box center [761, 706] width 744 height 6
click at [618, 703] on div "00:48" at bounding box center [761, 706] width 744 height 6
click at [688, 705] on div "01:02" at bounding box center [761, 706] width 744 height 6
click at [757, 705] on div "01:03" at bounding box center [761, 706] width 744 height 6
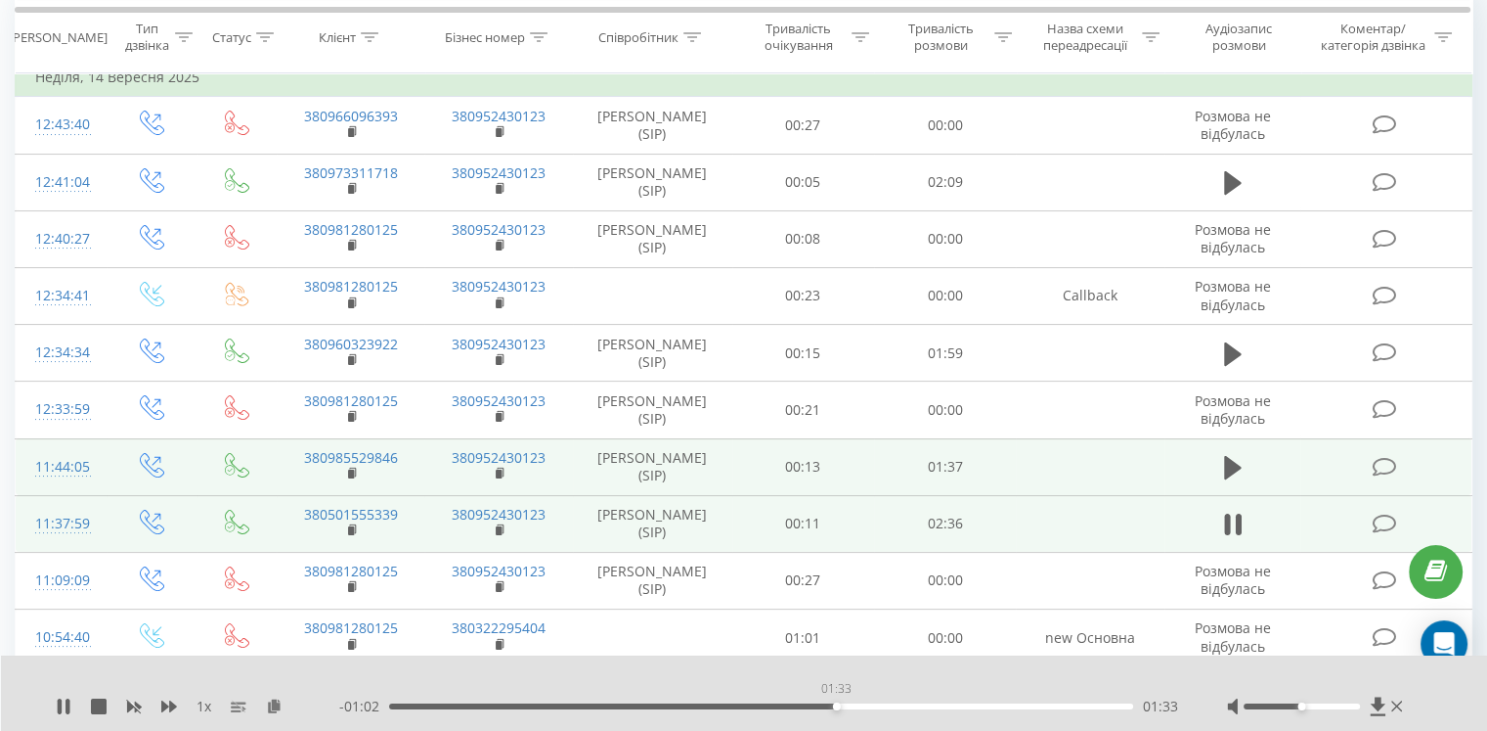
click at [837, 708] on div "01:33" at bounding box center [761, 706] width 744 height 6
click at [914, 705] on div "01:35" at bounding box center [761, 706] width 744 height 6
click at [997, 709] on div "- 00:44 01:51 01:51" at bounding box center [758, 706] width 839 height 20
click at [998, 703] on div "01:52" at bounding box center [761, 706] width 744 height 6
click at [1041, 708] on div "02:16" at bounding box center [761, 706] width 744 height 6
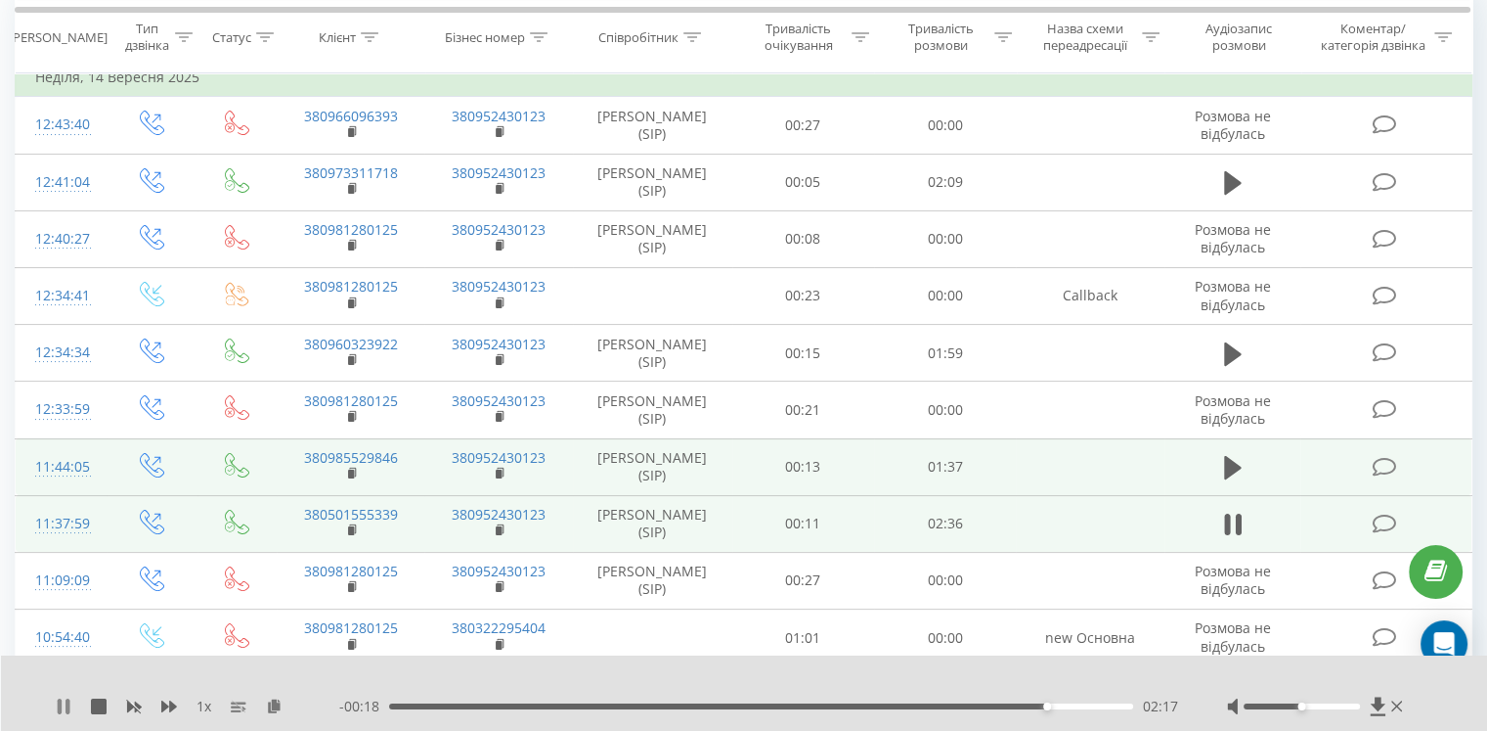
click at [61, 701] on icon at bounding box center [60, 706] width 4 height 16
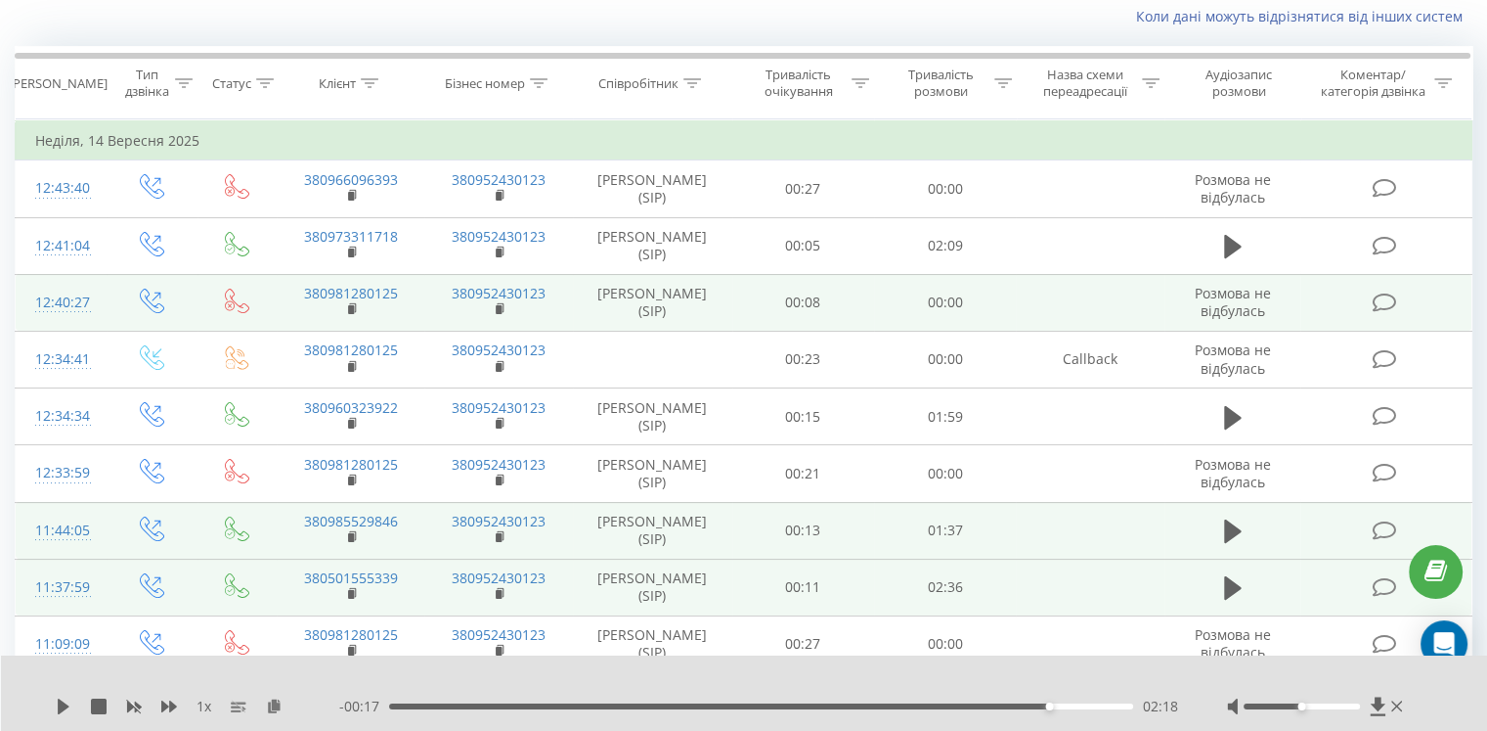
scroll to position [0, 0]
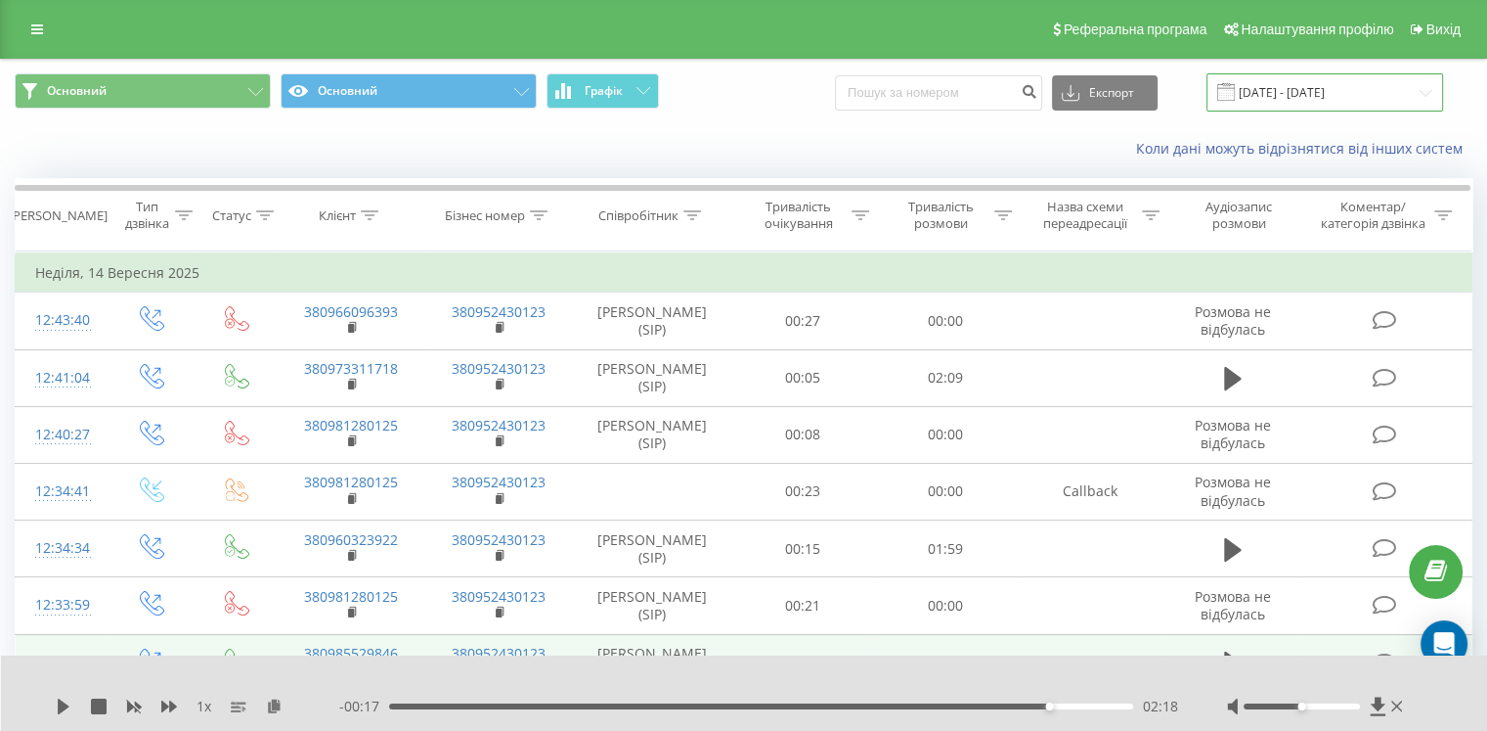
click at [1298, 87] on input "14.09.2025 - 14.09.2025" at bounding box center [1325, 92] width 237 height 38
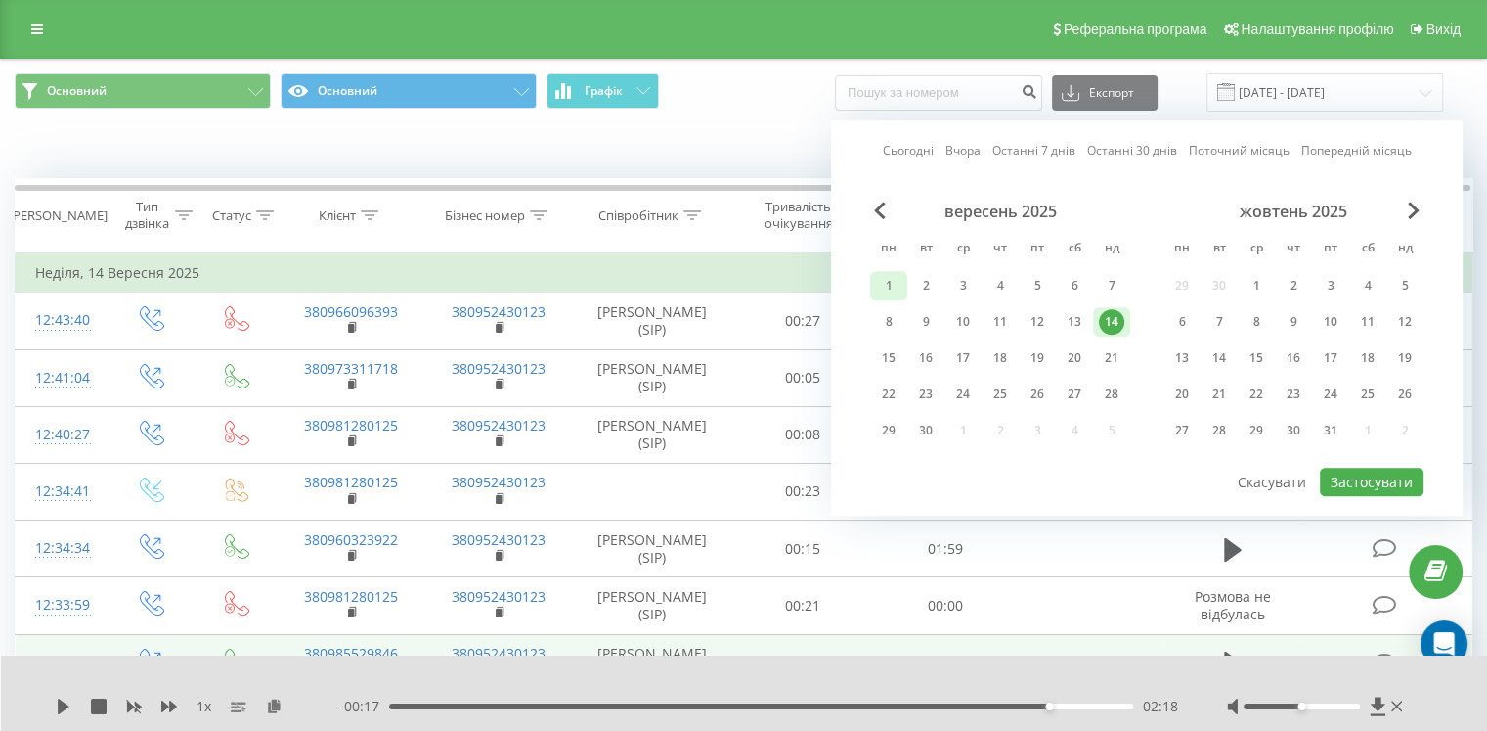
click at [887, 289] on div "1" at bounding box center [888, 285] width 25 height 25
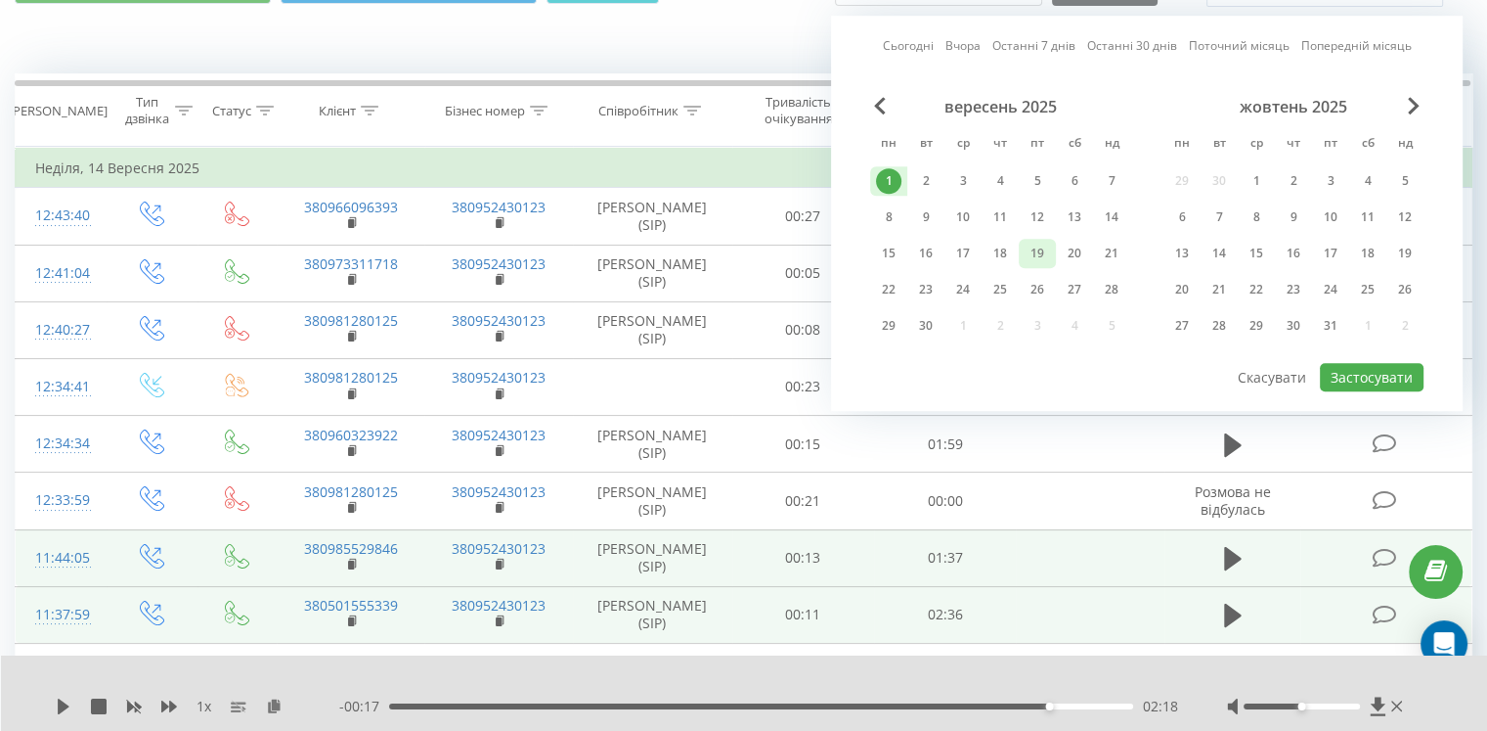
scroll to position [98, 0]
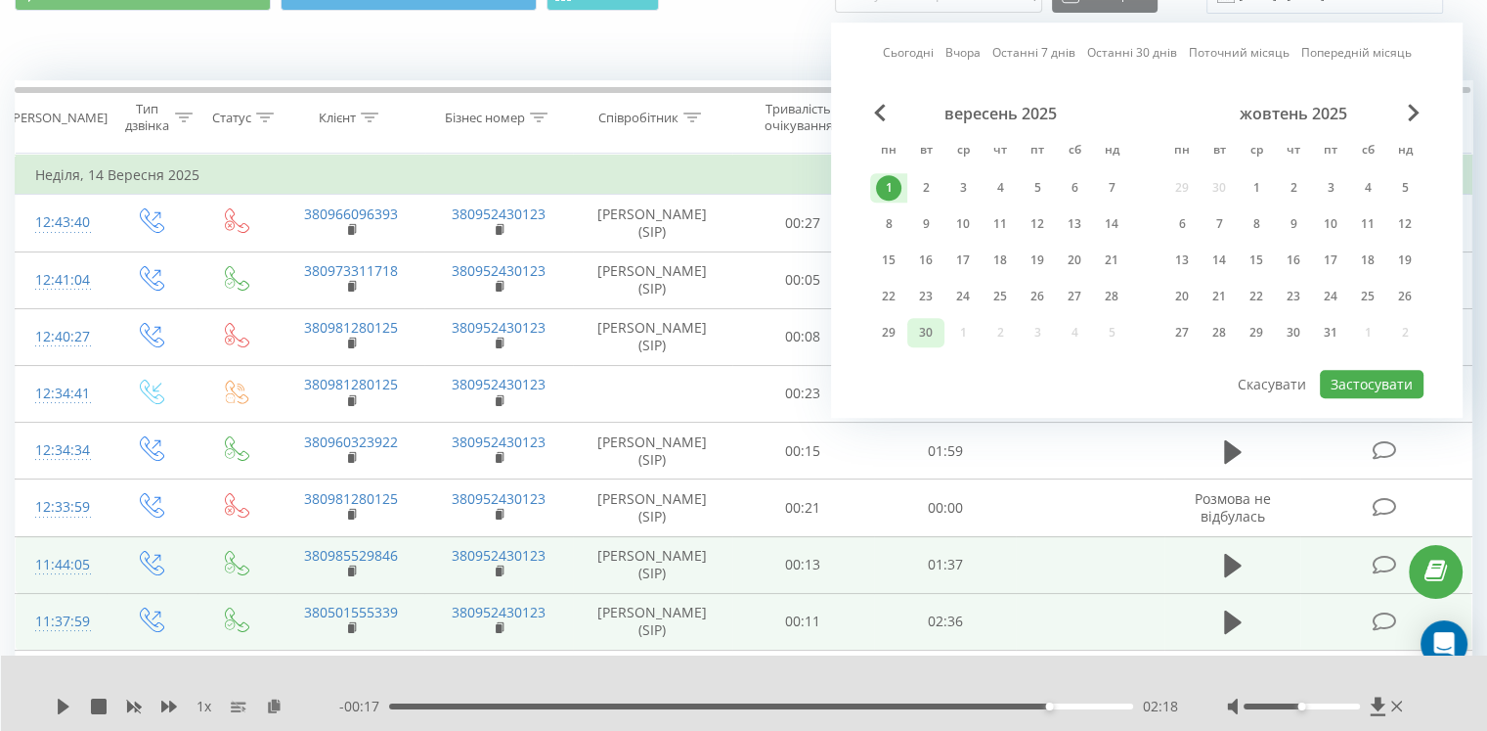
click at [927, 323] on div "30" at bounding box center [925, 332] width 25 height 25
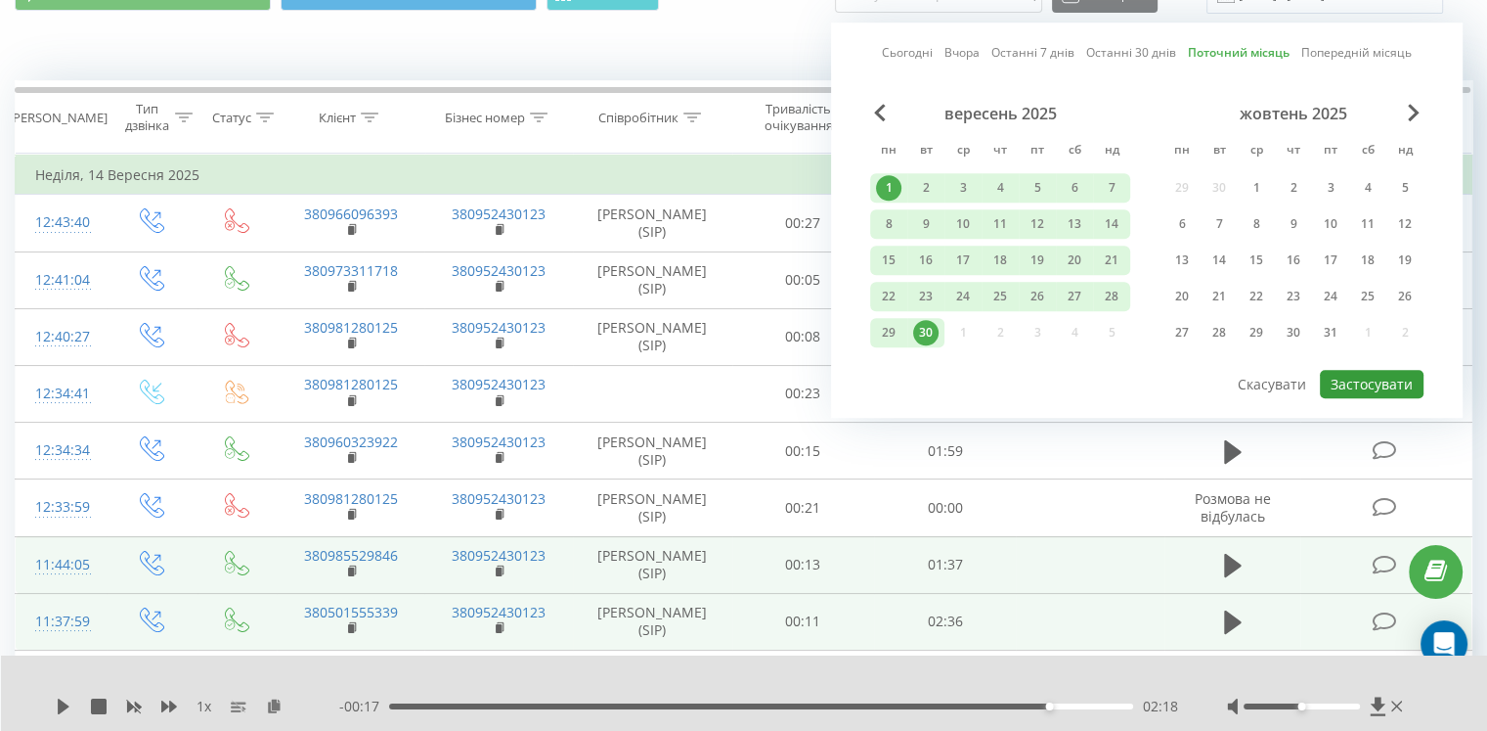
click at [1353, 376] on button "Застосувати" at bounding box center [1372, 384] width 104 height 28
type input "01.09.2025 - 30.09.2025"
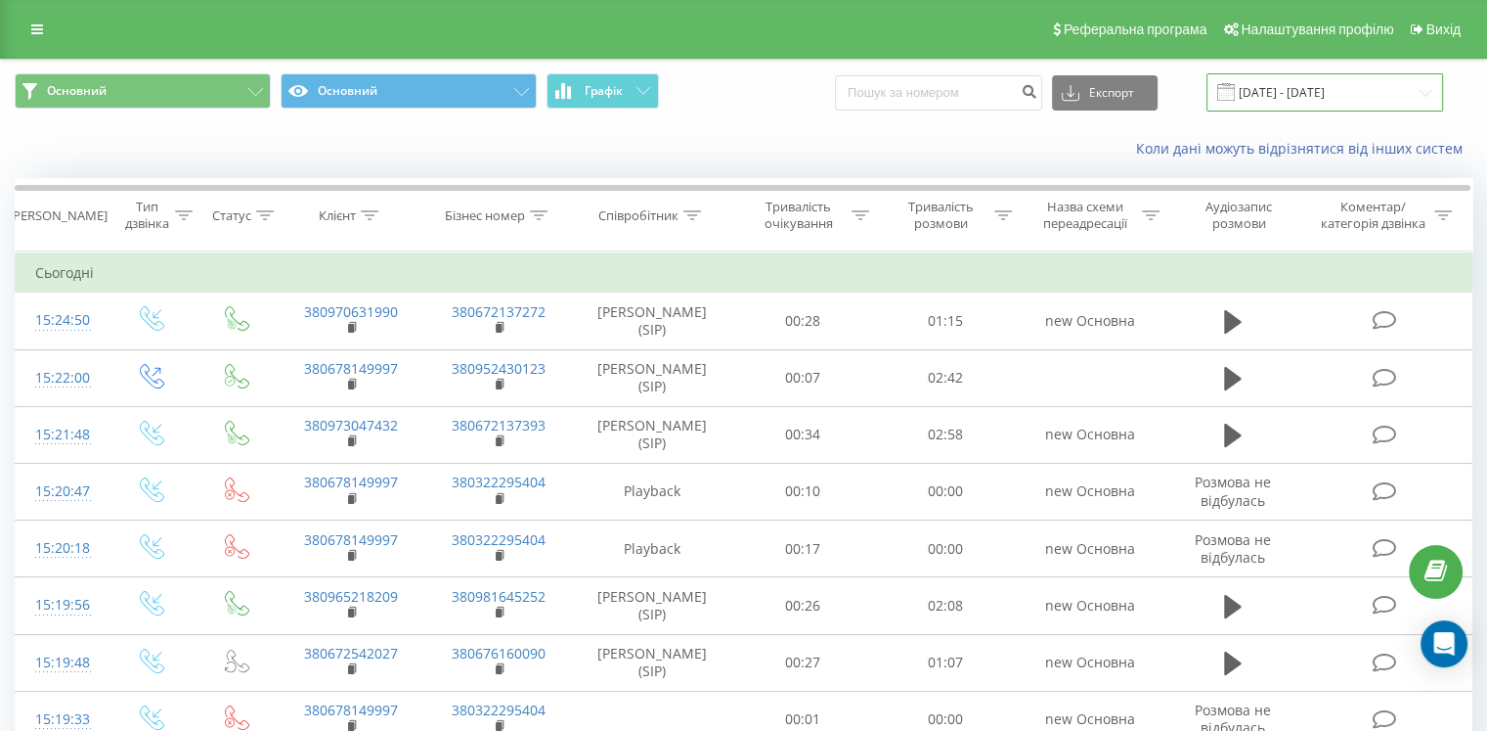
click at [1299, 91] on input "[DATE] - [DATE]" at bounding box center [1325, 92] width 237 height 38
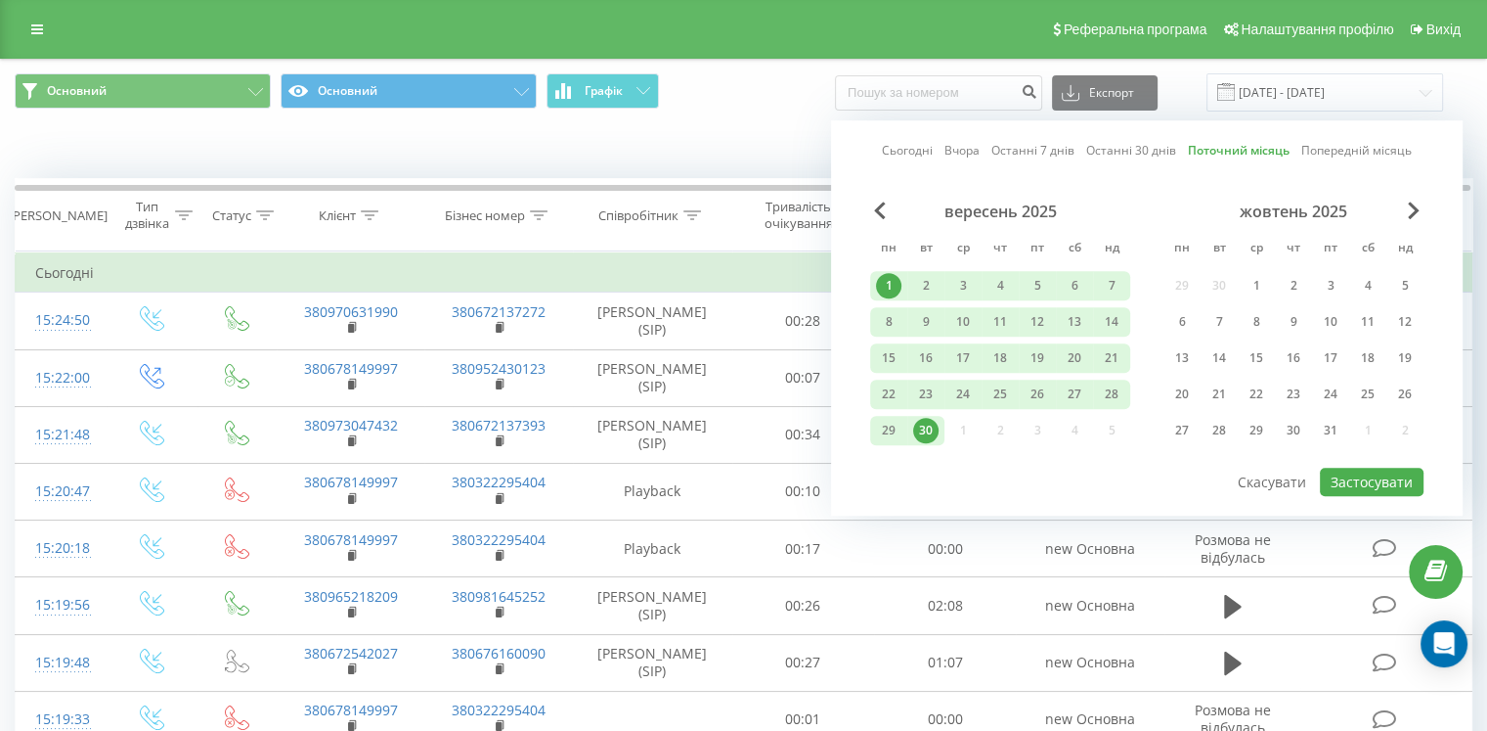
click at [884, 281] on div "1" at bounding box center [888, 285] width 25 height 25
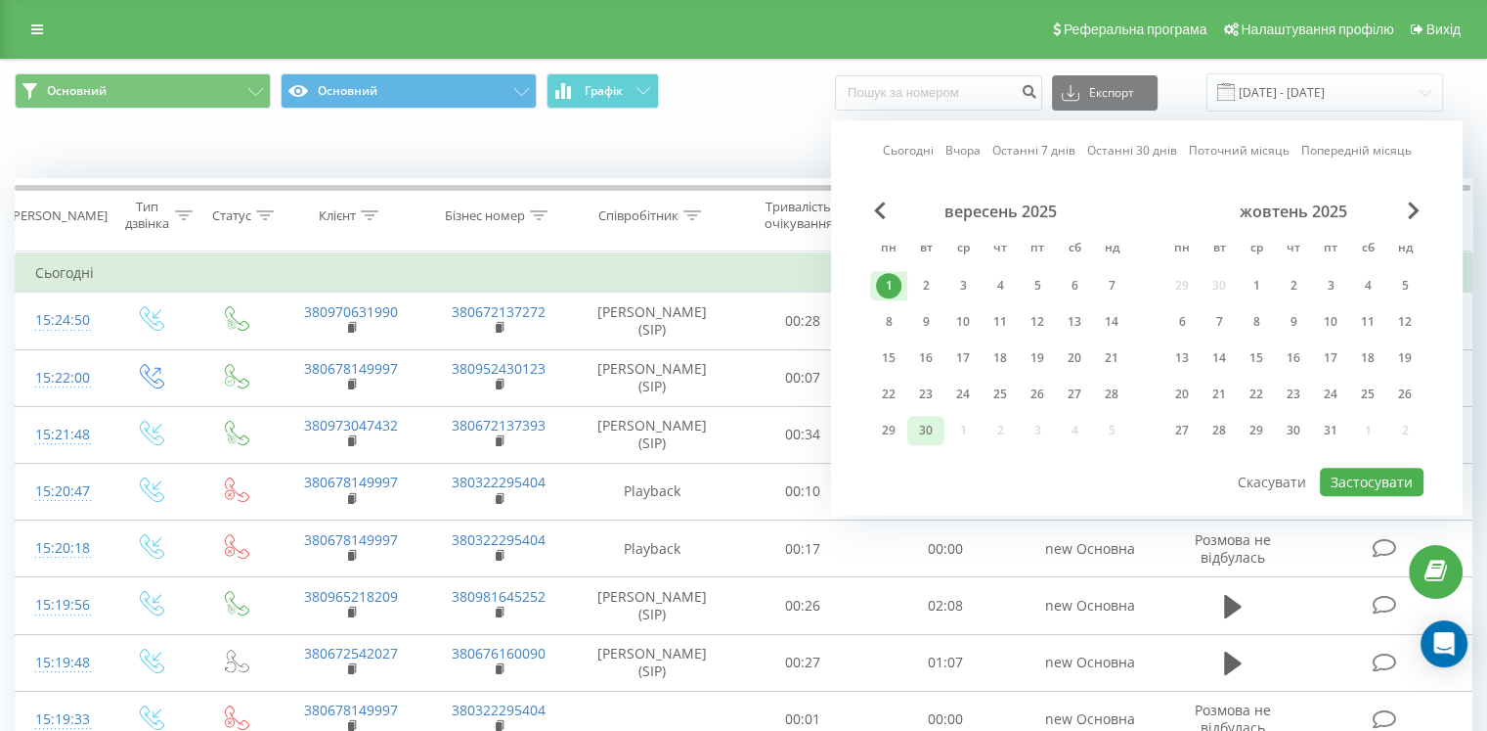
click at [933, 435] on div "30" at bounding box center [925, 430] width 25 height 25
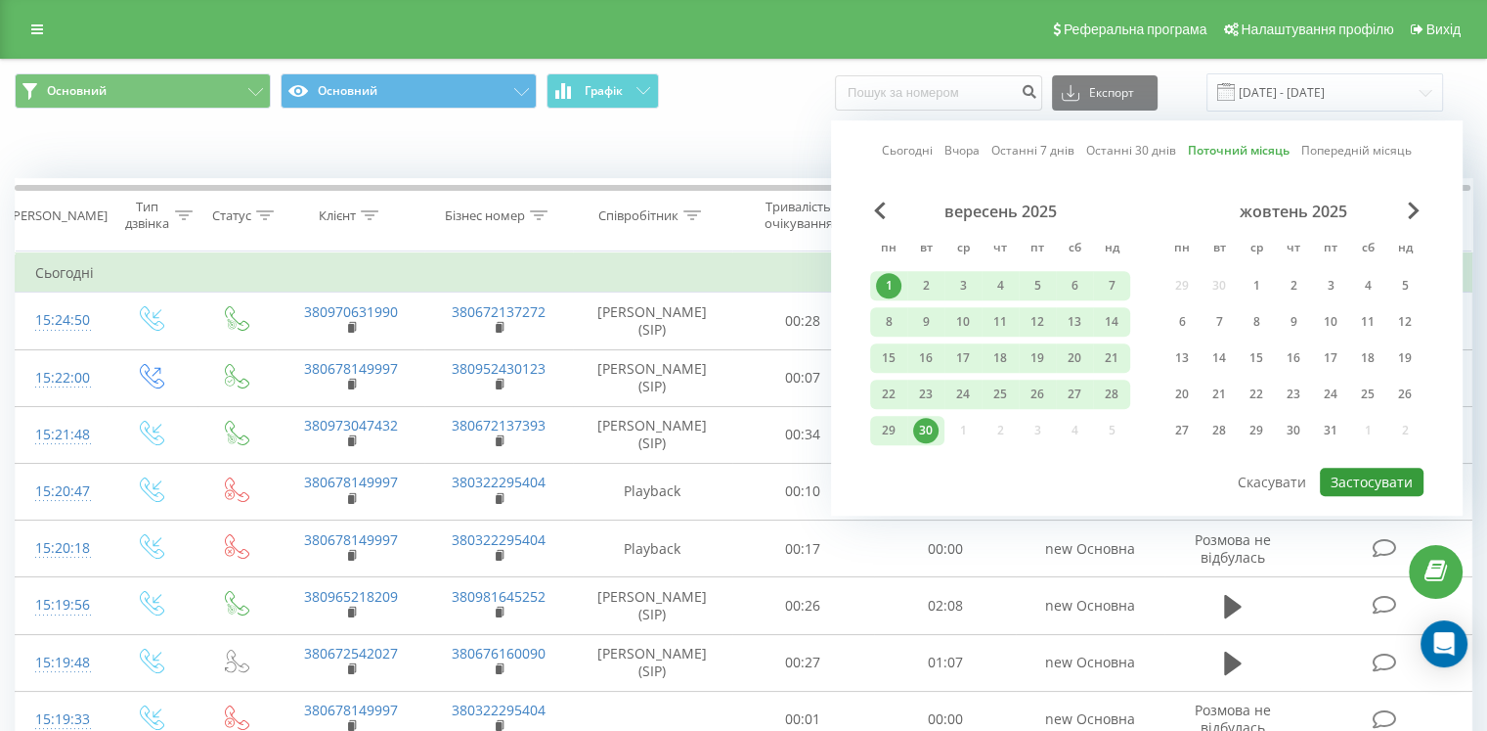
click at [1393, 467] on button "Застосувати" at bounding box center [1372, 481] width 104 height 28
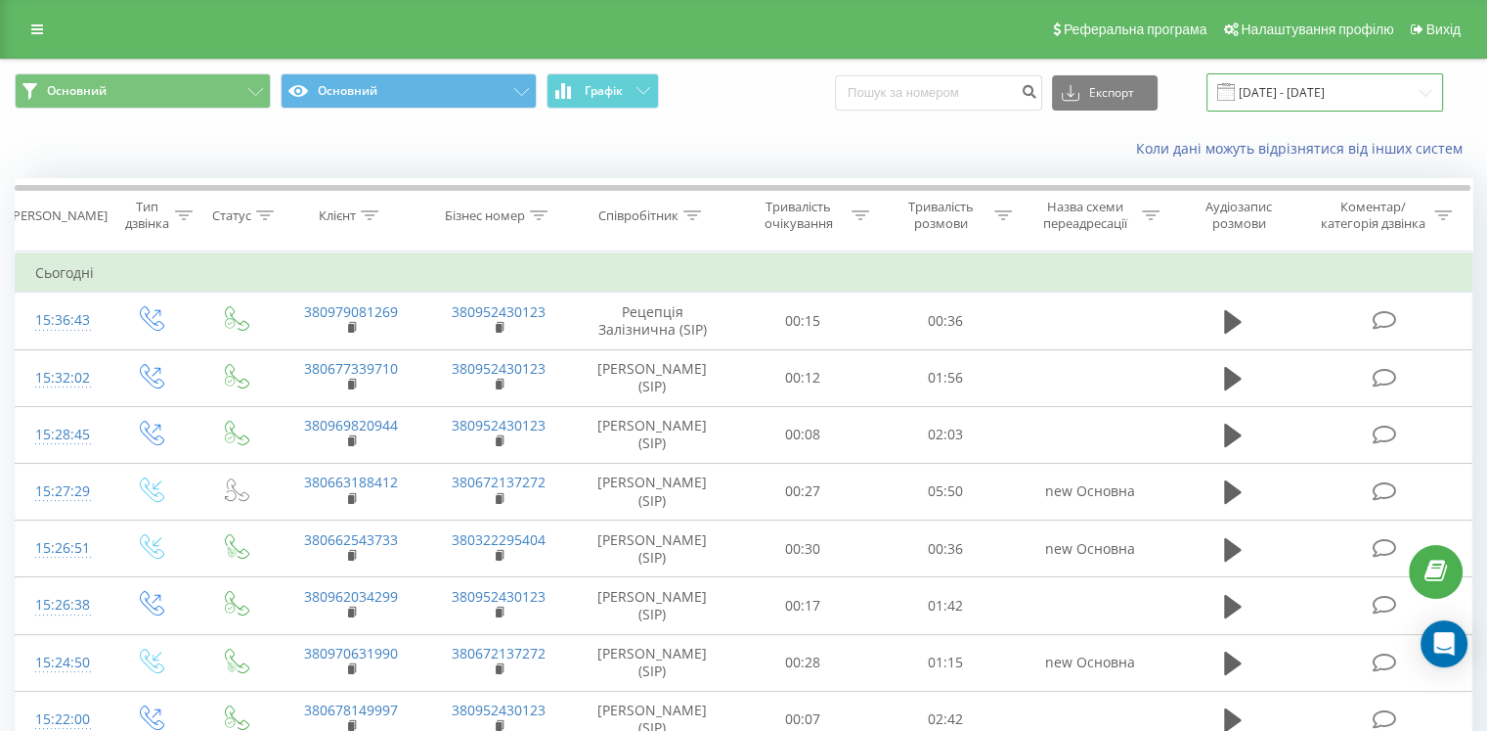
click at [1367, 103] on input "[DATE] - [DATE]" at bounding box center [1325, 92] width 237 height 38
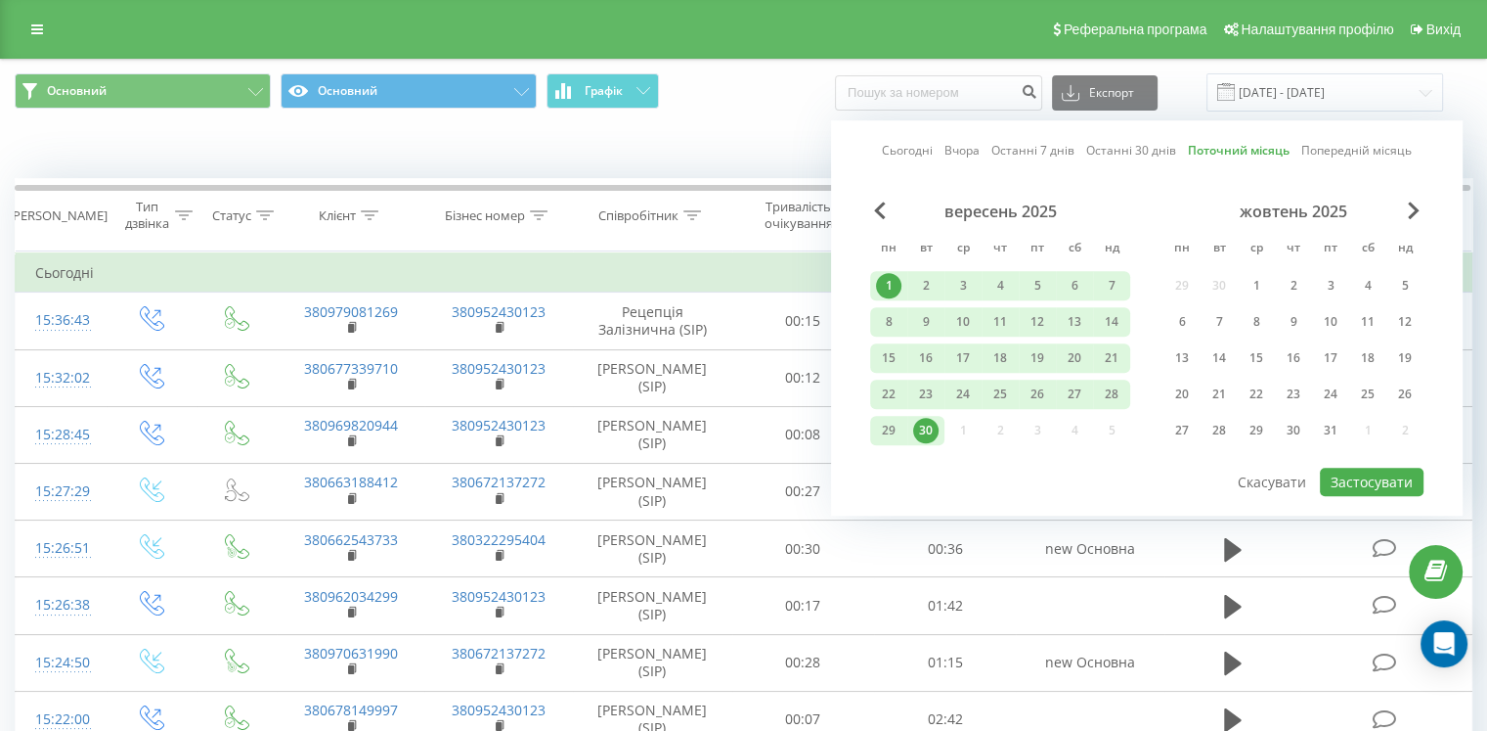
click at [875, 287] on div "1" at bounding box center [888, 285] width 37 height 29
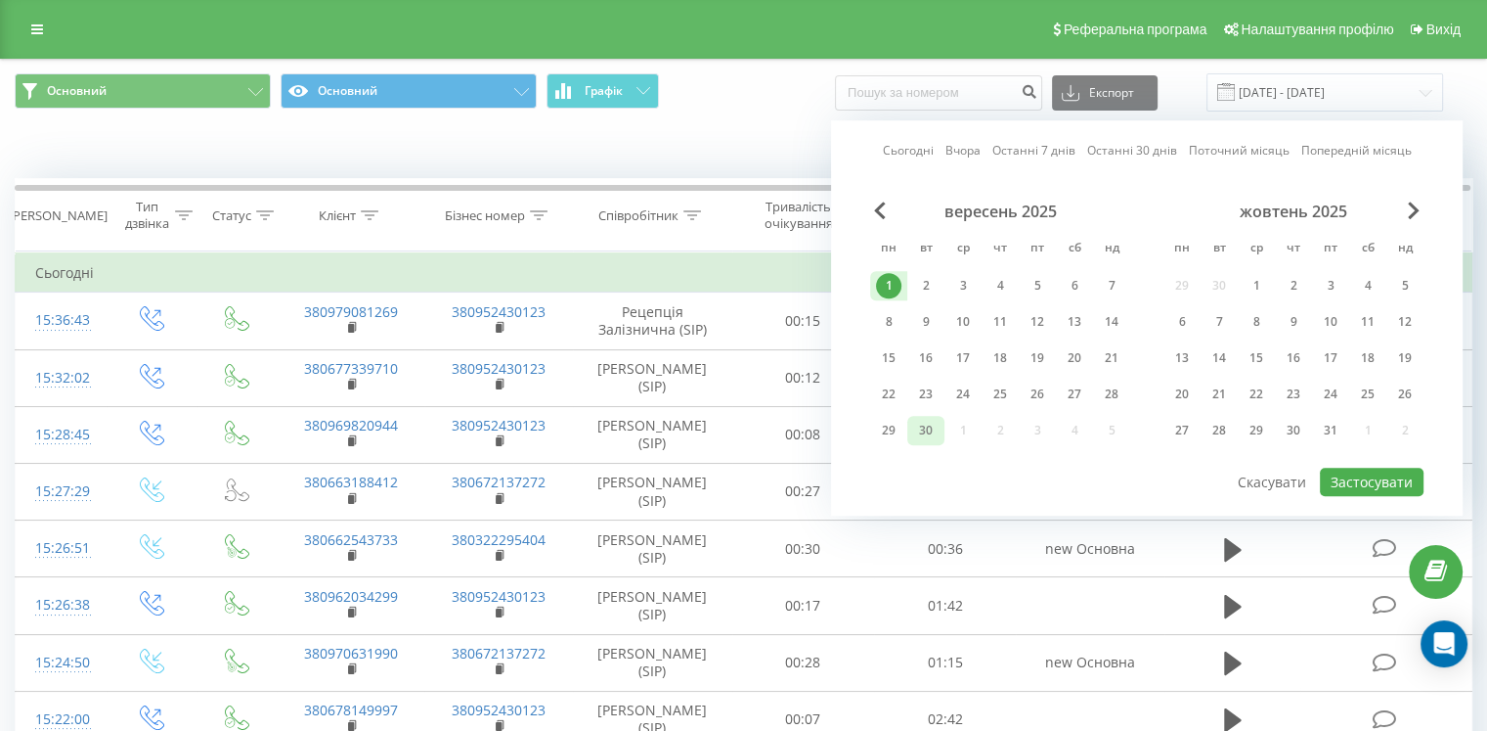
click at [919, 431] on div "30" at bounding box center [925, 430] width 25 height 25
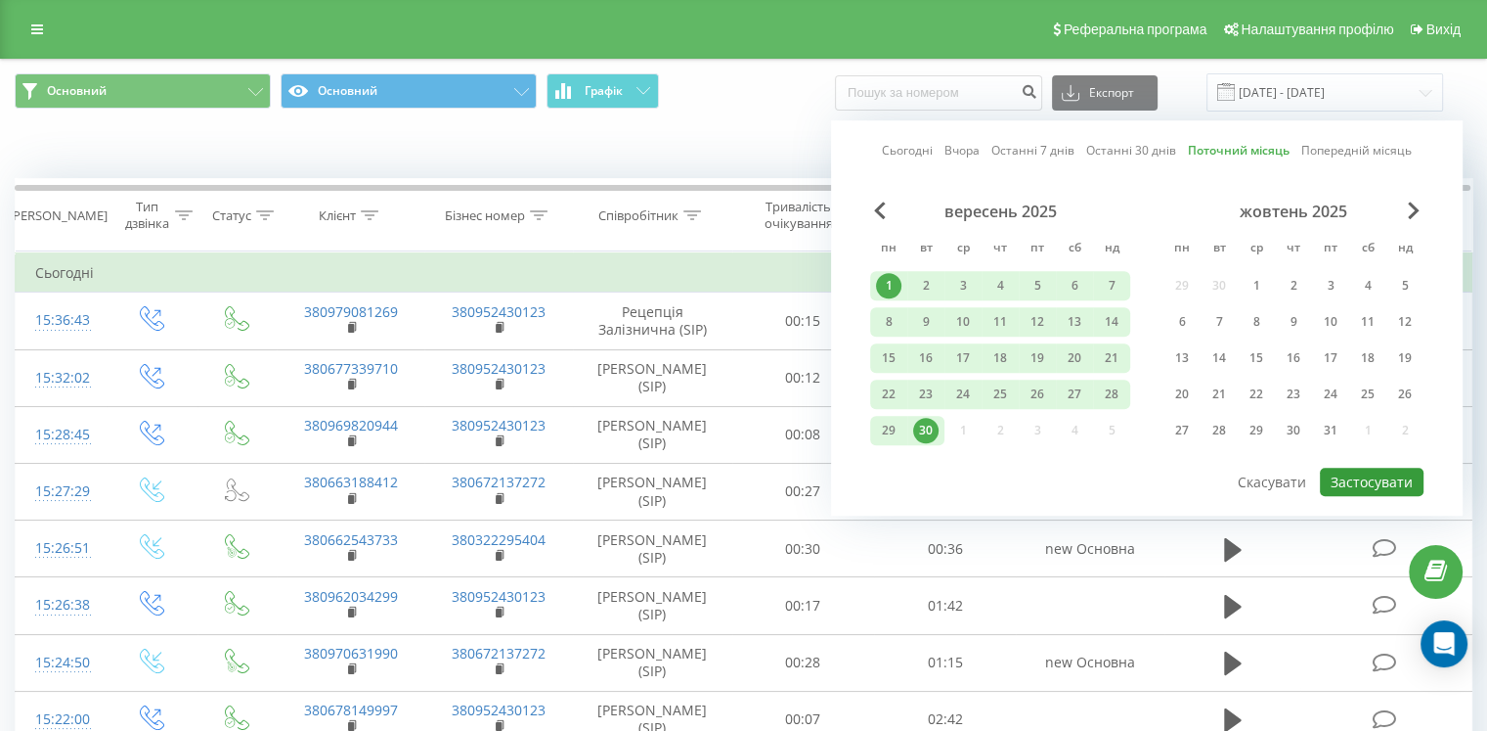
click at [1374, 490] on button "Застосувати" at bounding box center [1372, 481] width 104 height 28
click at [935, 393] on div "23" at bounding box center [925, 393] width 25 height 25
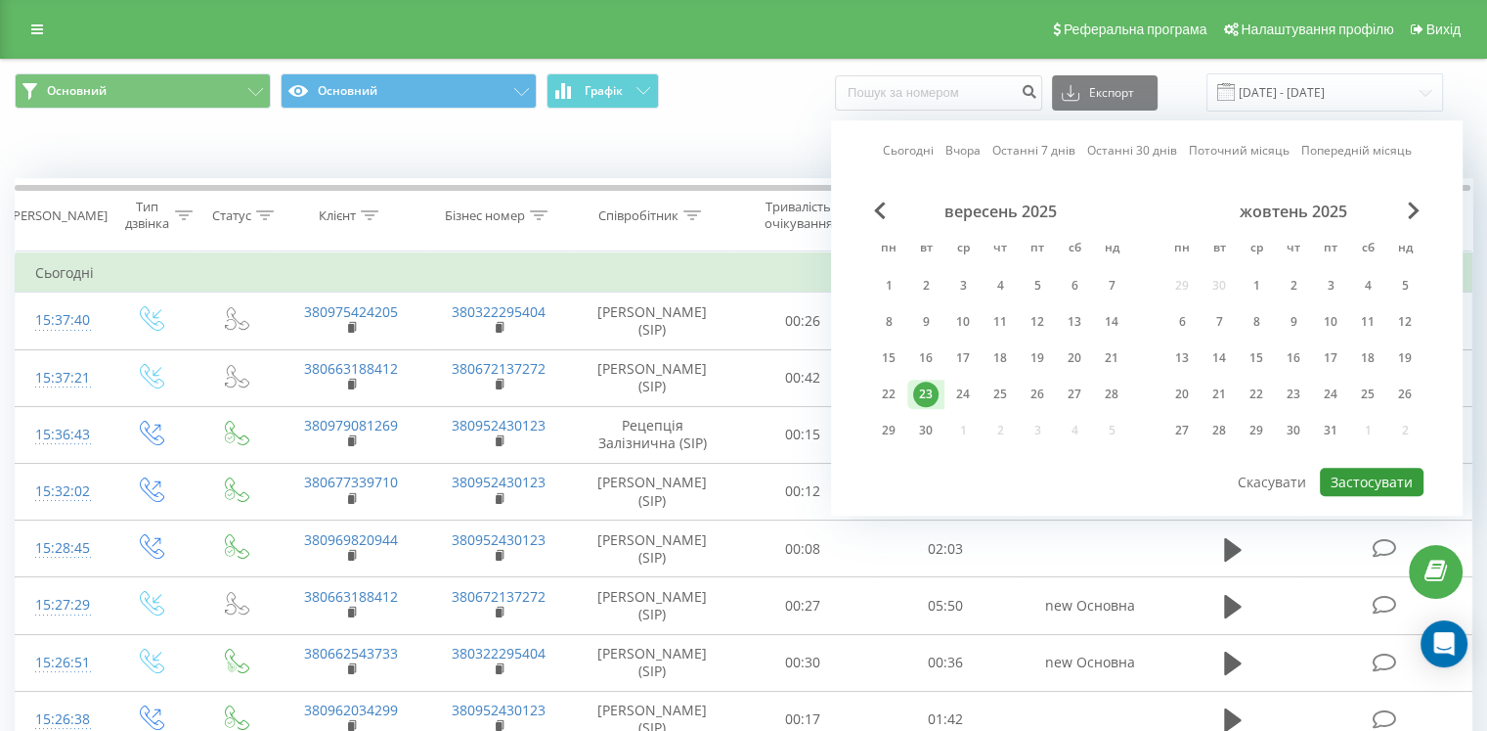
click at [1354, 473] on button "Застосувати" at bounding box center [1372, 481] width 104 height 28
type input "23.09.2025 - 23.09.2025"
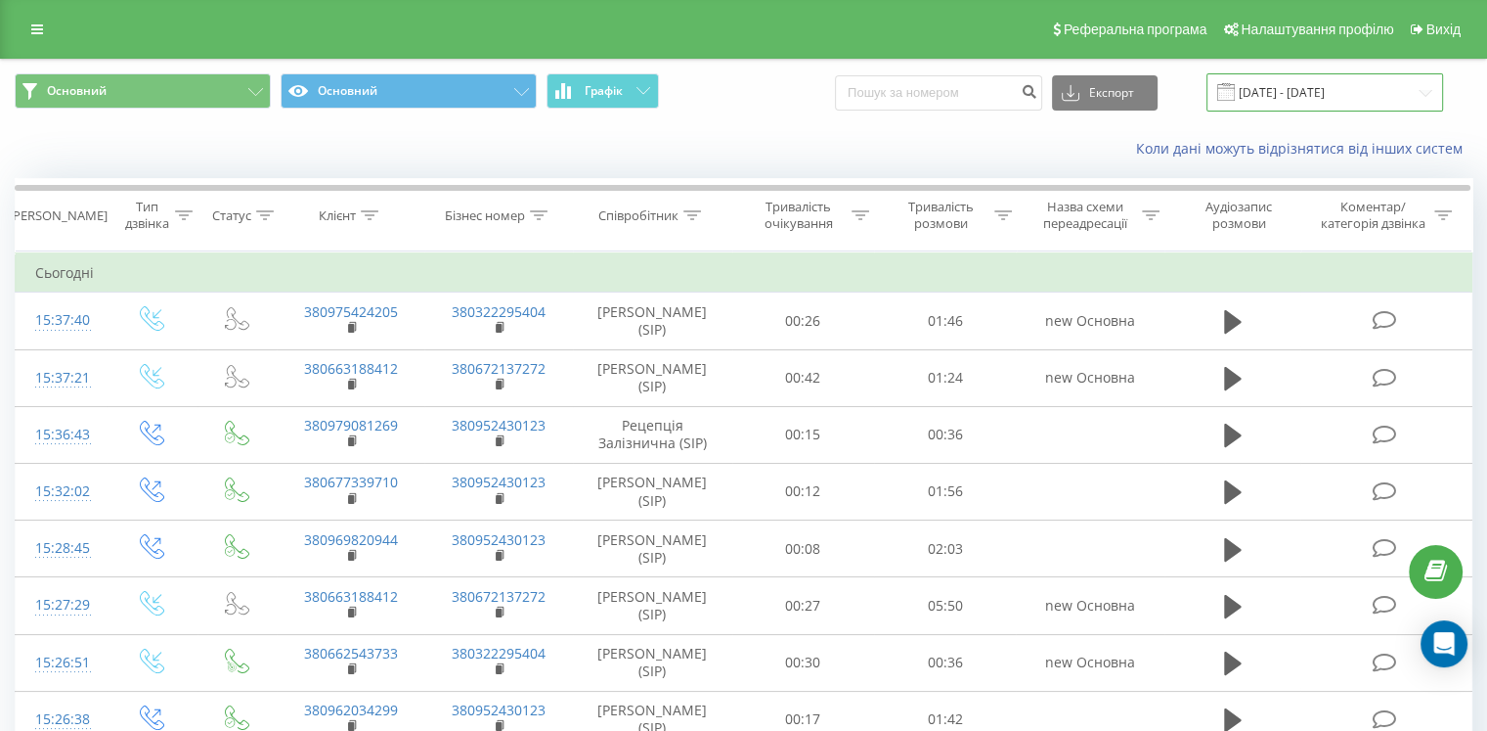
click at [1320, 107] on input "[DATE] - [DATE]" at bounding box center [1325, 92] width 237 height 38
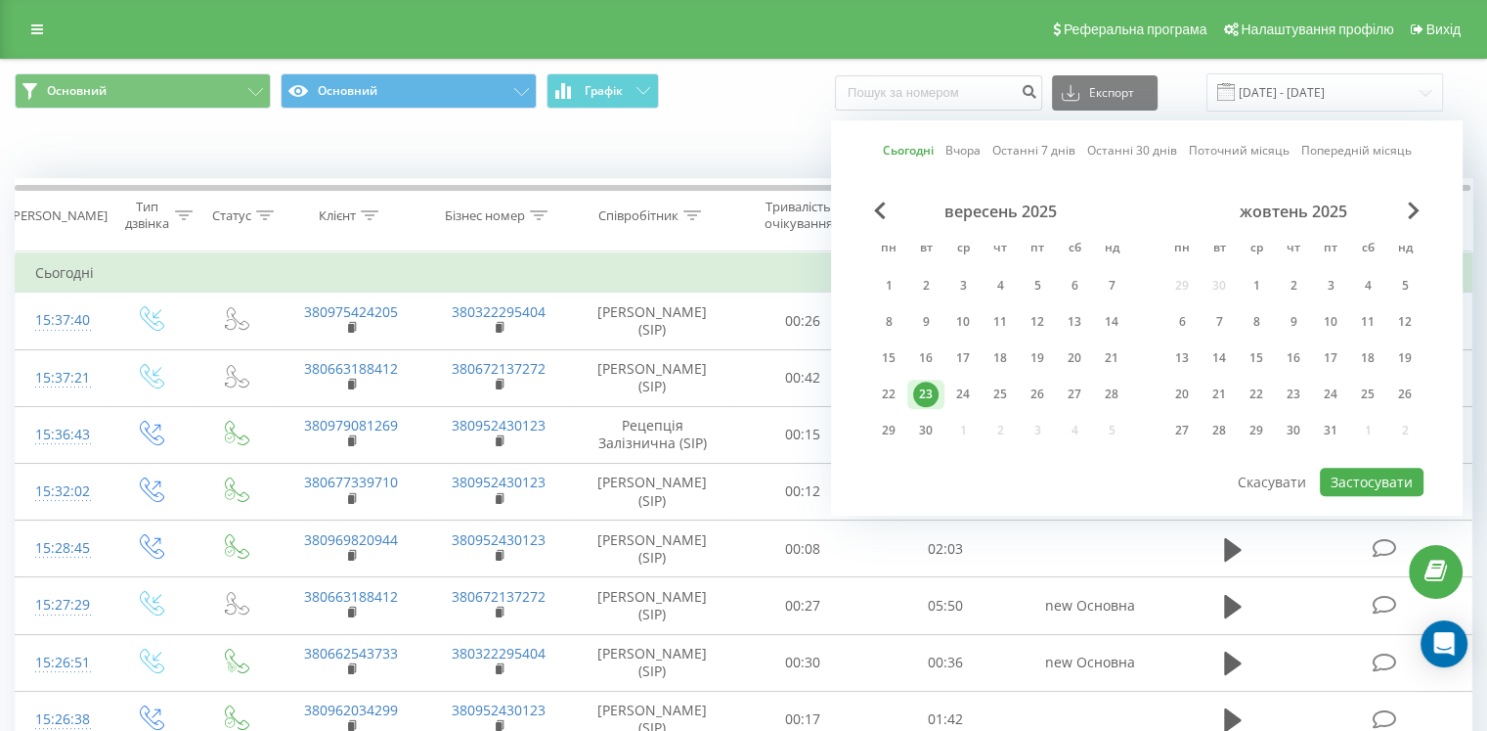
click at [922, 401] on div "23" at bounding box center [925, 393] width 25 height 25
click at [1350, 478] on button "Застосувати" at bounding box center [1372, 481] width 104 height 28
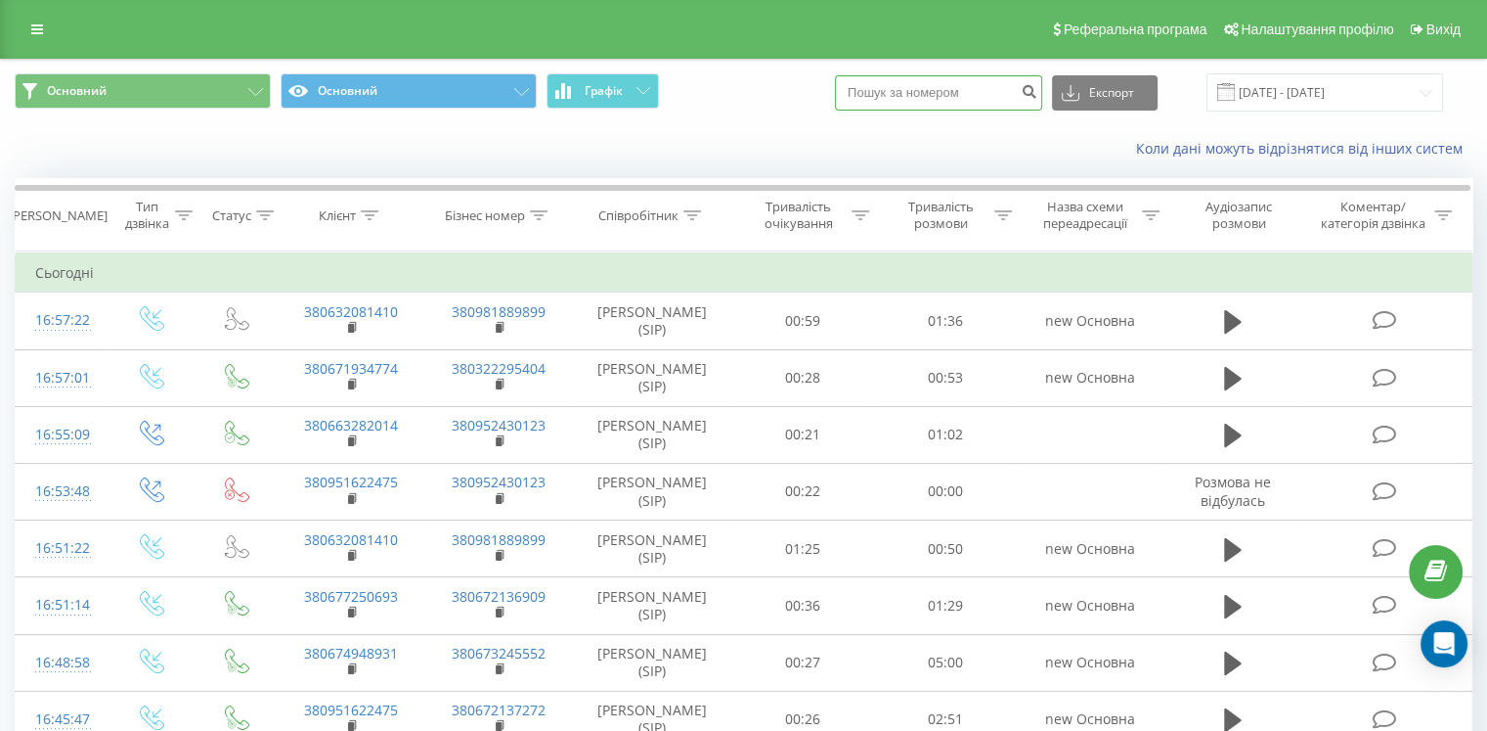
click at [880, 91] on input at bounding box center [938, 92] width 207 height 35
paste input "380687936020"
type input "380687936020"
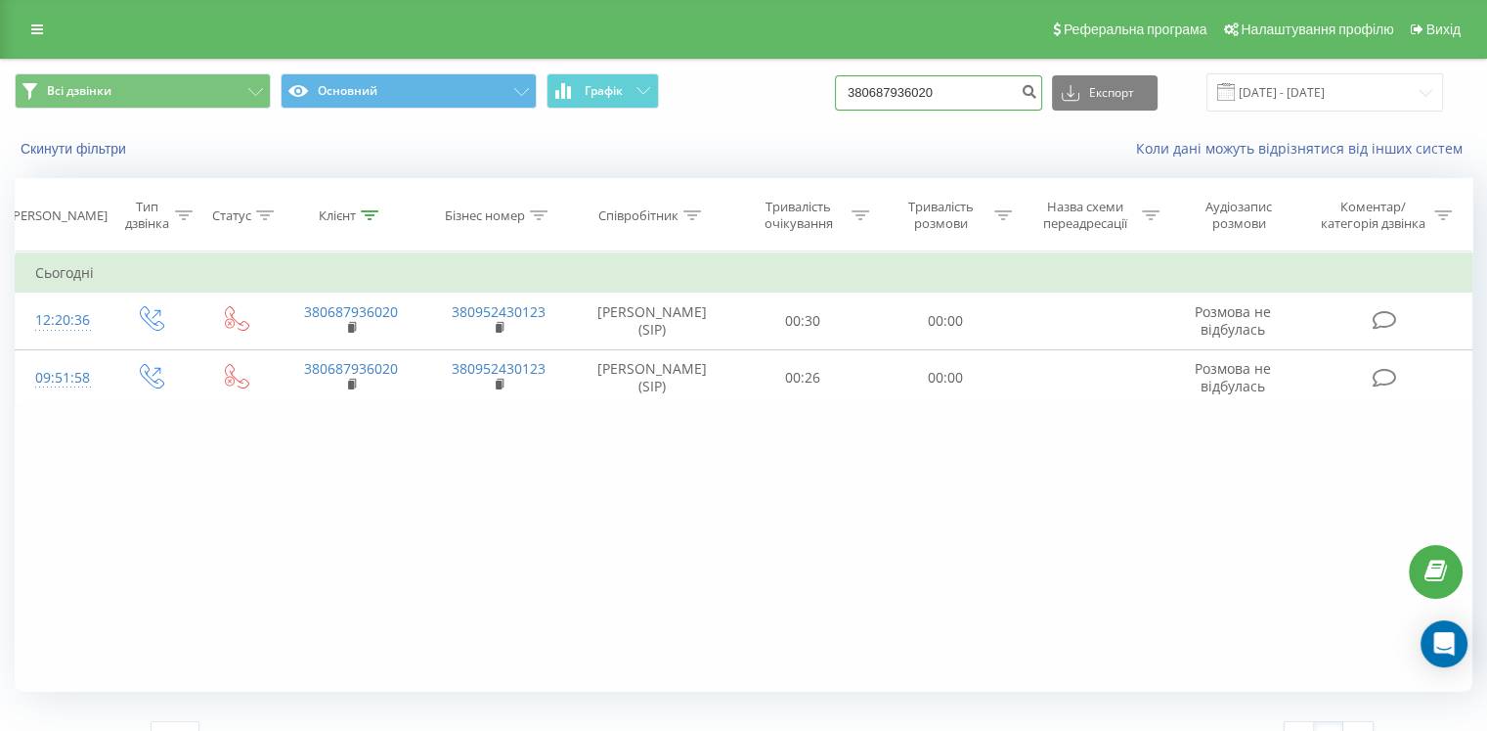
drag, startPoint x: 962, startPoint y: 95, endPoint x: 806, endPoint y: 111, distance: 157.4
click at [806, 111] on div "Всі дзвінки Основний Графік 380687936020 Експорт .csv .xls .xlsx [DATE] - [DATE]" at bounding box center [744, 93] width 1486 height 66
paste input "39039257"
type input "380639039257"
drag, startPoint x: 982, startPoint y: 87, endPoint x: 763, endPoint y: 97, distance: 219.3
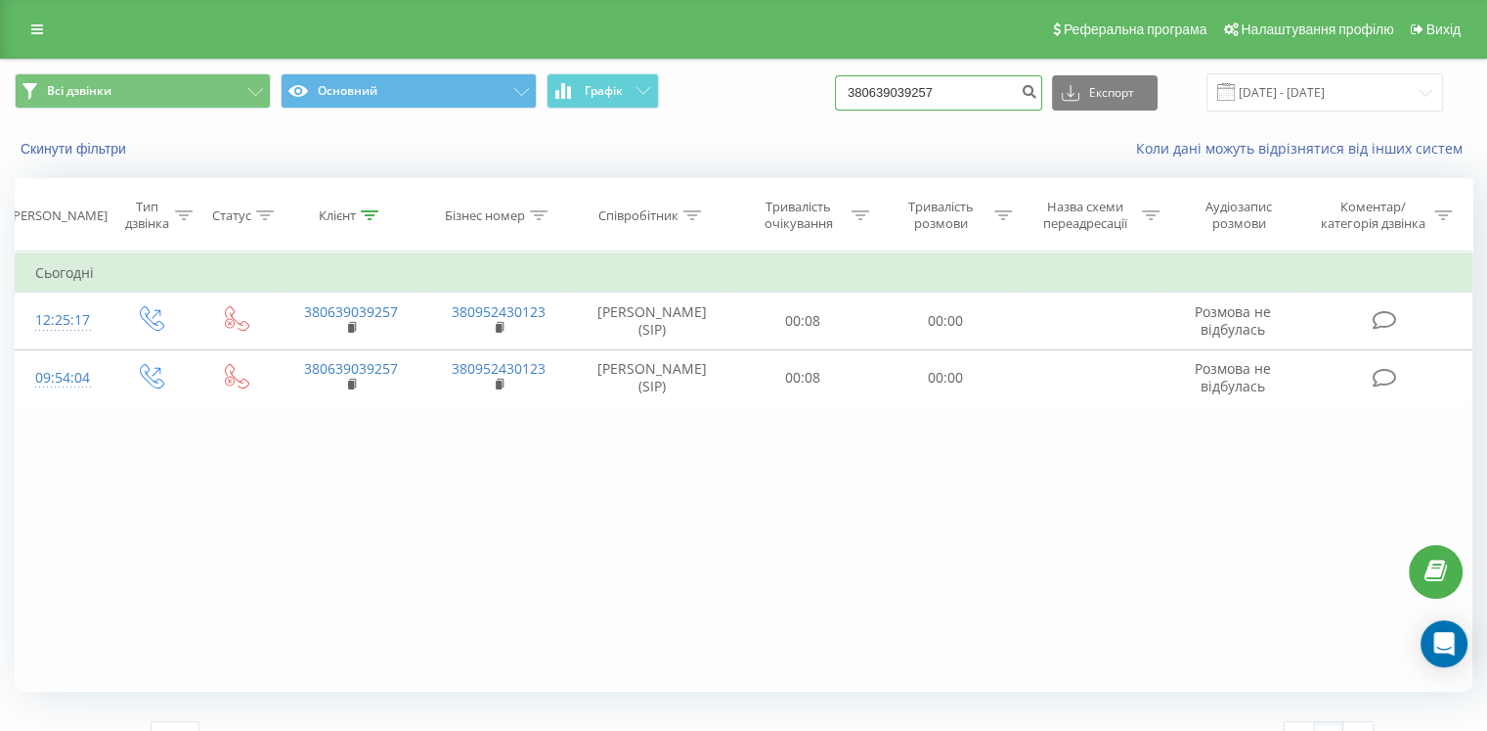
click at [763, 97] on div "Всі дзвінки Основний Графік 380639039257 Експорт .csv .xls .xlsx 23.06.2025 - 2…" at bounding box center [744, 92] width 1458 height 38
paste input "983830033"
type input "380983830033"
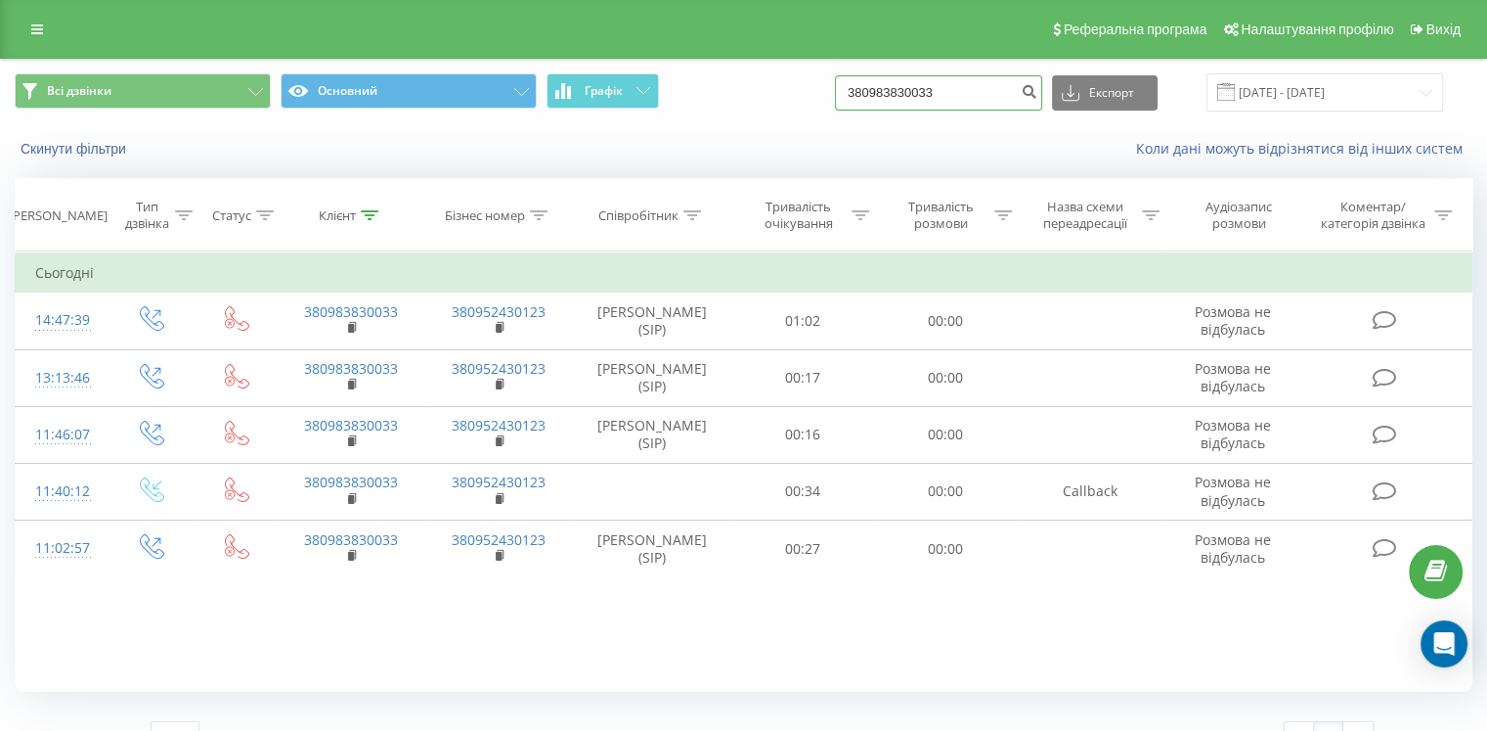
drag, startPoint x: 974, startPoint y: 95, endPoint x: 874, endPoint y: 95, distance: 99.8
click at [874, 95] on input "380983830033" at bounding box center [938, 92] width 207 height 35
paste input "93741700"
type input "380993741700"
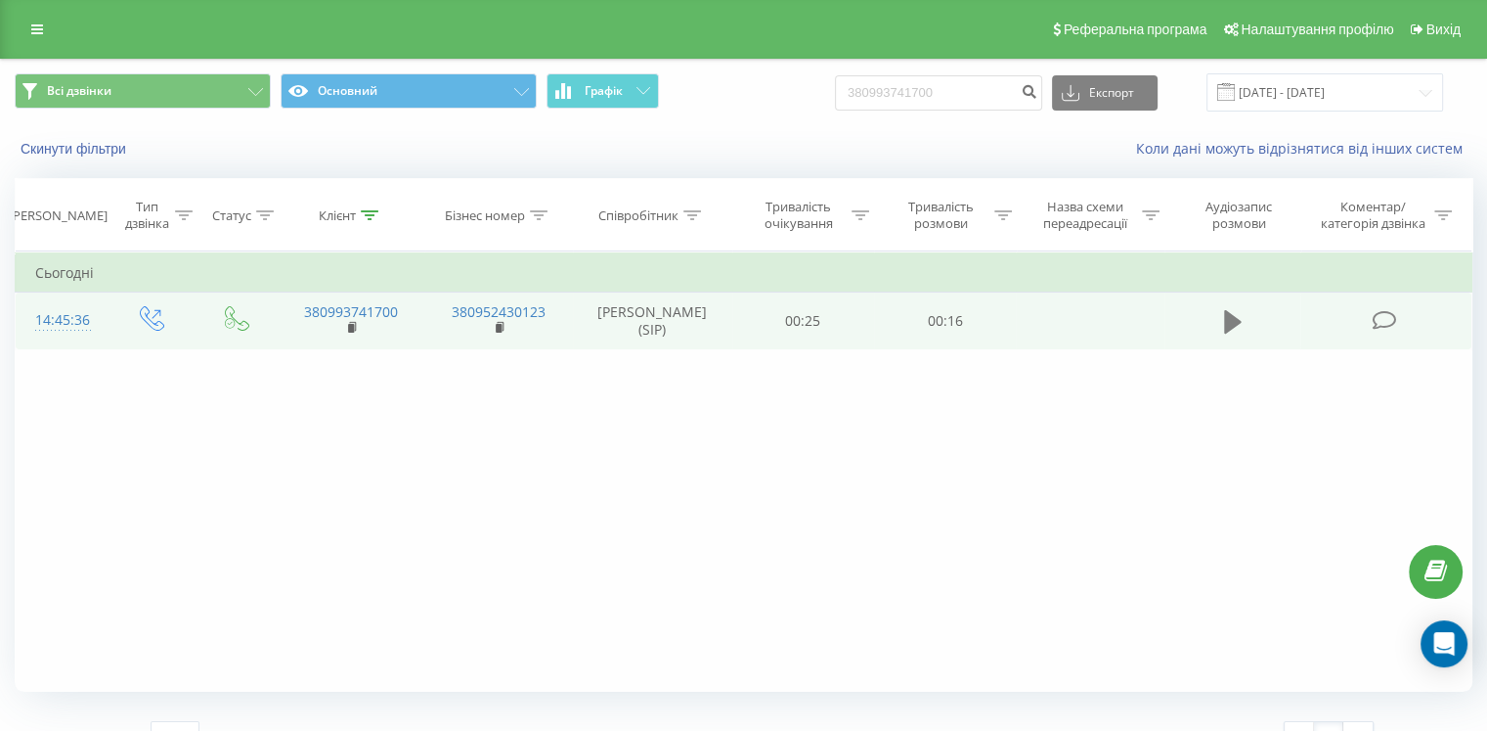
click at [1226, 321] on icon at bounding box center [1233, 321] width 18 height 23
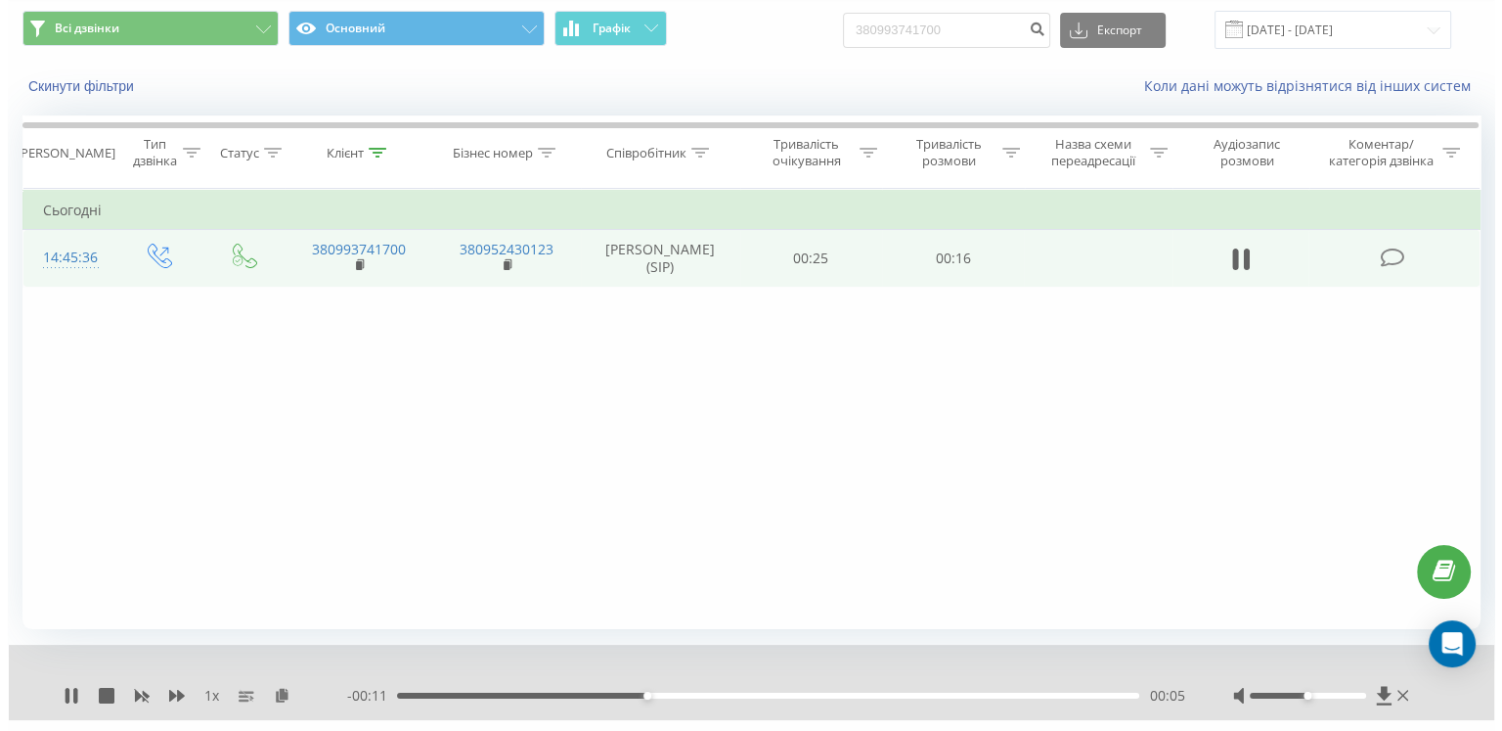
scroll to position [109, 0]
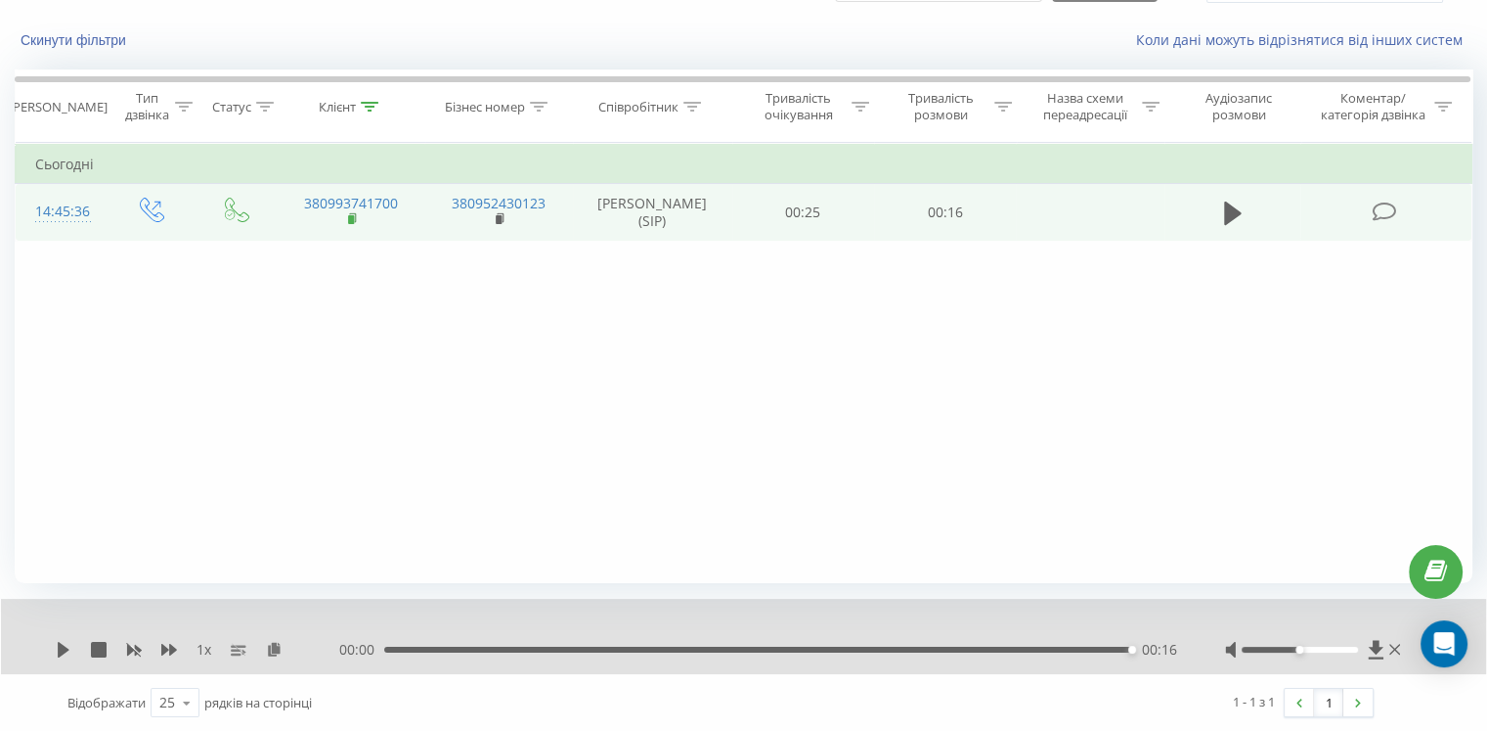
click at [354, 215] on icon at bounding box center [353, 219] width 11 height 14
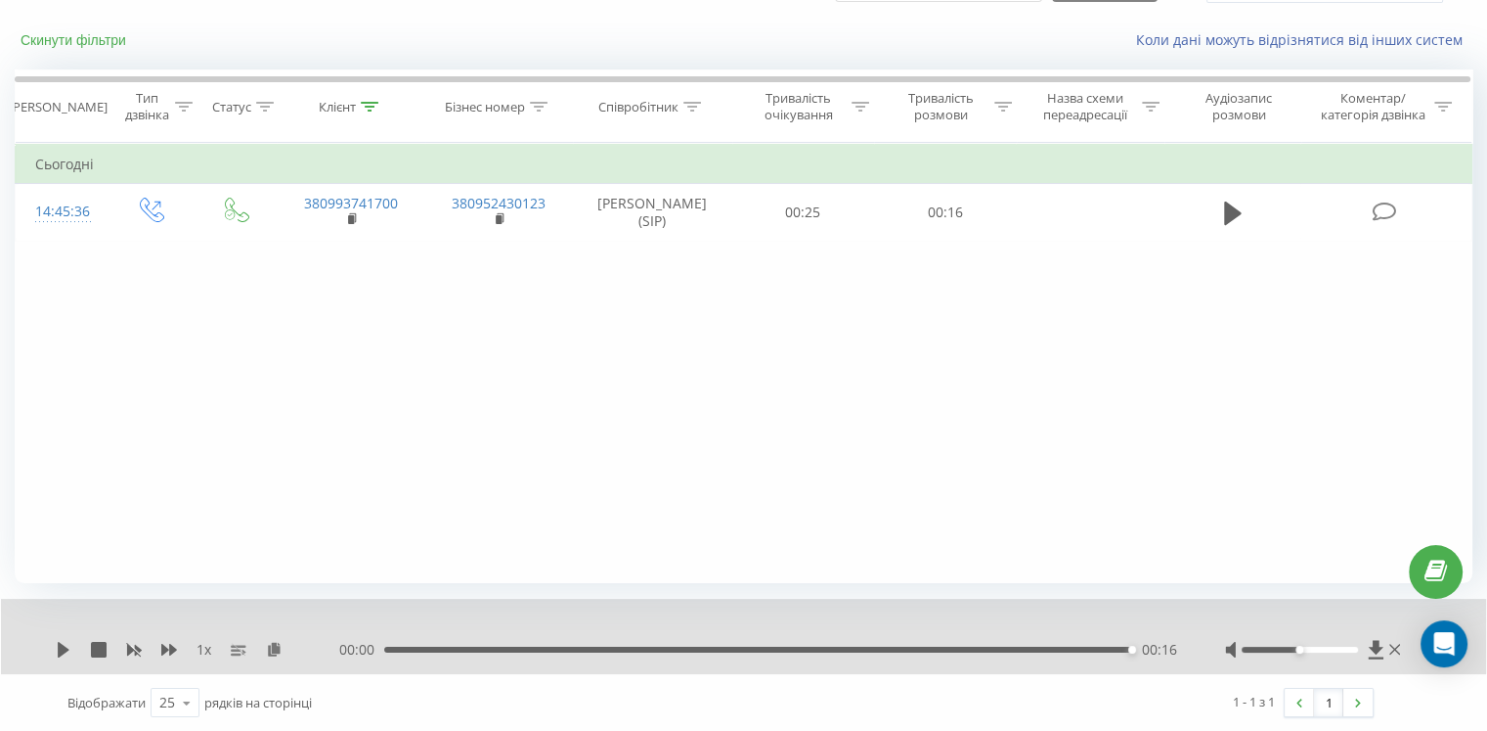
click at [55, 43] on button "Скинути фільтри" at bounding box center [75, 40] width 121 height 18
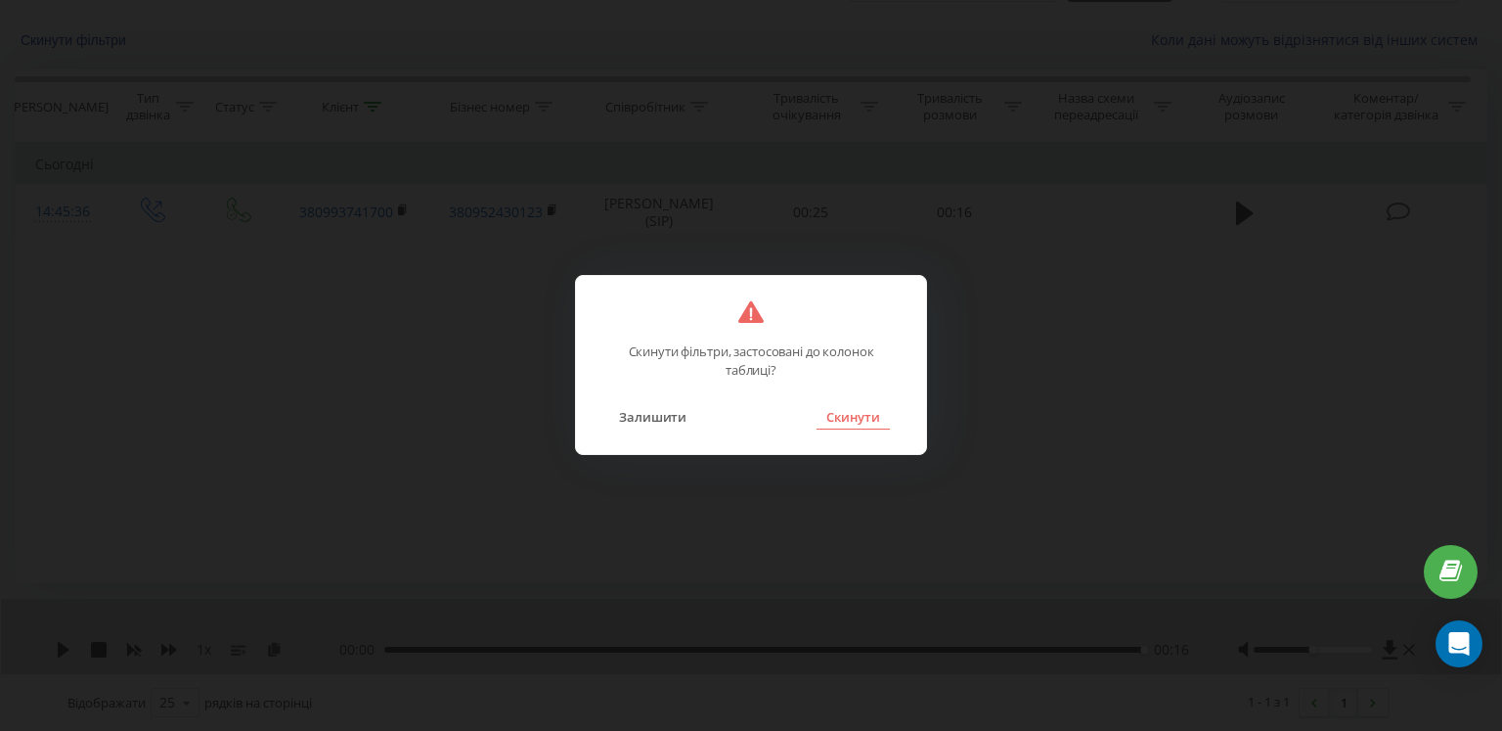
click at [852, 415] on button "Скинути" at bounding box center [853, 416] width 73 height 25
